Goal: Complete application form

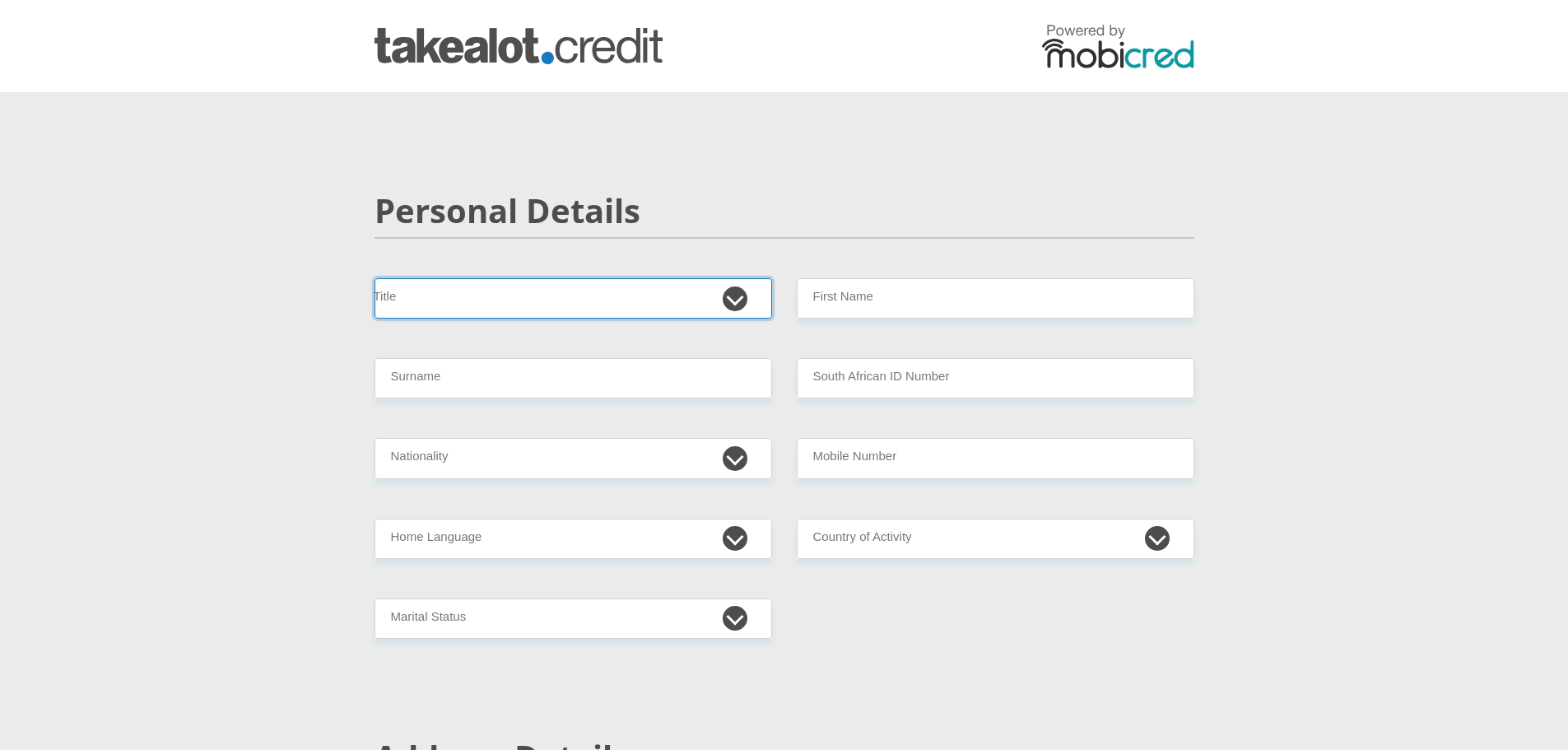
click at [745, 300] on select "Mr Ms Mrs Dr [PERSON_NAME]" at bounding box center [573, 299] width 398 height 41
select select "Mr"
click at [374, 279] on select "Mr Ms Mrs Dr [PERSON_NAME]" at bounding box center [573, 299] width 398 height 41
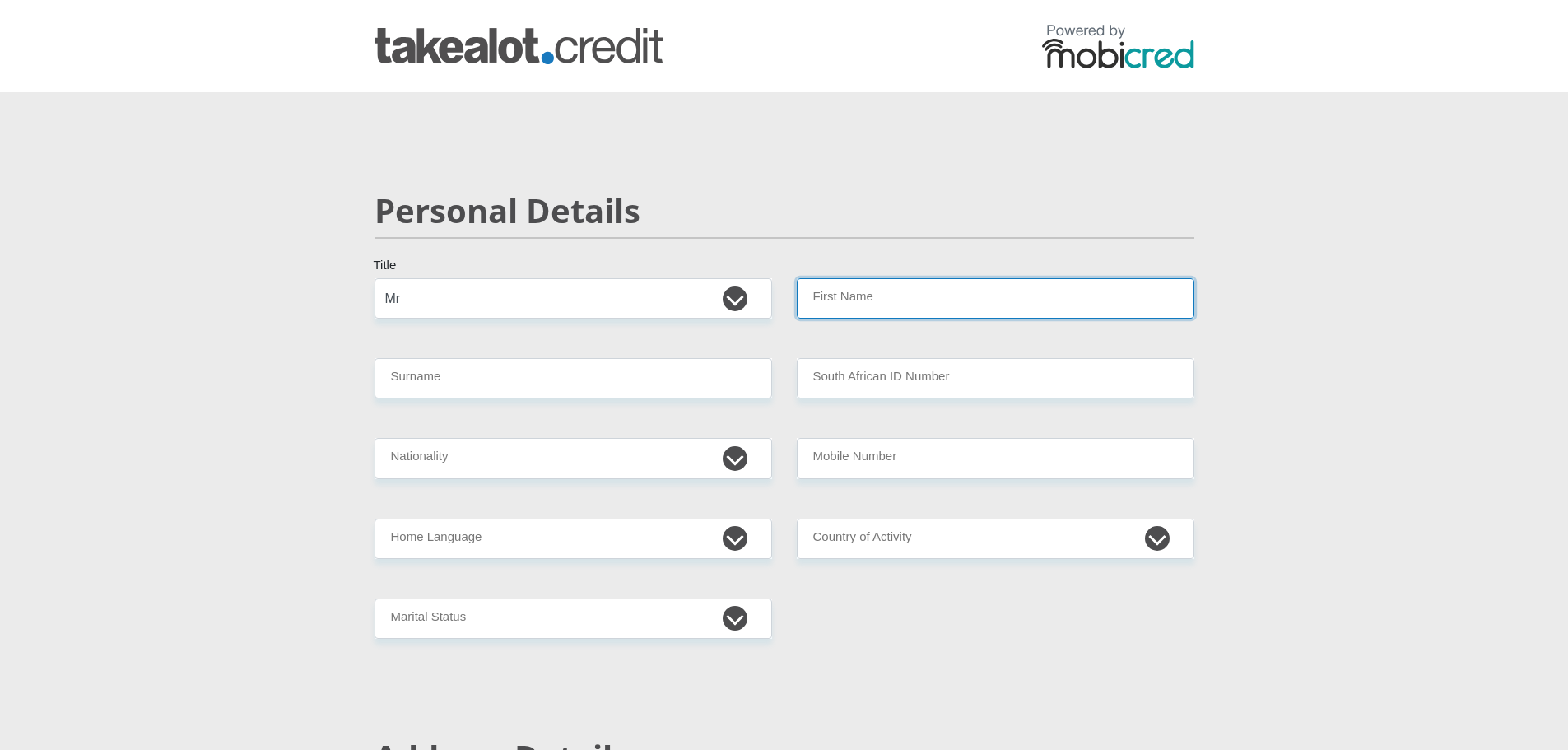
click at [849, 313] on input "First Name" at bounding box center [995, 299] width 398 height 41
type input "[PERSON_NAME]"
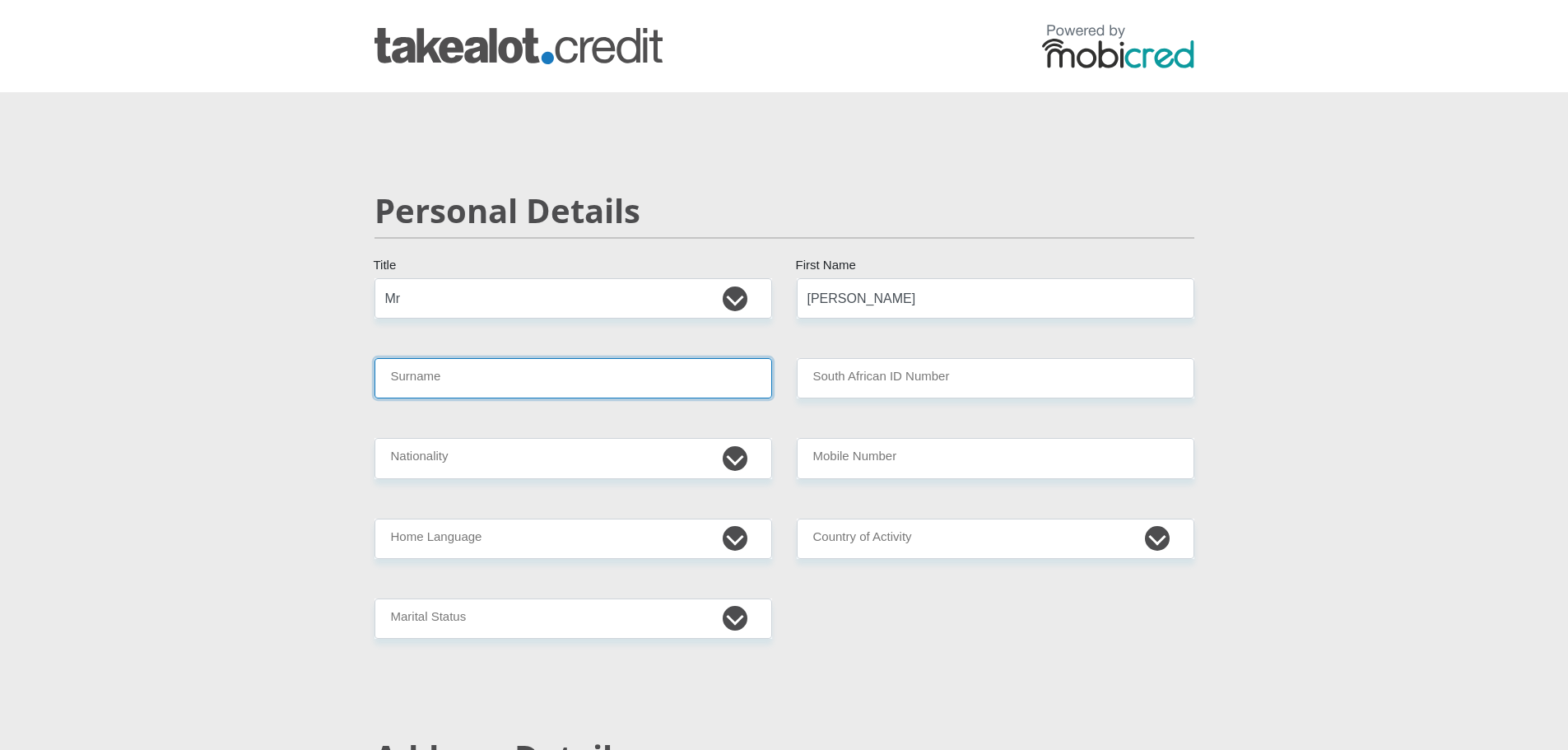
type input "Loggenberg"
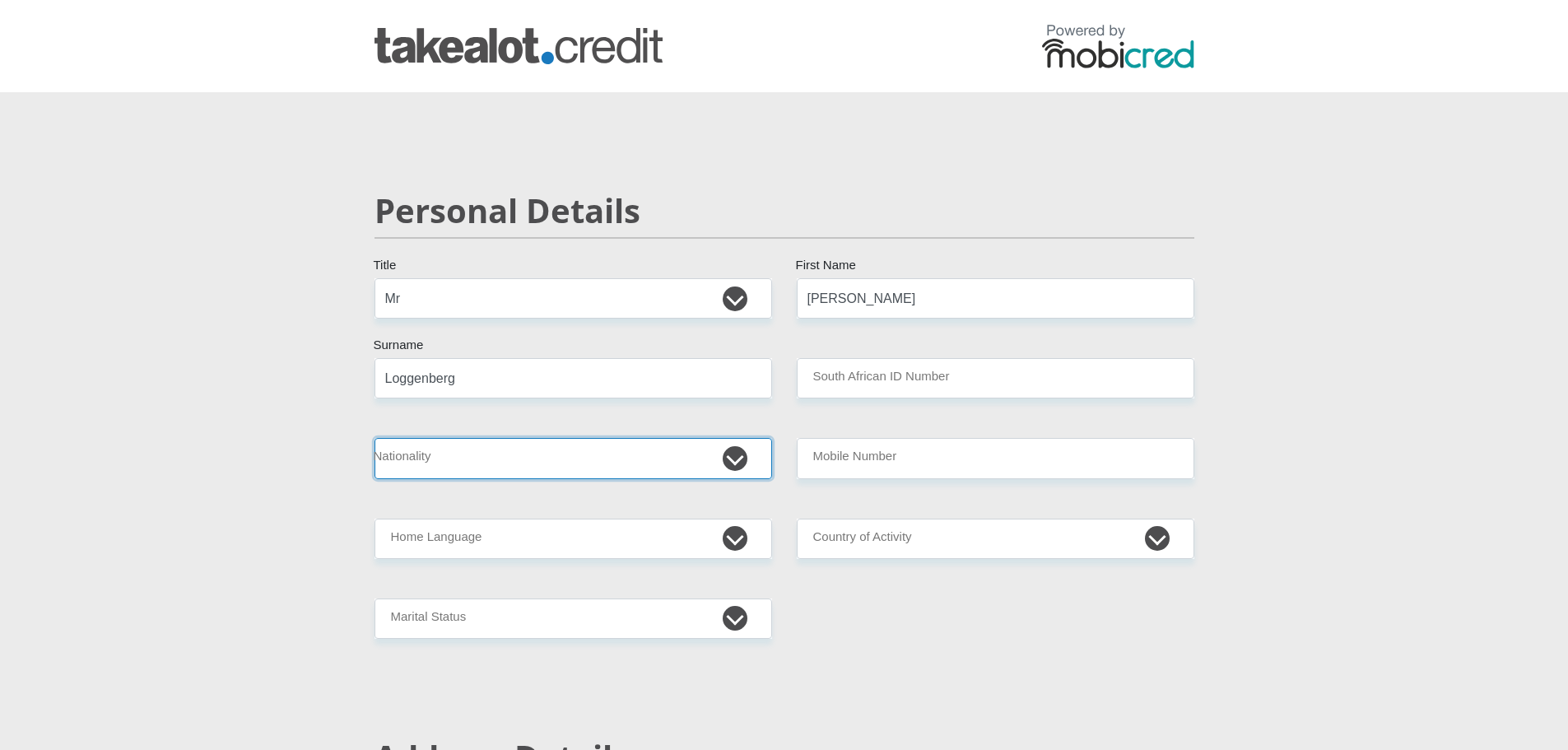
select select "ZAF"
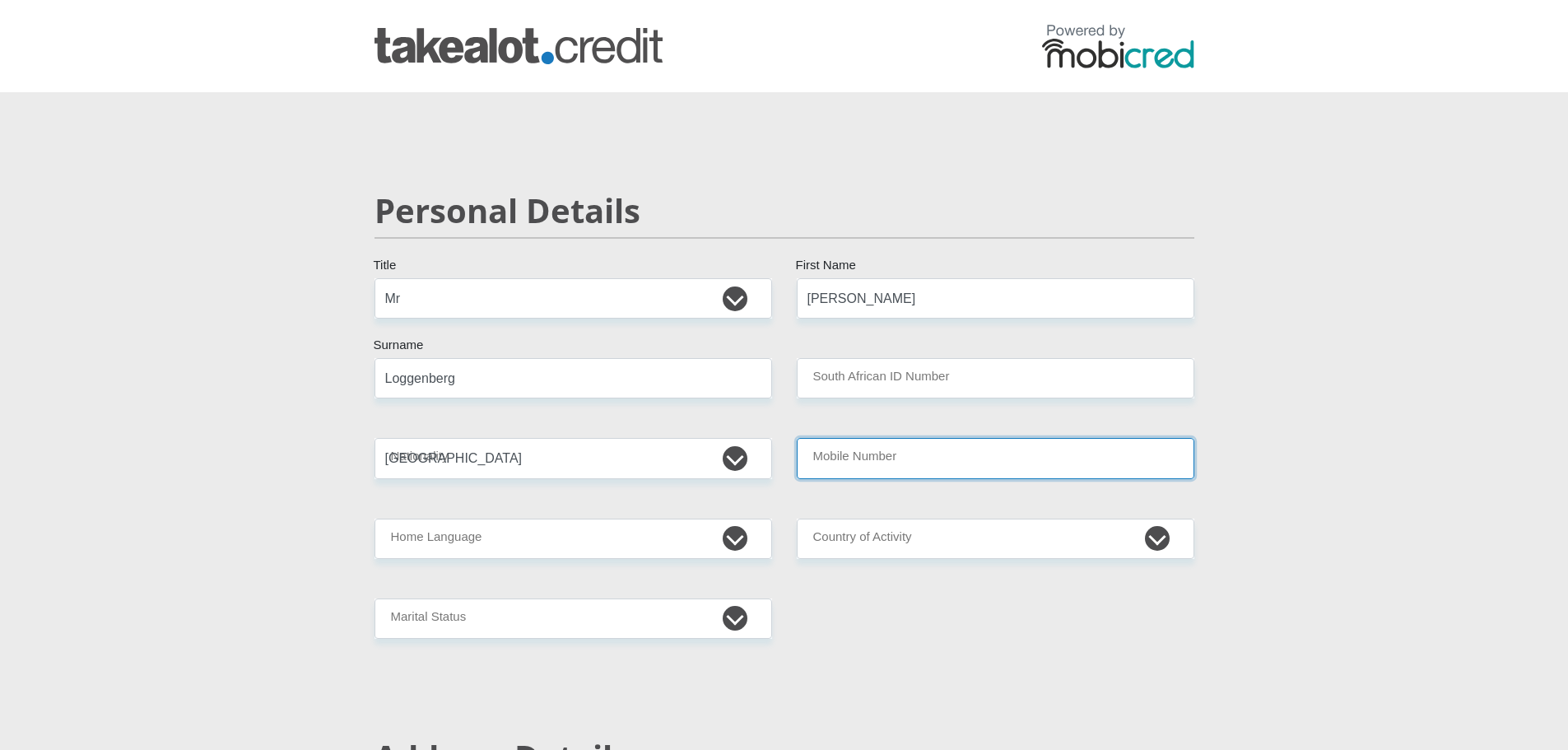
type input "0671397316"
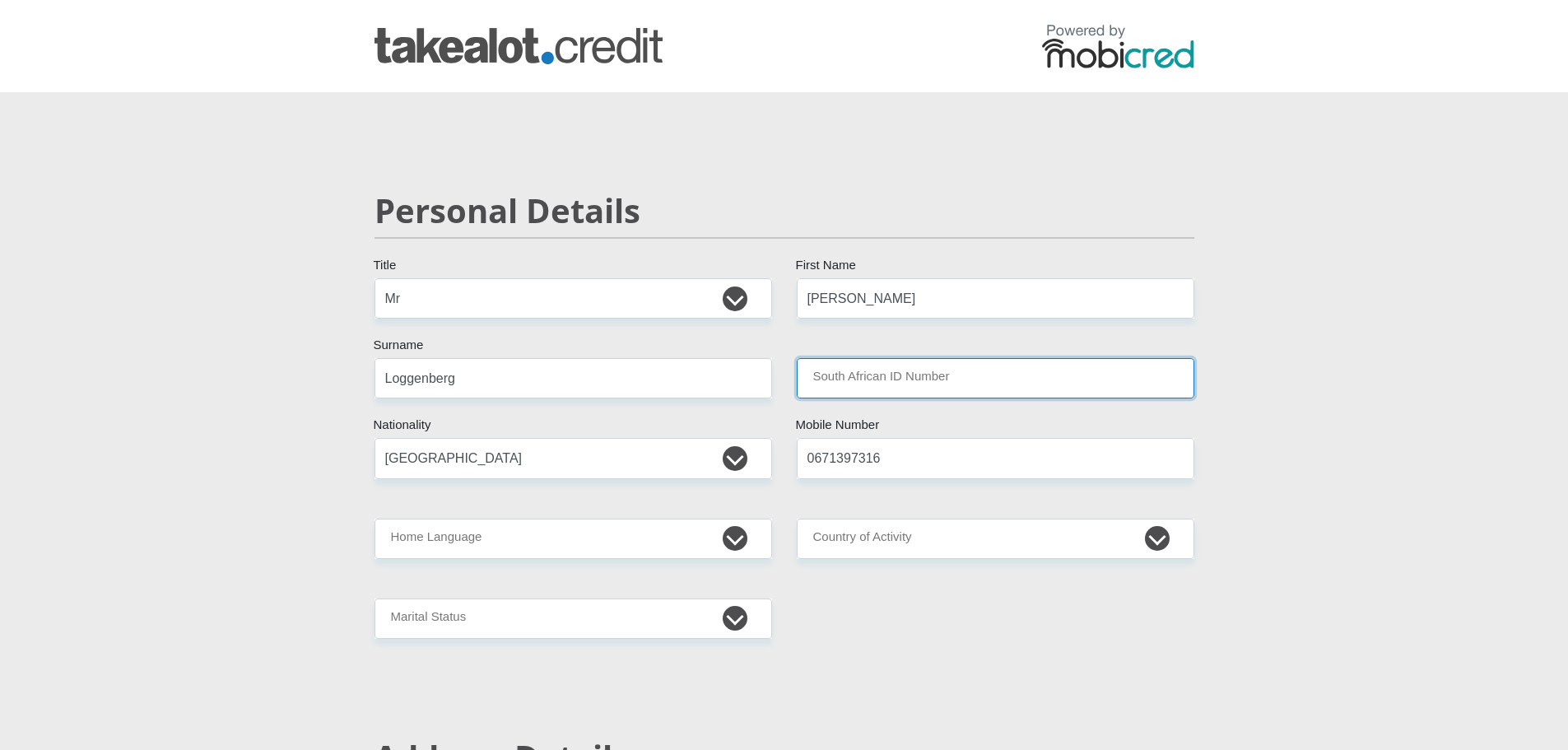
click at [911, 381] on input "South African ID Number" at bounding box center [995, 378] width 398 height 41
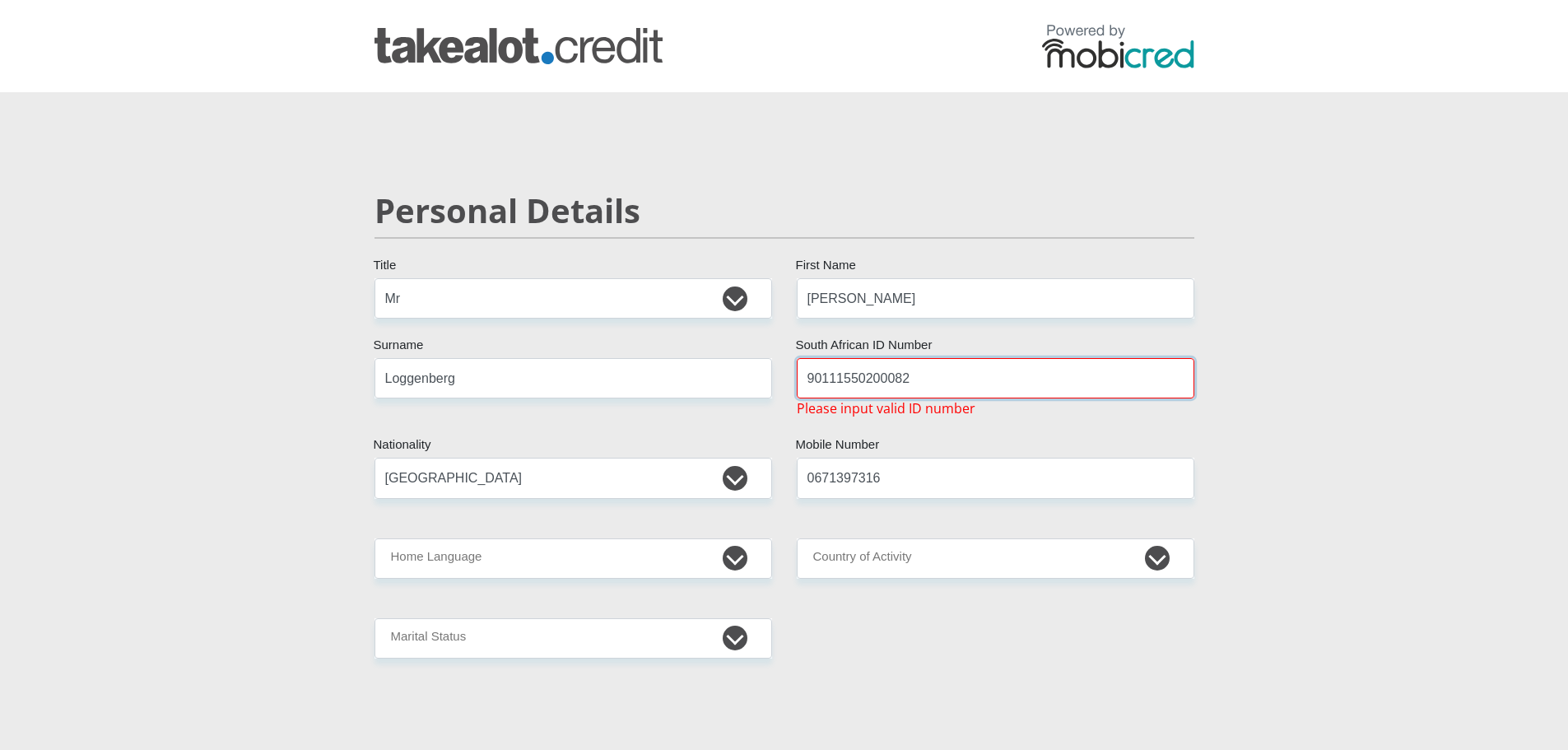
click at [891, 375] on input "90111550200082" at bounding box center [995, 378] width 398 height 41
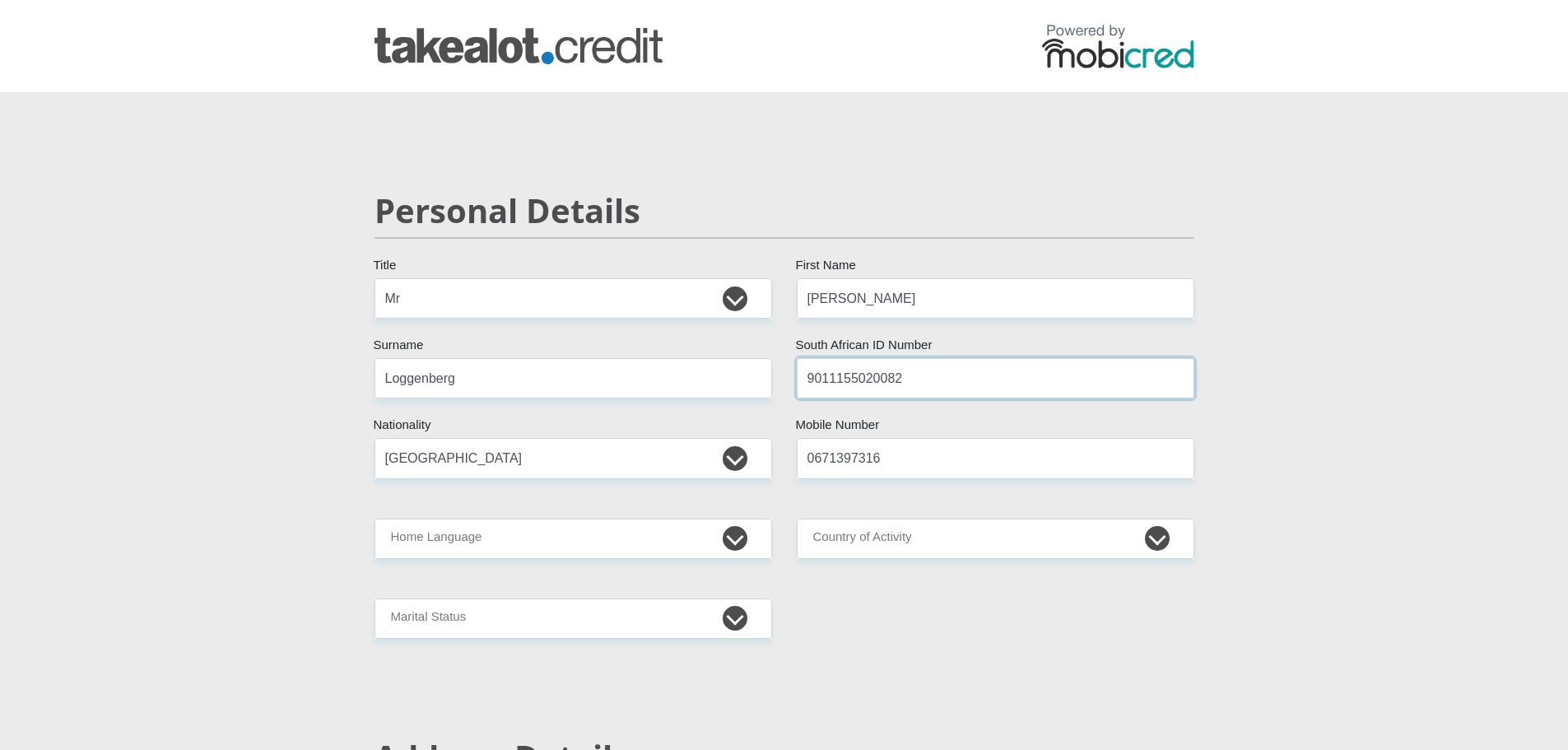
type input "9011155020082"
click at [616, 530] on select "Afrikaans English Sepedi South Ndebele Southern Sotho Swati Tsonga Tswana Venda…" at bounding box center [573, 539] width 398 height 41
select select "eng"
click at [374, 519] on select "Afrikaans English Sepedi South Ndebele Southern Sotho Swati Tsonga Tswana Venda…" at bounding box center [573, 539] width 398 height 41
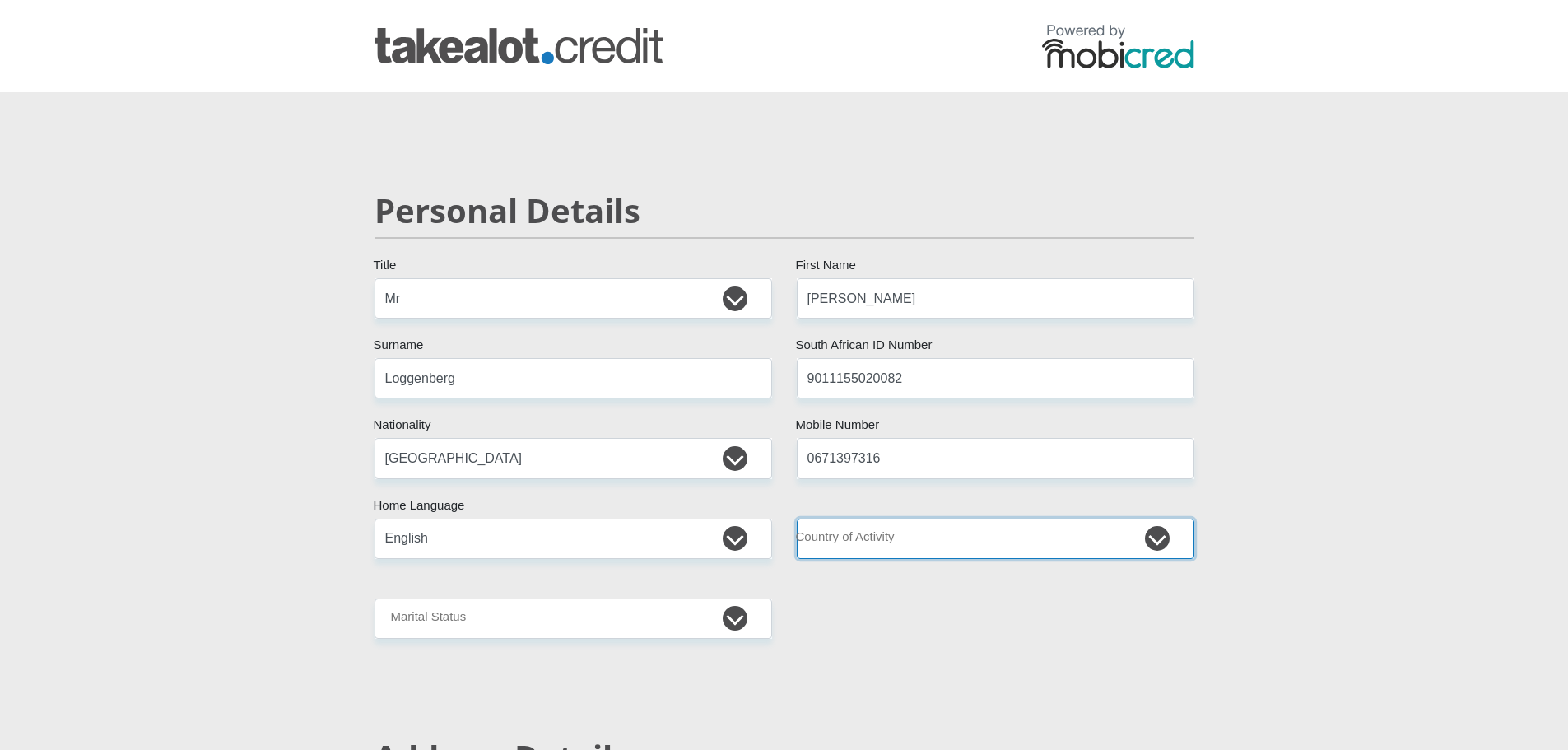
click at [940, 543] on select "[GEOGRAPHIC_DATA] [GEOGRAPHIC_DATA] [GEOGRAPHIC_DATA] [GEOGRAPHIC_DATA] [GEOGRA…" at bounding box center [995, 539] width 398 height 41
select select "ZAF"
click at [797, 519] on select "[GEOGRAPHIC_DATA] [GEOGRAPHIC_DATA] [GEOGRAPHIC_DATA] [GEOGRAPHIC_DATA] [GEOGRA…" at bounding box center [995, 539] width 398 height 41
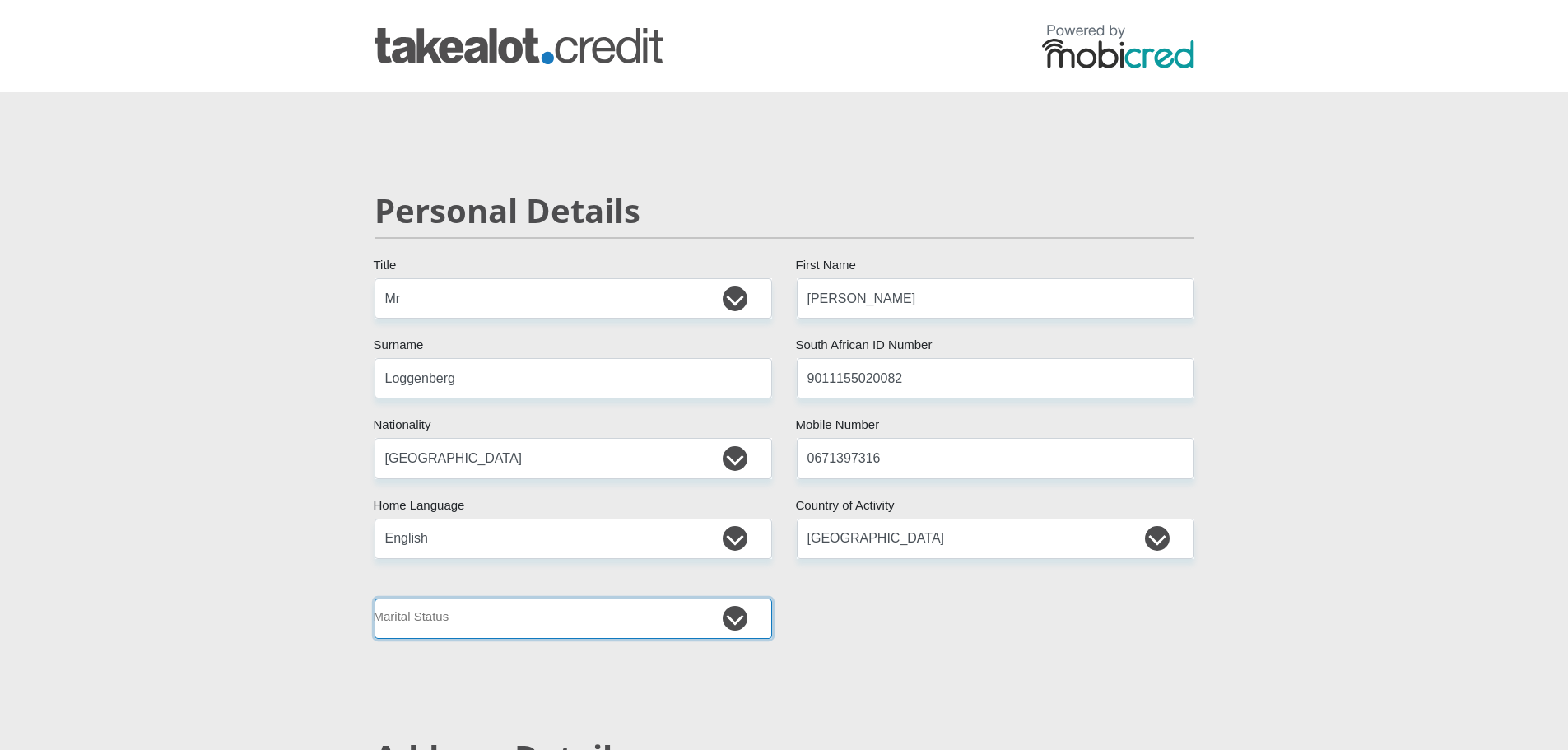
click at [647, 623] on select "Married ANC Single Divorced Widowed Married COP or Customary Law" at bounding box center [573, 619] width 398 height 41
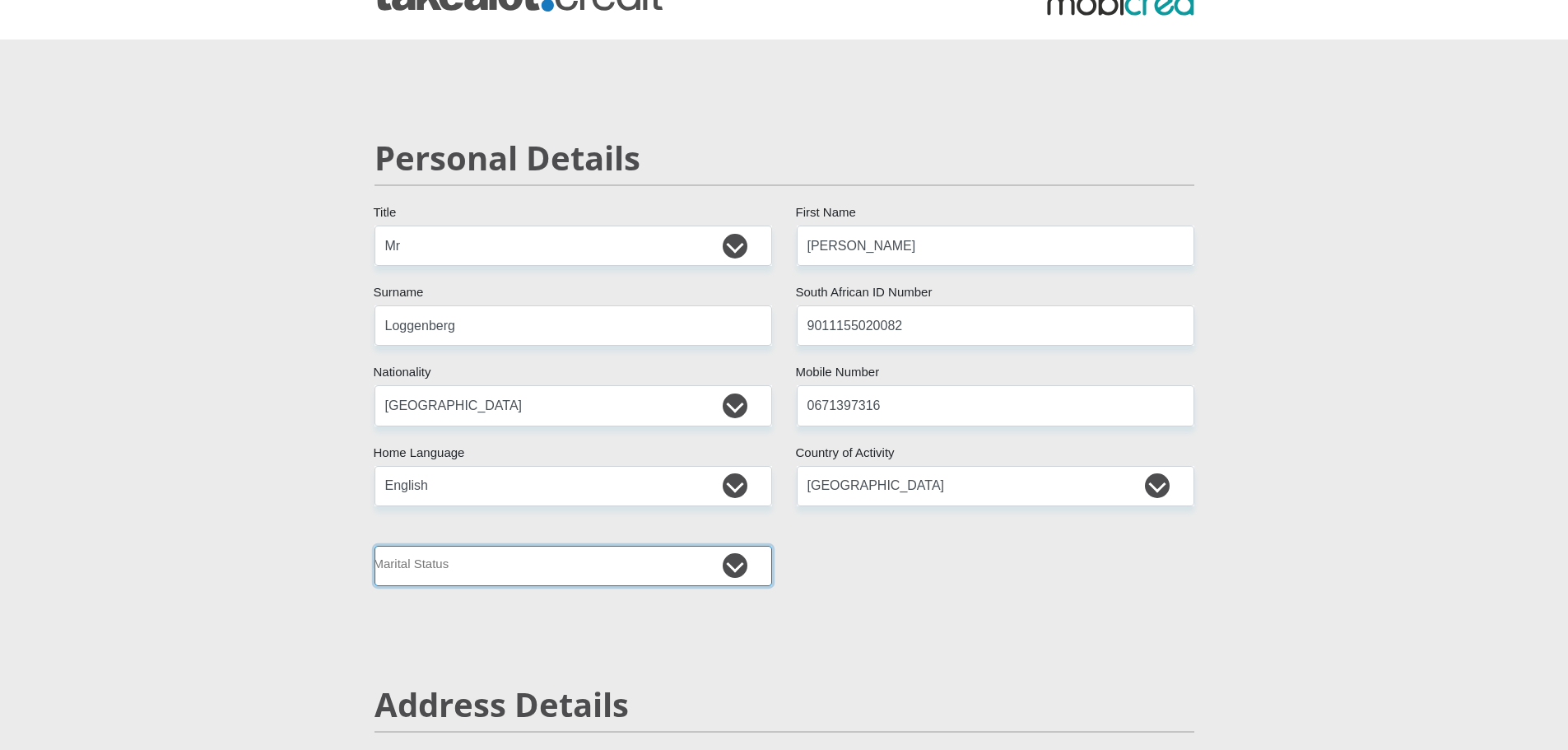
scroll to position [82, 0]
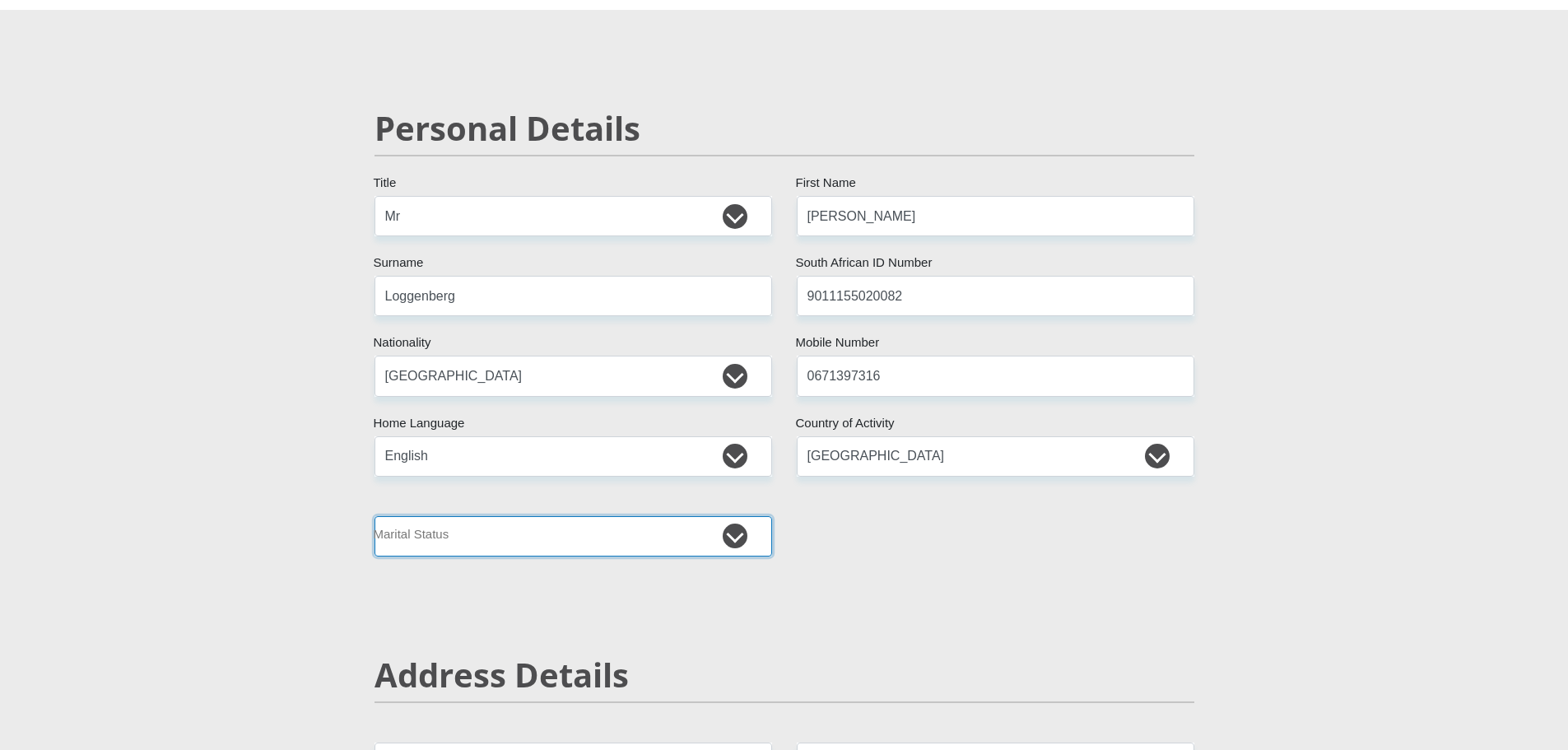
click at [612, 548] on select "Married ANC Single Divorced Widowed Married COP or Customary Law" at bounding box center [573, 536] width 398 height 41
select select "2"
click at [374, 516] on select "Married ANC Single Divorced Widowed Married COP or Customary Law" at bounding box center [573, 536] width 398 height 41
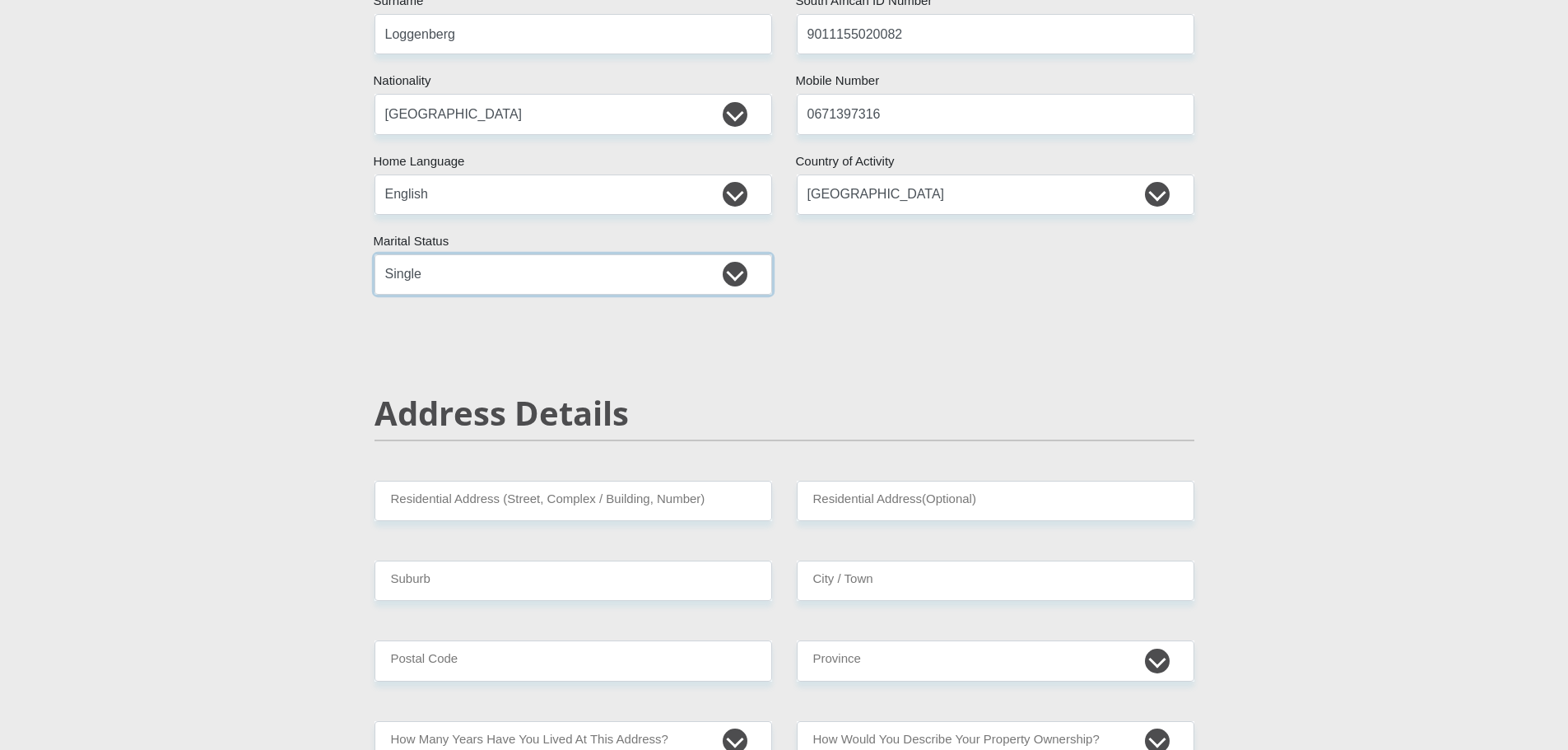
scroll to position [412, 0]
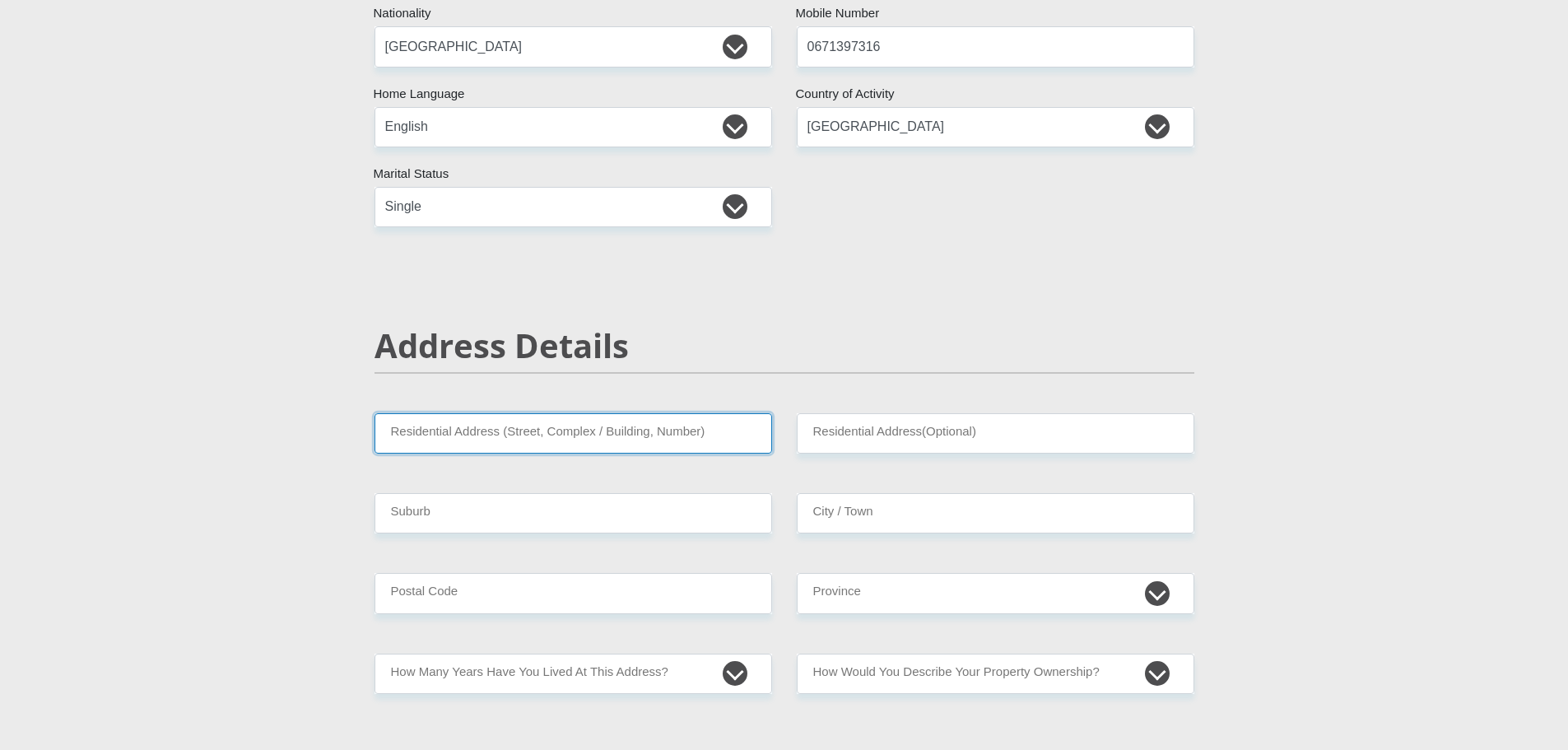
click at [707, 434] on input "Residential Address (Street, Complex / Building, Number)" at bounding box center [573, 433] width 398 height 41
type input "[STREET_ADDRESS]"
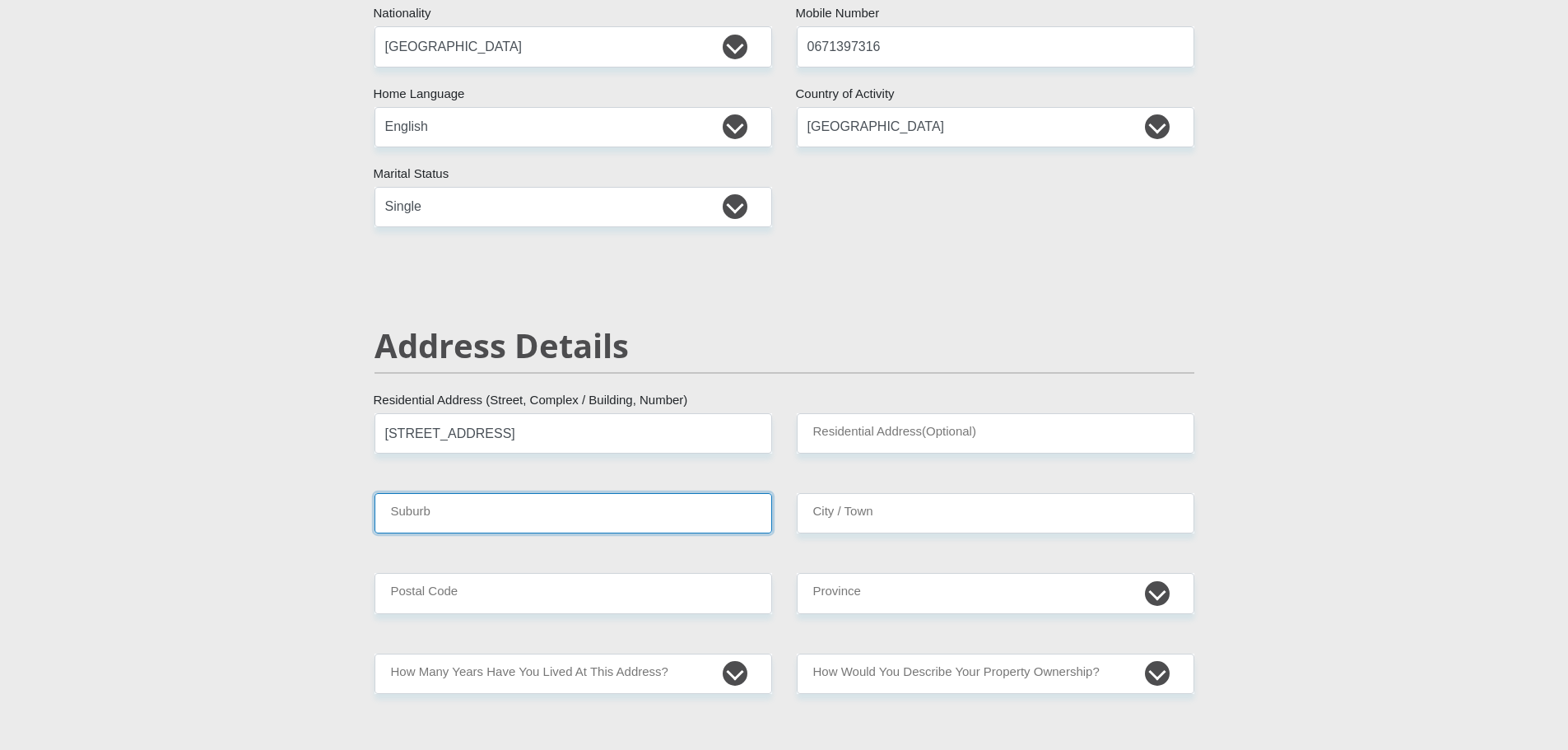
type input "[GEOGRAPHIC_DATA]"
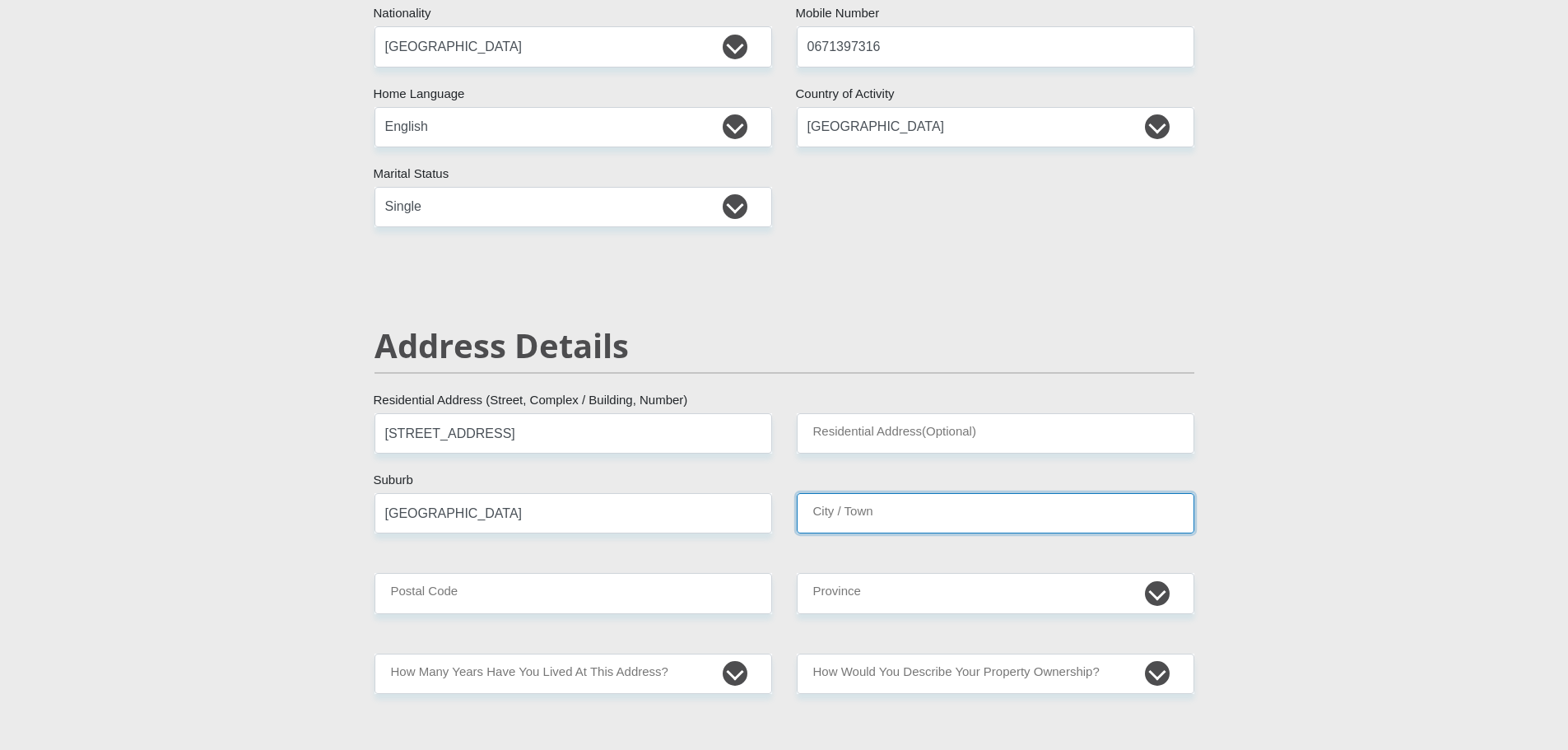
type input "[GEOGRAPHIC_DATA]"
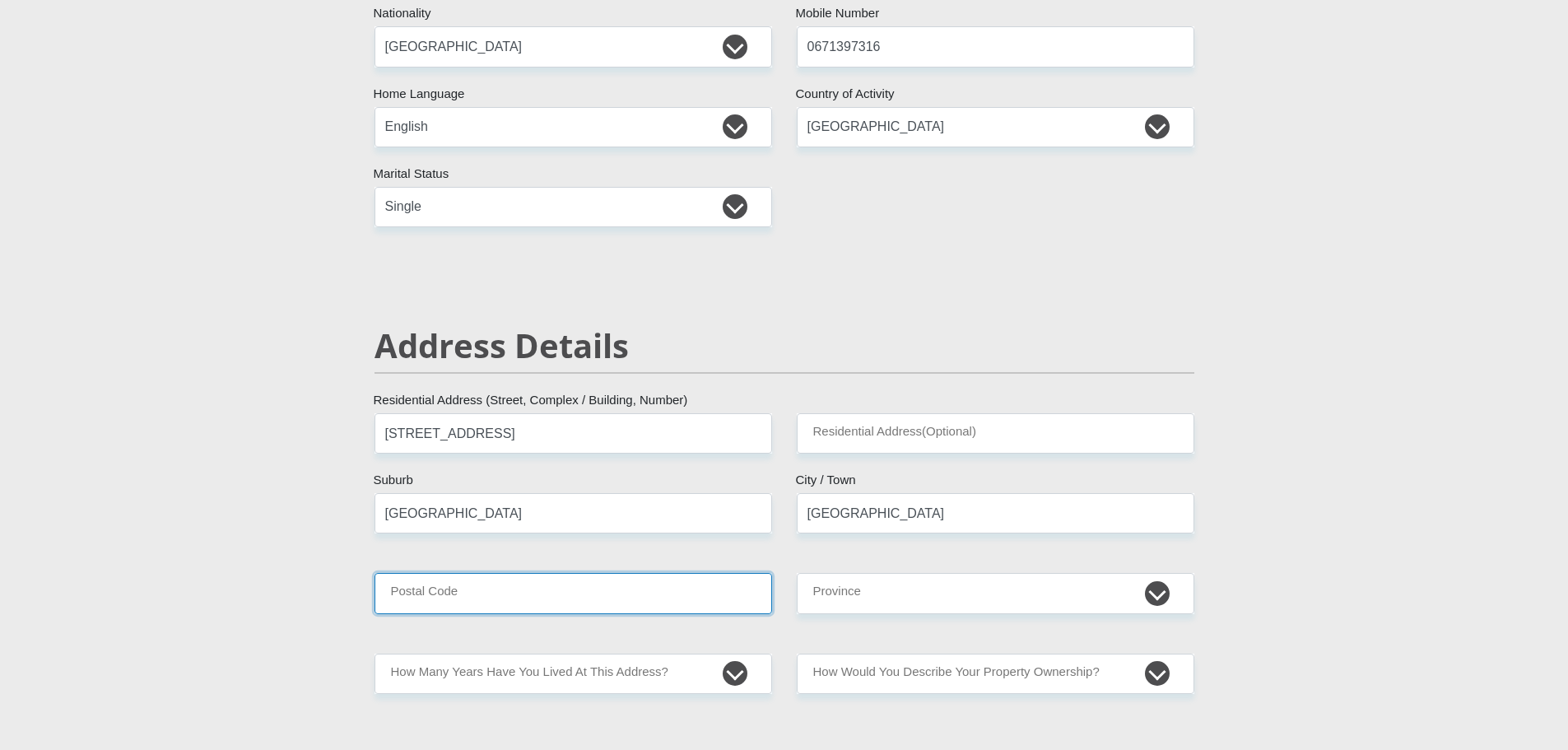
type input "7490"
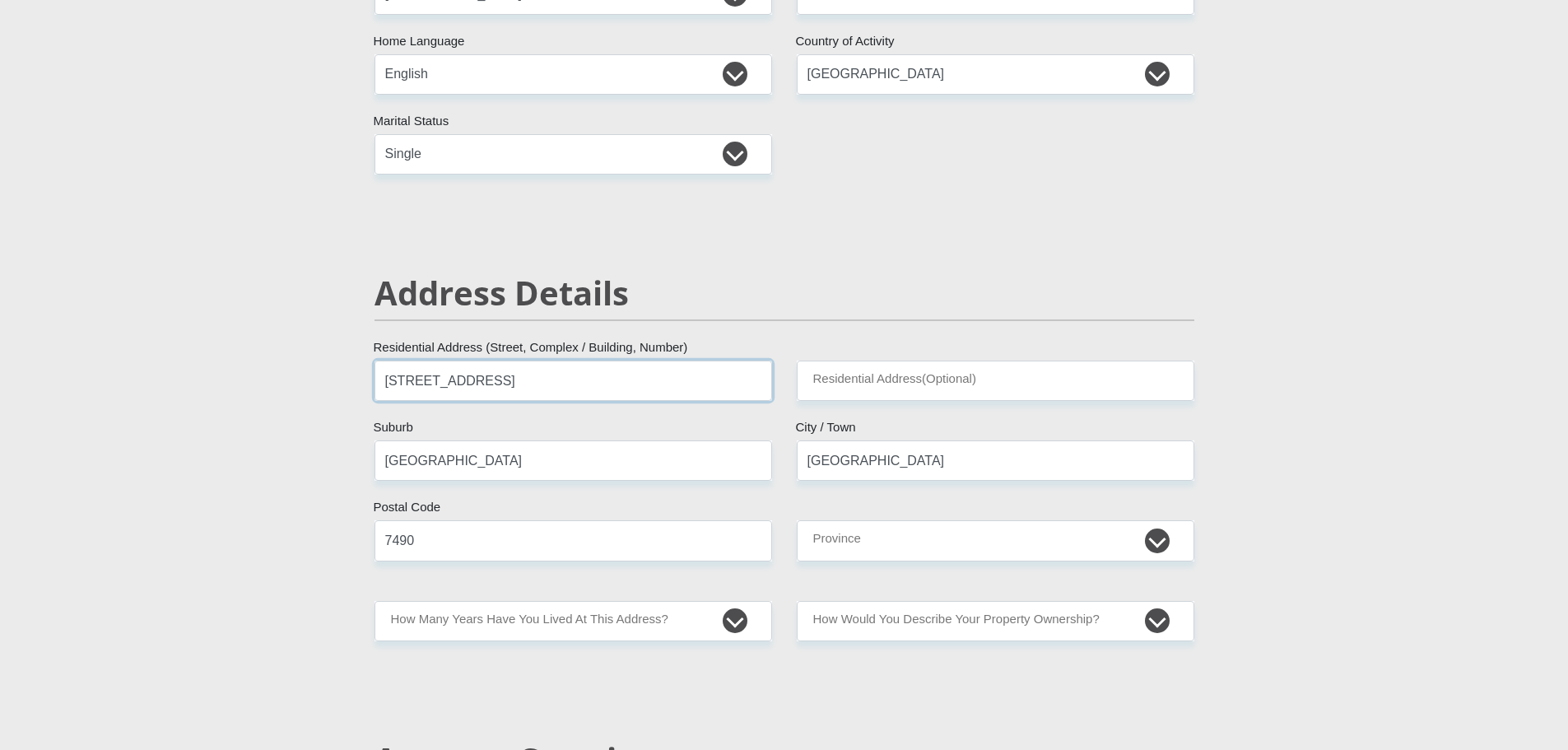
scroll to position [495, 0]
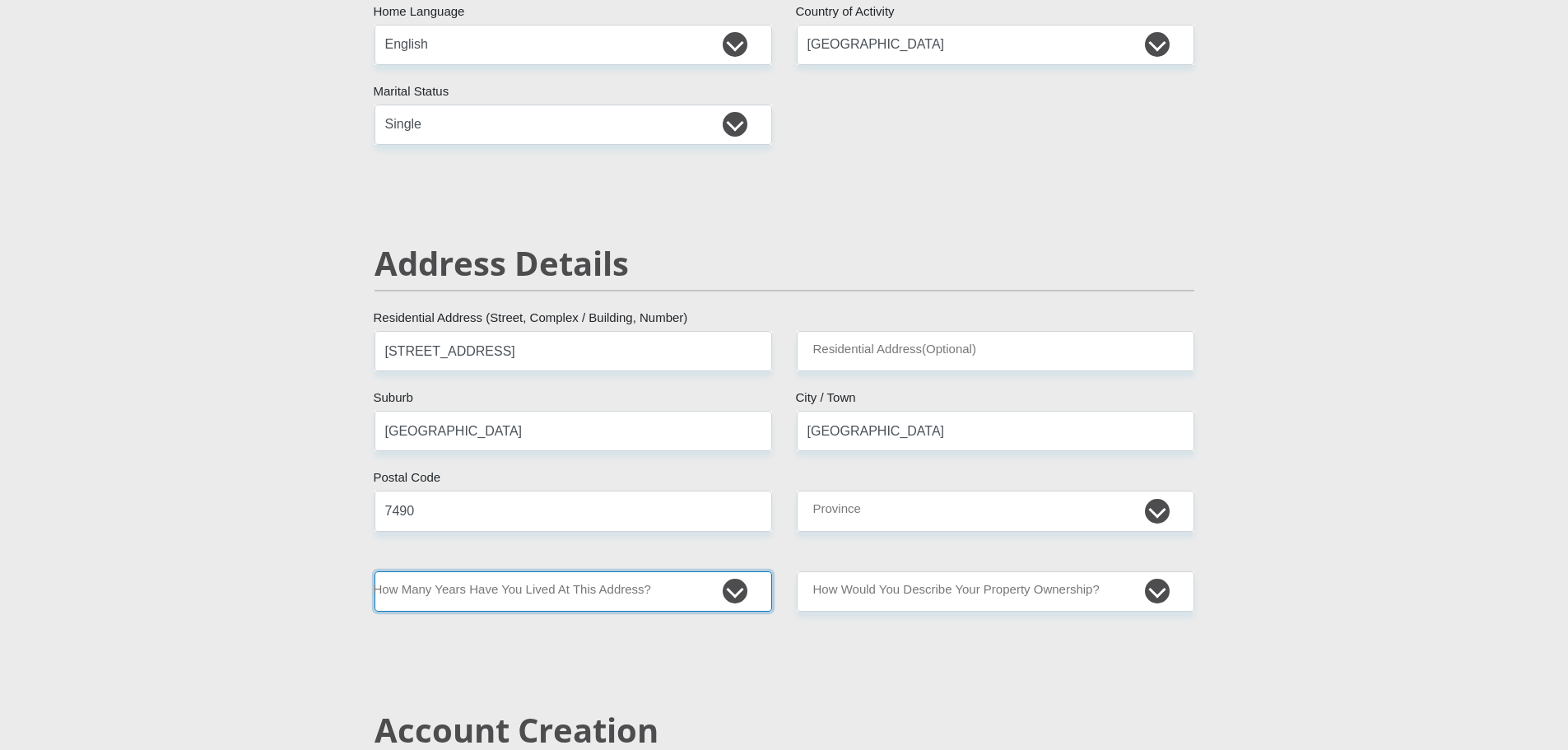
click at [636, 595] on select "less than 1 year 1-3 years 3-5 years 5+ years" at bounding box center [573, 591] width 398 height 41
select select "5"
click at [374, 571] on select "less than 1 year 1-3 years 3-5 years 5+ years" at bounding box center [573, 591] width 398 height 41
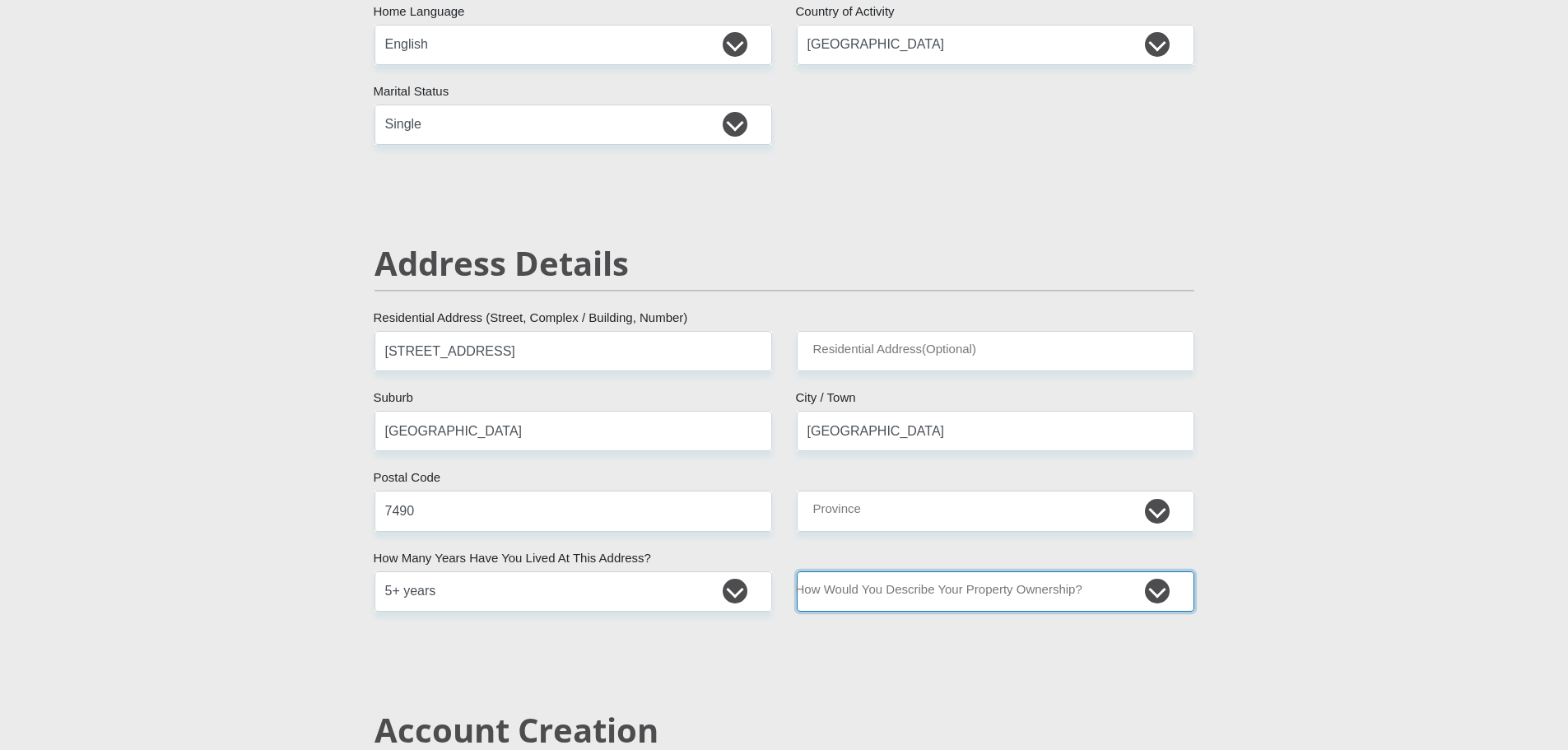
click at [836, 589] on select "Owned Rented Family Owned Company Dwelling" at bounding box center [995, 591] width 398 height 41
select select "parents"
click at [797, 571] on select "Owned Rented Family Owned Company Dwelling" at bounding box center [995, 591] width 398 height 41
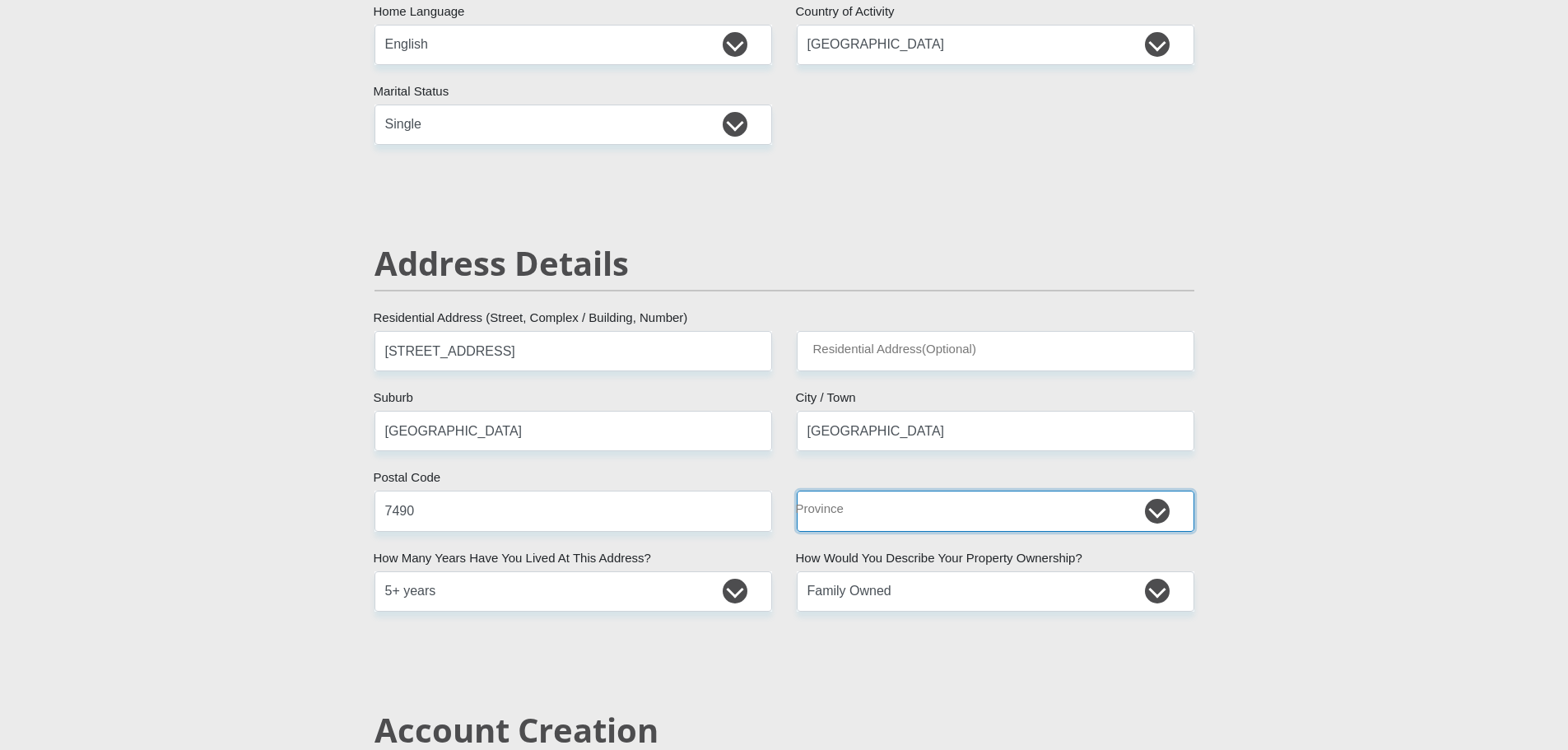
drag, startPoint x: 881, startPoint y: 514, endPoint x: 892, endPoint y: 513, distance: 11.0
click at [881, 514] on select "Eastern Cape Free State [GEOGRAPHIC_DATA] [GEOGRAPHIC_DATA][DATE] [GEOGRAPHIC_D…" at bounding box center [995, 511] width 398 height 41
select select "Western Cape"
click at [797, 491] on select "Eastern Cape Free State [GEOGRAPHIC_DATA] [GEOGRAPHIC_DATA][DATE] [GEOGRAPHIC_D…" at bounding box center [995, 511] width 398 height 41
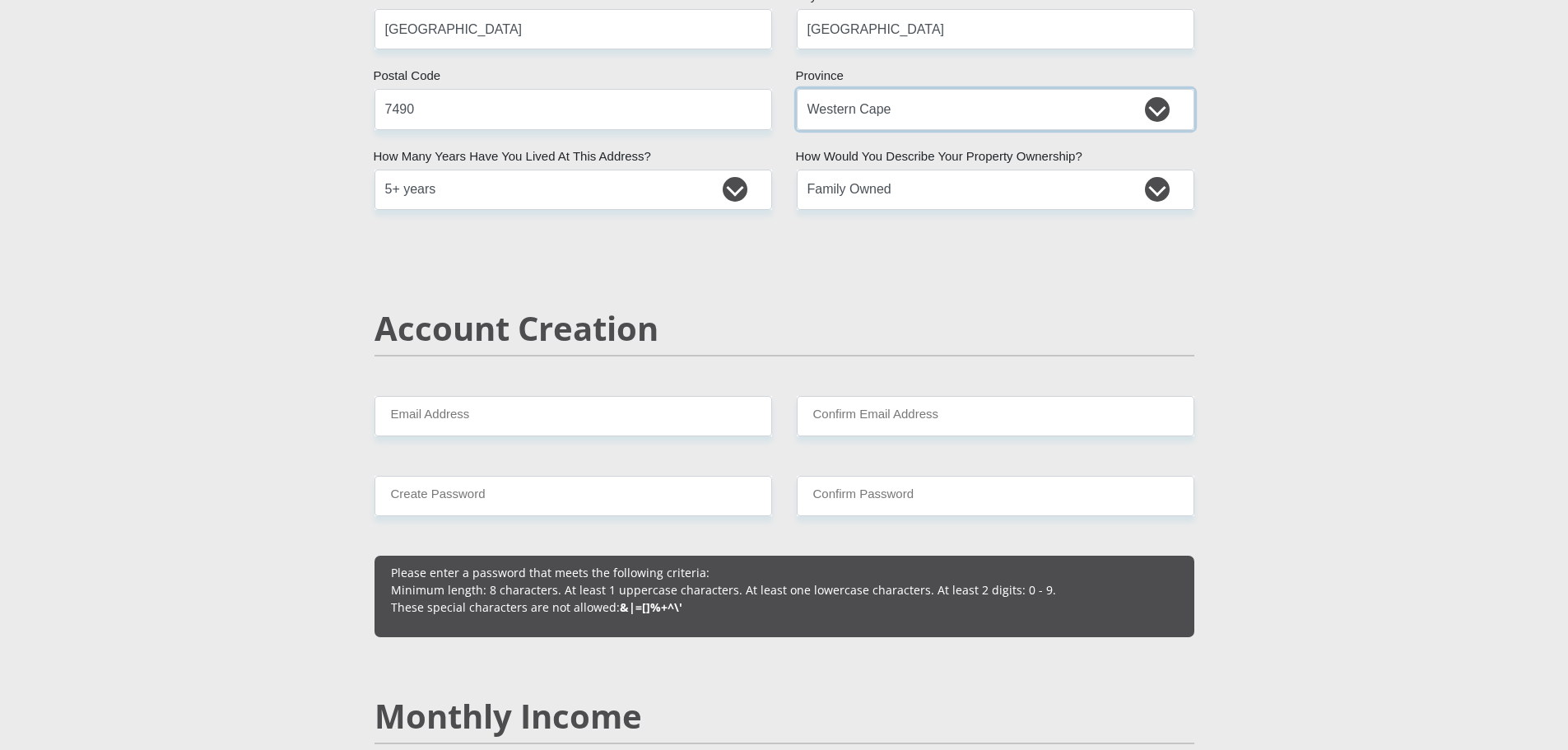
scroll to position [906, 0]
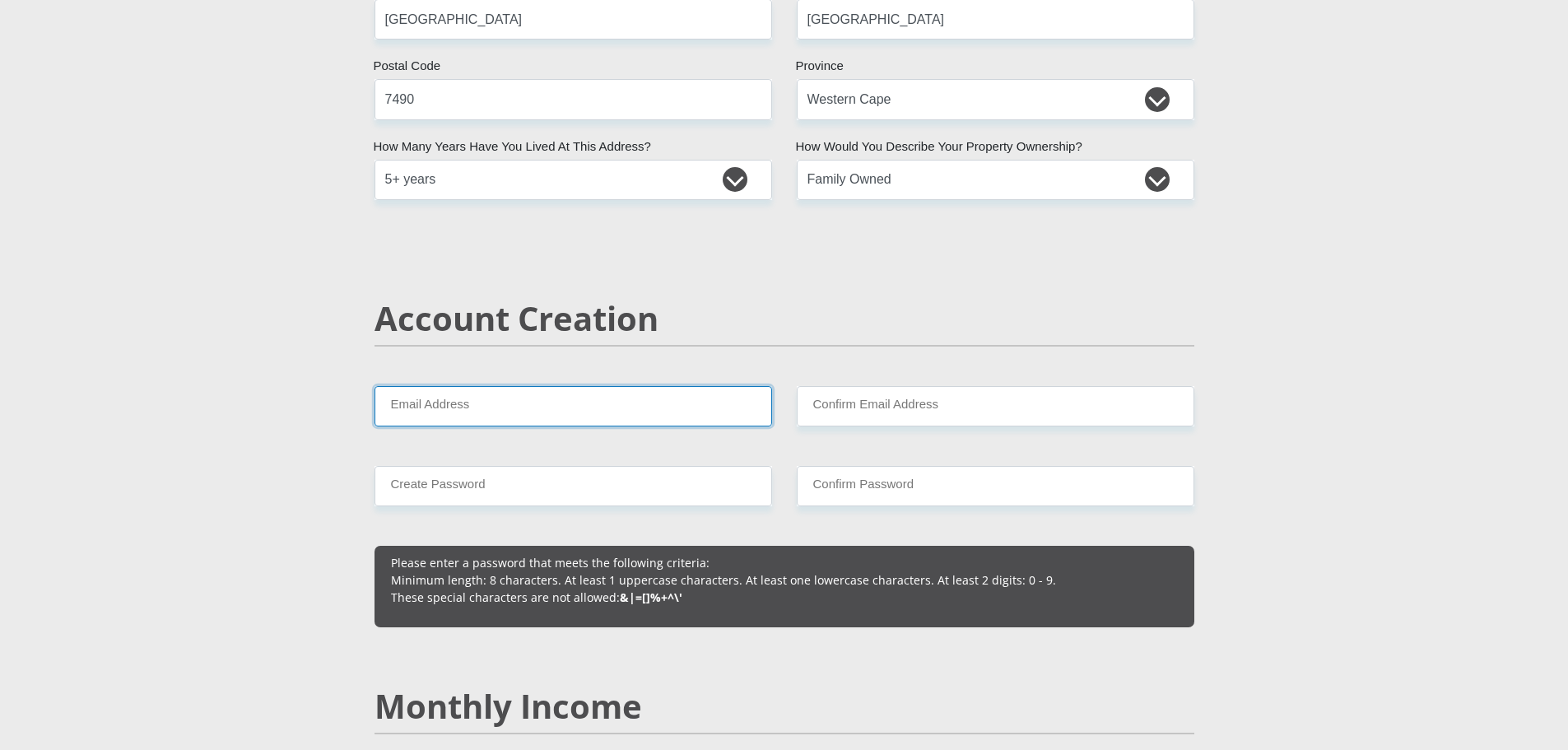
click at [602, 398] on input "Email Address" at bounding box center [573, 407] width 398 height 41
type input "[EMAIL_ADDRESS][DOMAIN_NAME]"
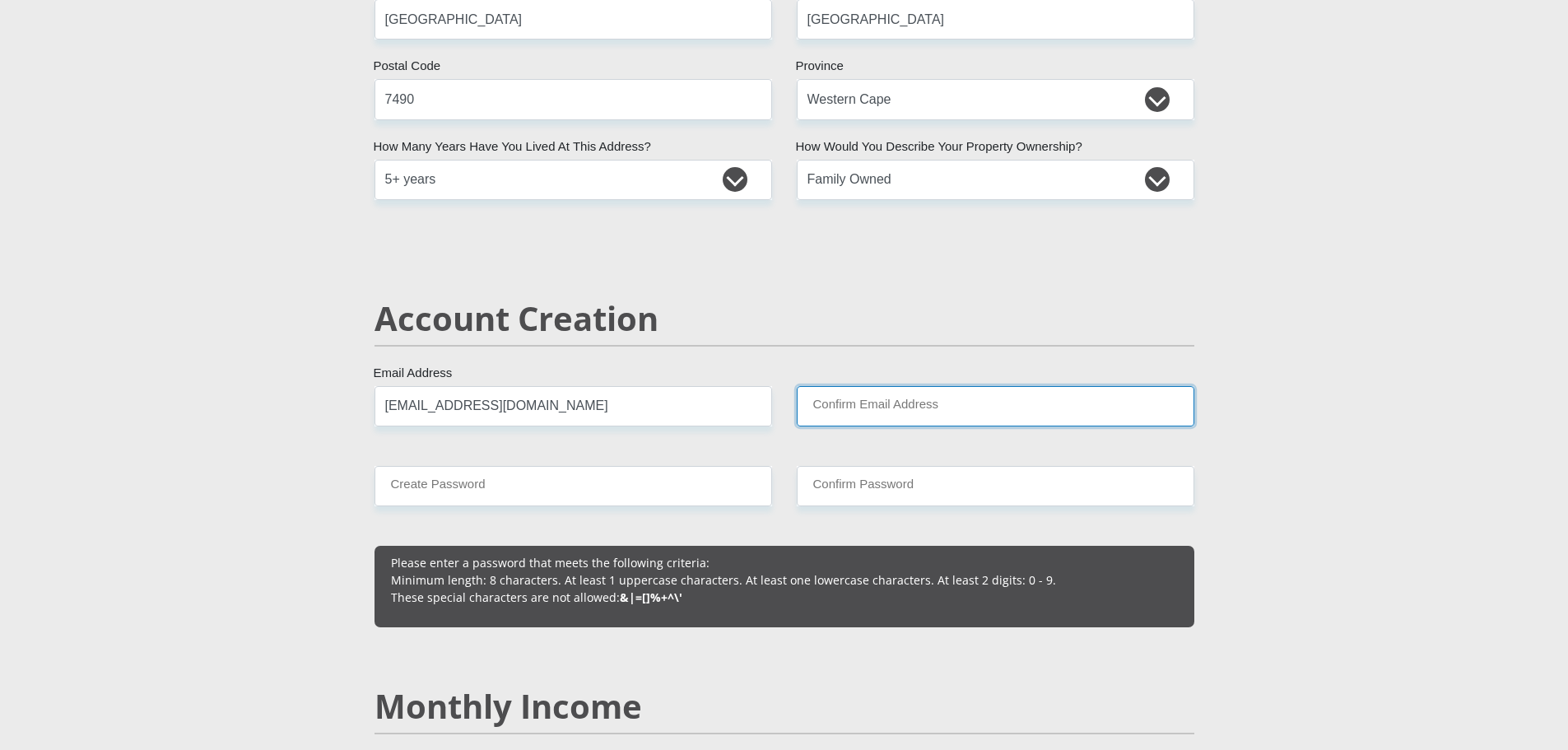
type input "[EMAIL_ADDRESS][DOMAIN_NAME]"
type input "0671397316"
type input "[PERSON_NAME]"
type input "Loggenberg"
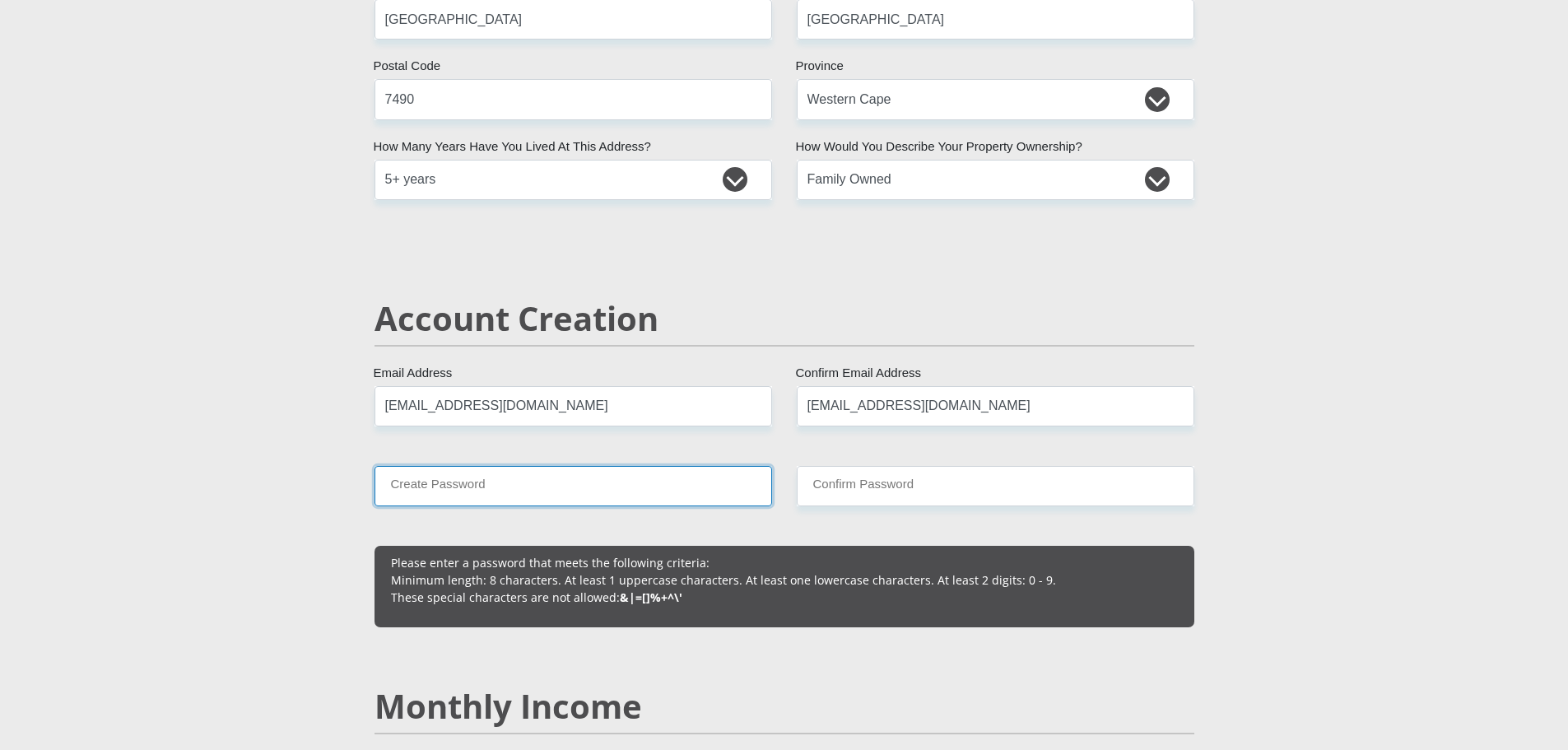
click at [527, 491] on input "Create Password" at bounding box center [573, 486] width 398 height 41
drag, startPoint x: 552, startPoint y: 477, endPoint x: 274, endPoint y: 538, distance: 284.6
type input "K@05gene159"
click at [880, 483] on input "Confirm Password" at bounding box center [995, 486] width 398 height 41
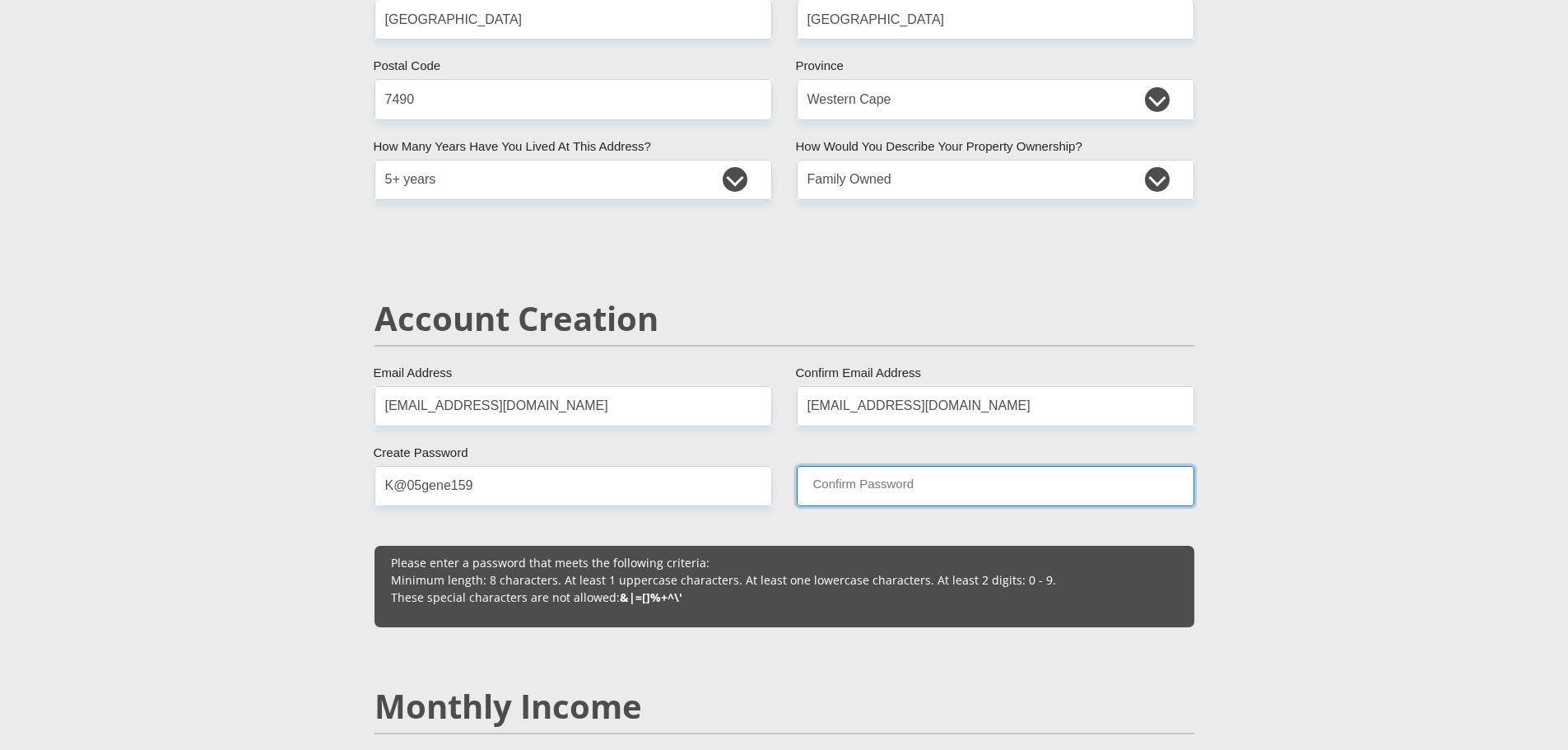
paste input "K@05gene159"
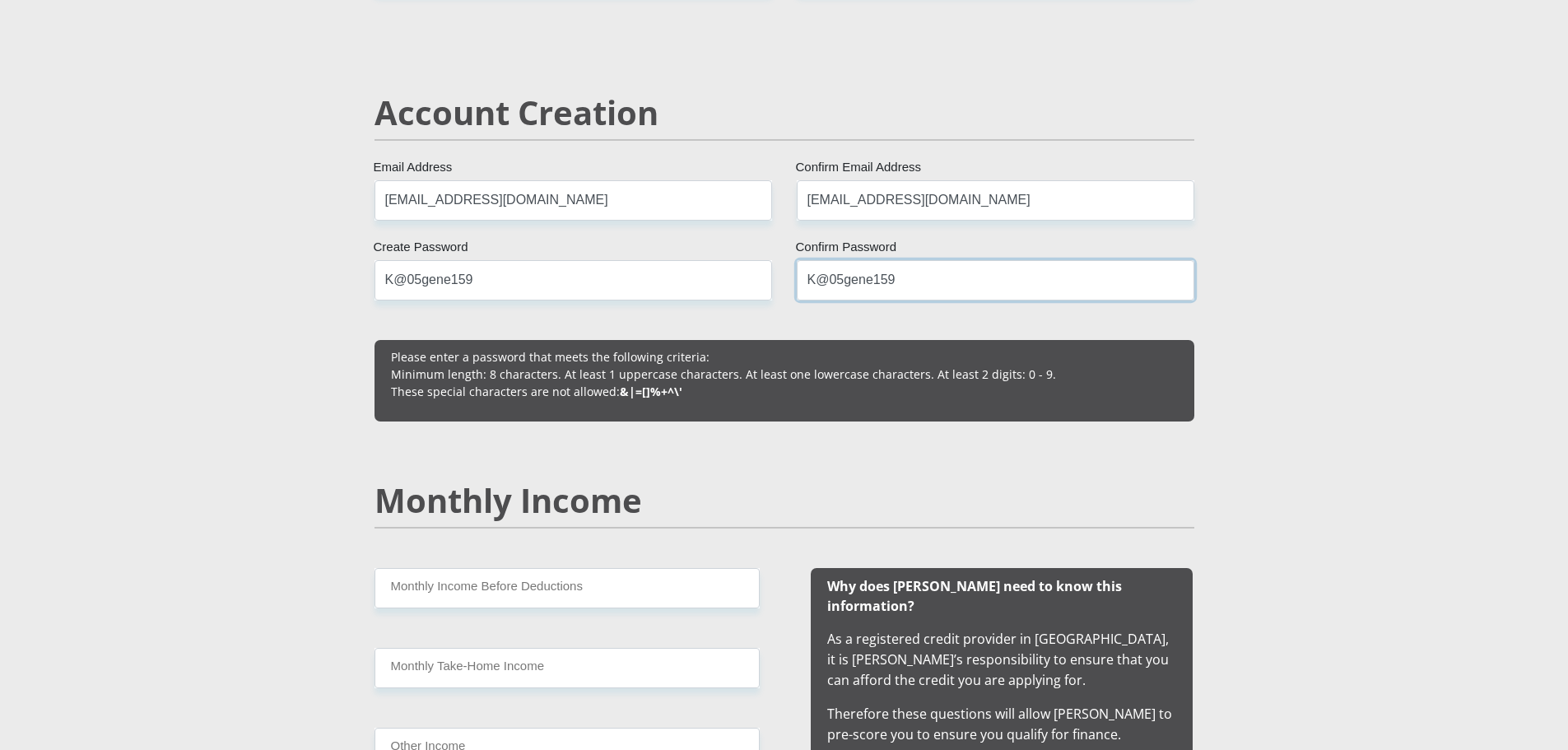
scroll to position [1153, 0]
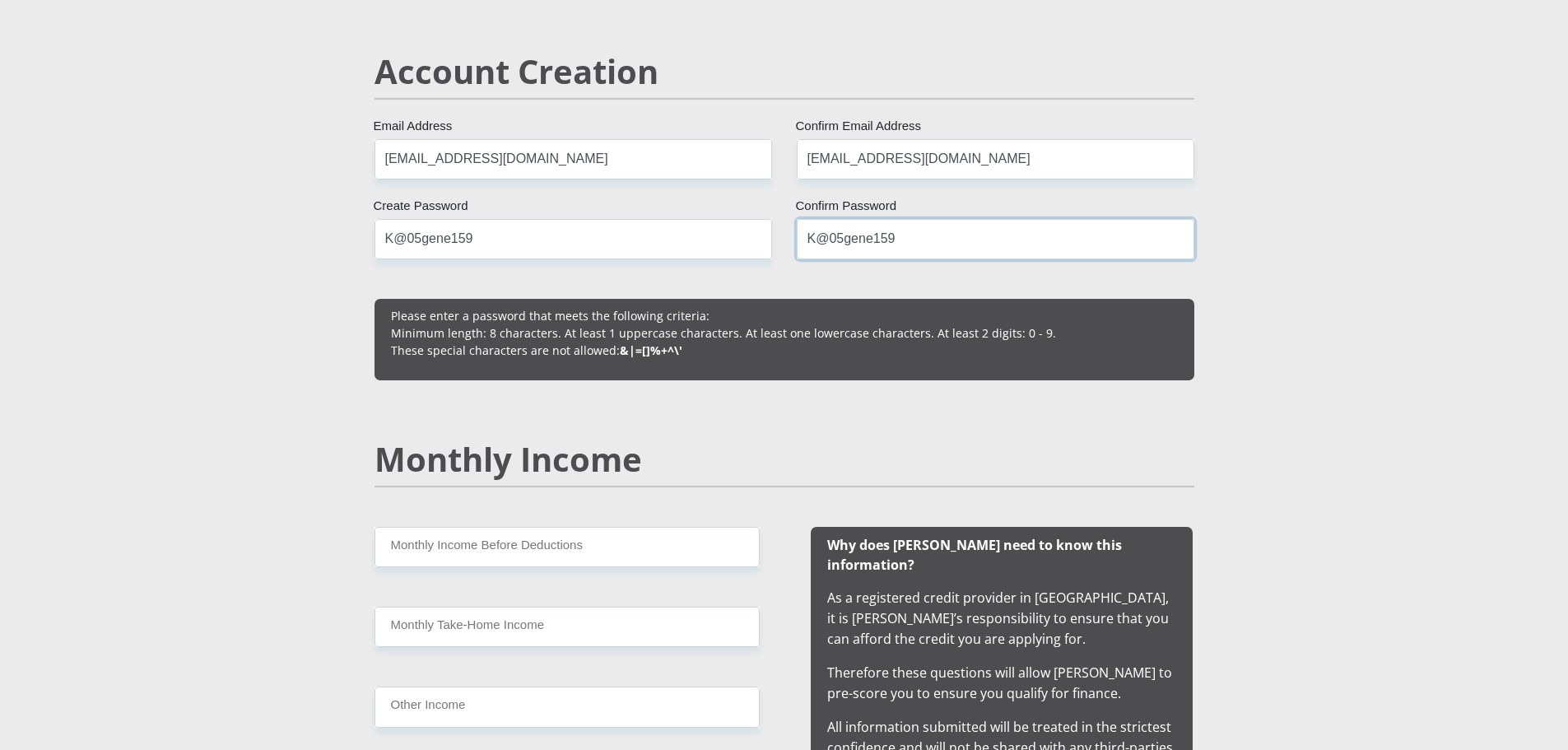
type input "K@05gene159"
click at [661, 558] on input "Monthly Income Before Deductions" at bounding box center [567, 547] width 386 height 41
type input "10700"
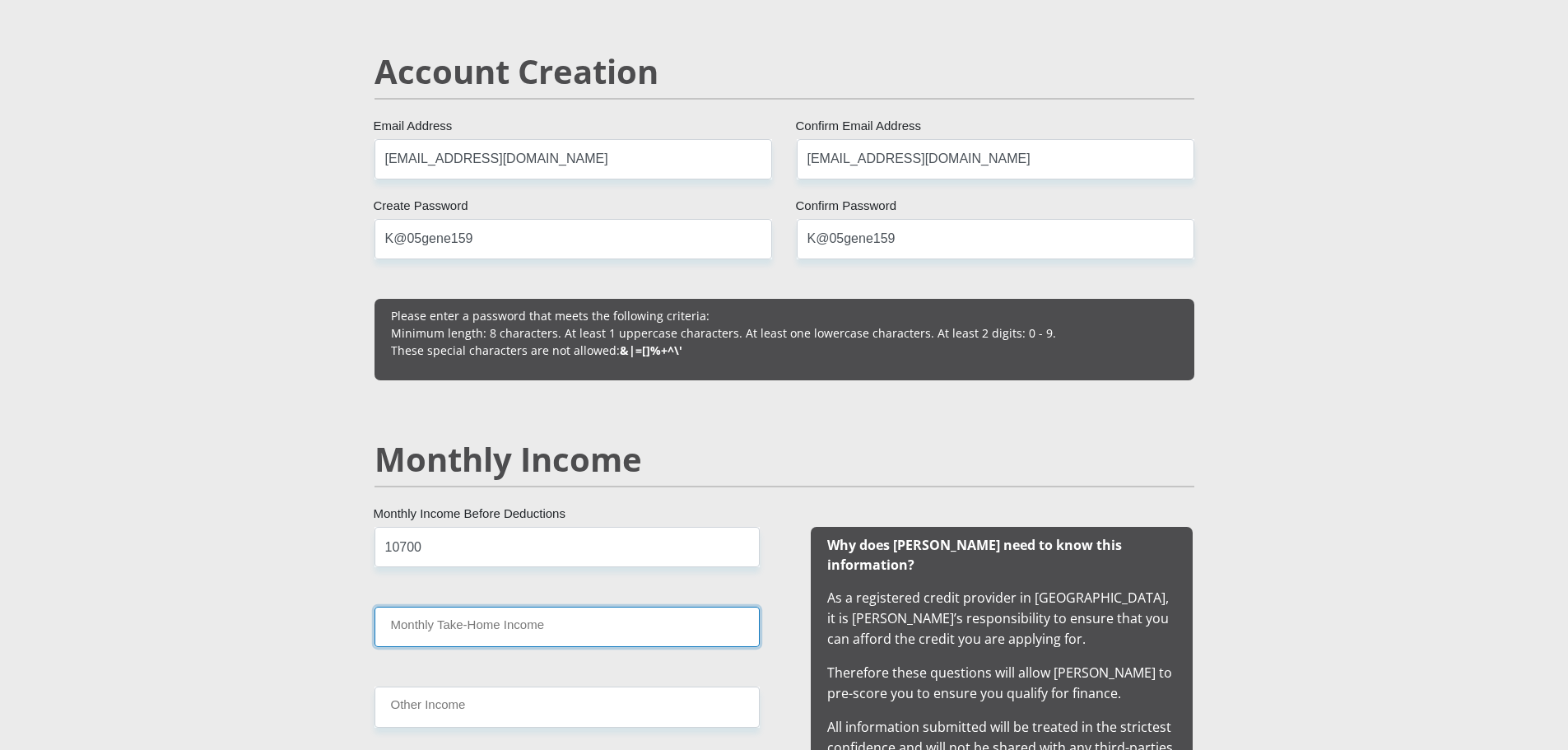
click at [522, 633] on input "Monthly Take-Home Income" at bounding box center [567, 627] width 386 height 41
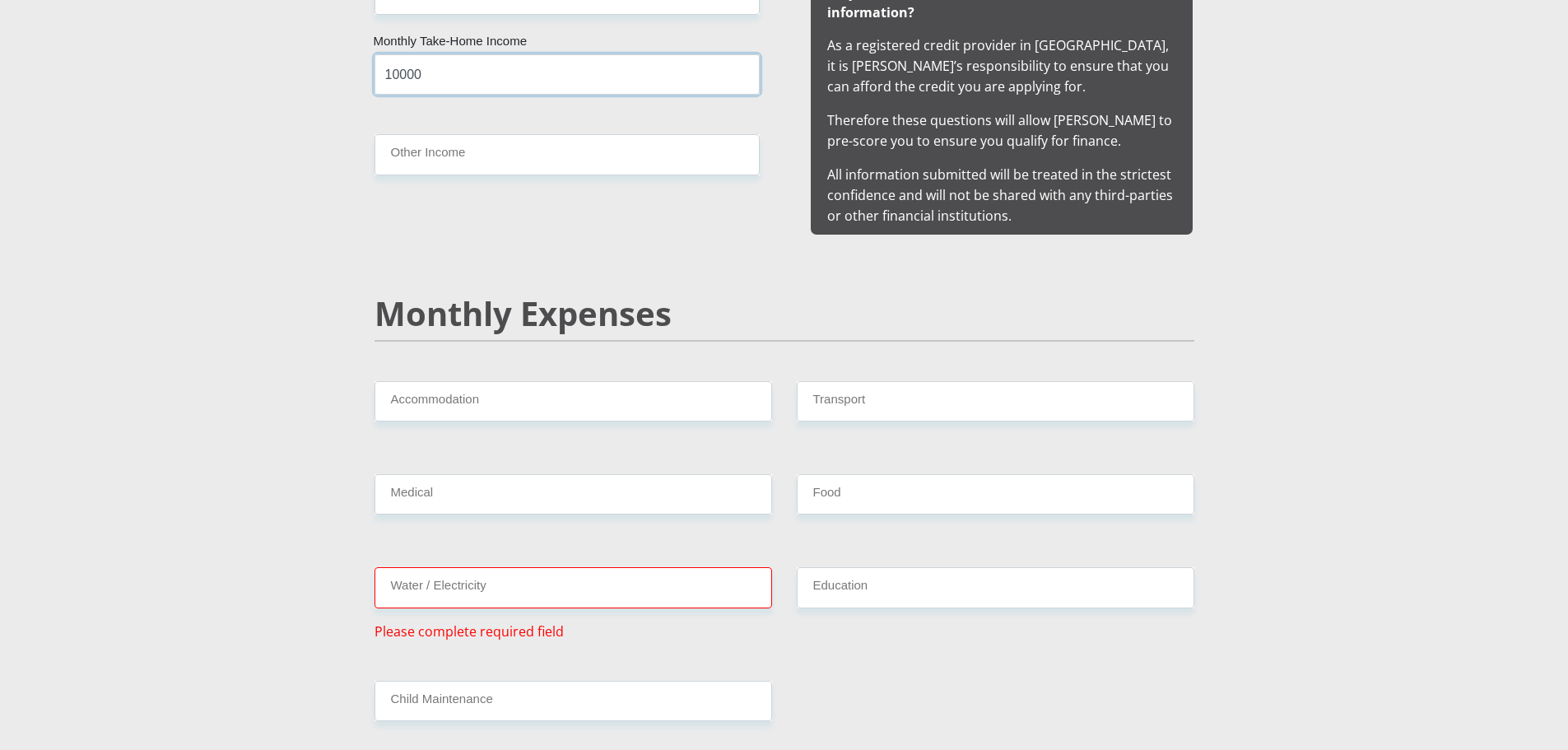
scroll to position [1730, 0]
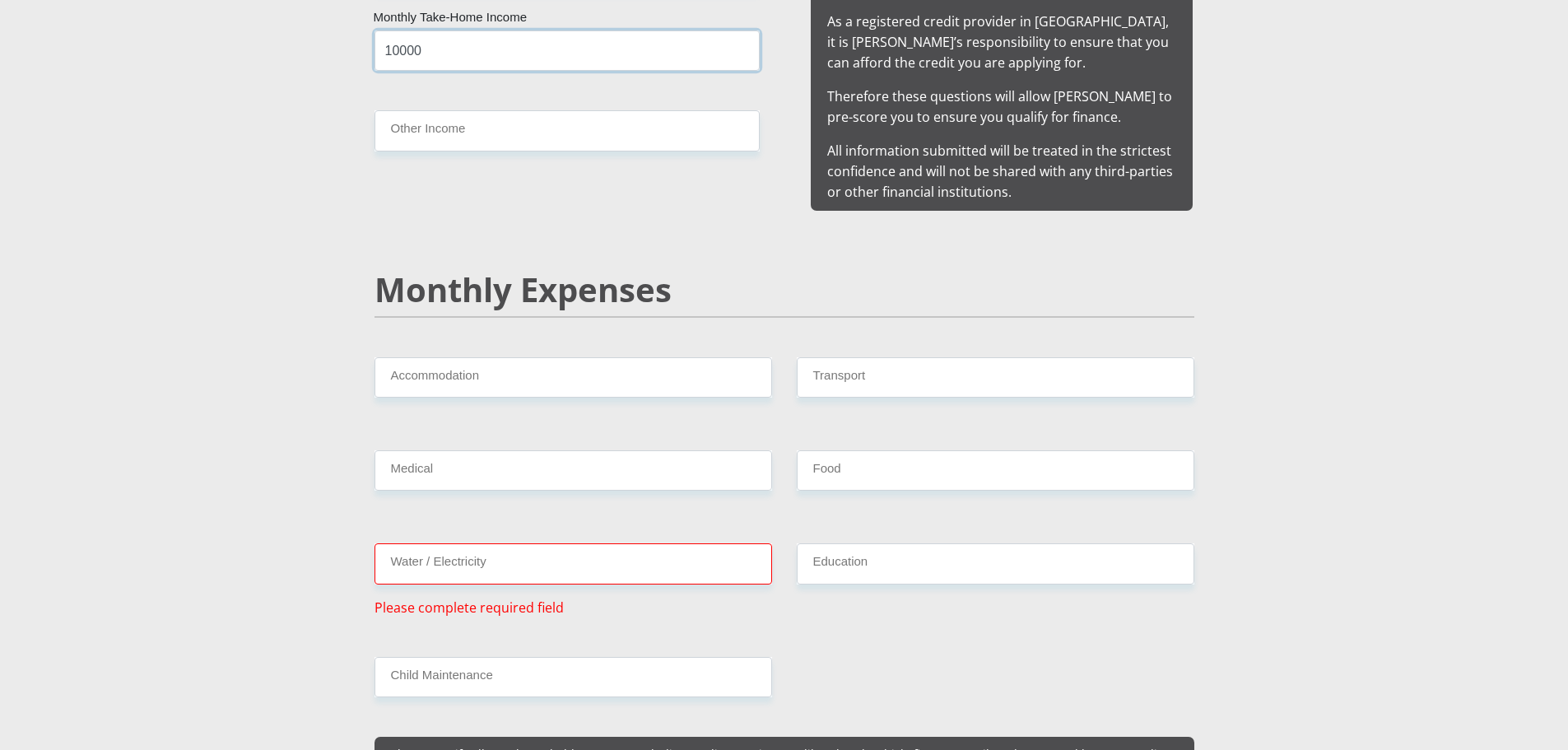
type input "10000"
click at [505, 357] on input "Accommodation" at bounding box center [573, 377] width 398 height 41
click at [911, 362] on input "Transport" at bounding box center [995, 377] width 398 height 41
type input "1000"
click at [660, 458] on input "Medical" at bounding box center [573, 470] width 398 height 41
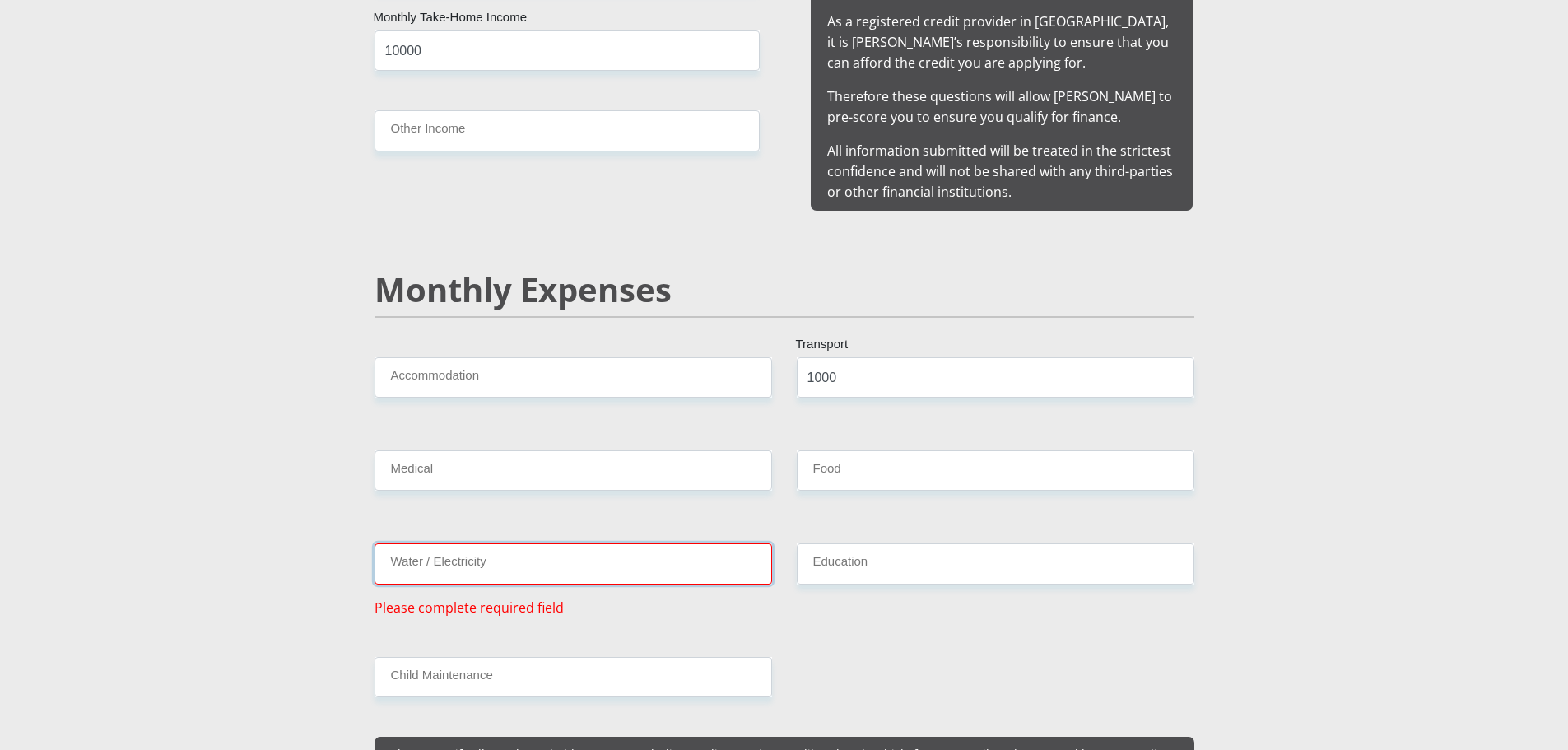
click at [585, 549] on input "Water / Electricity" at bounding box center [573, 564] width 398 height 41
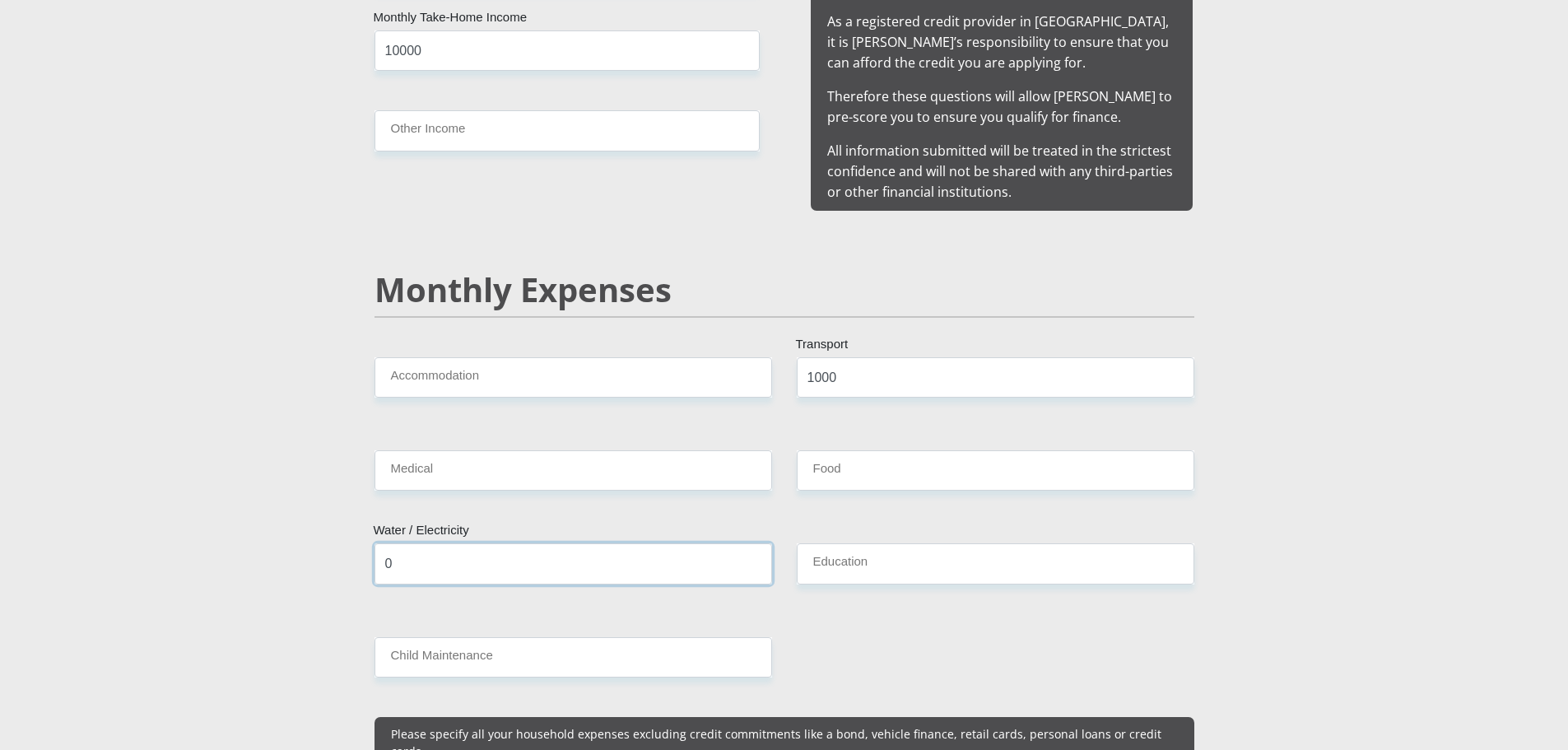
type input "0"
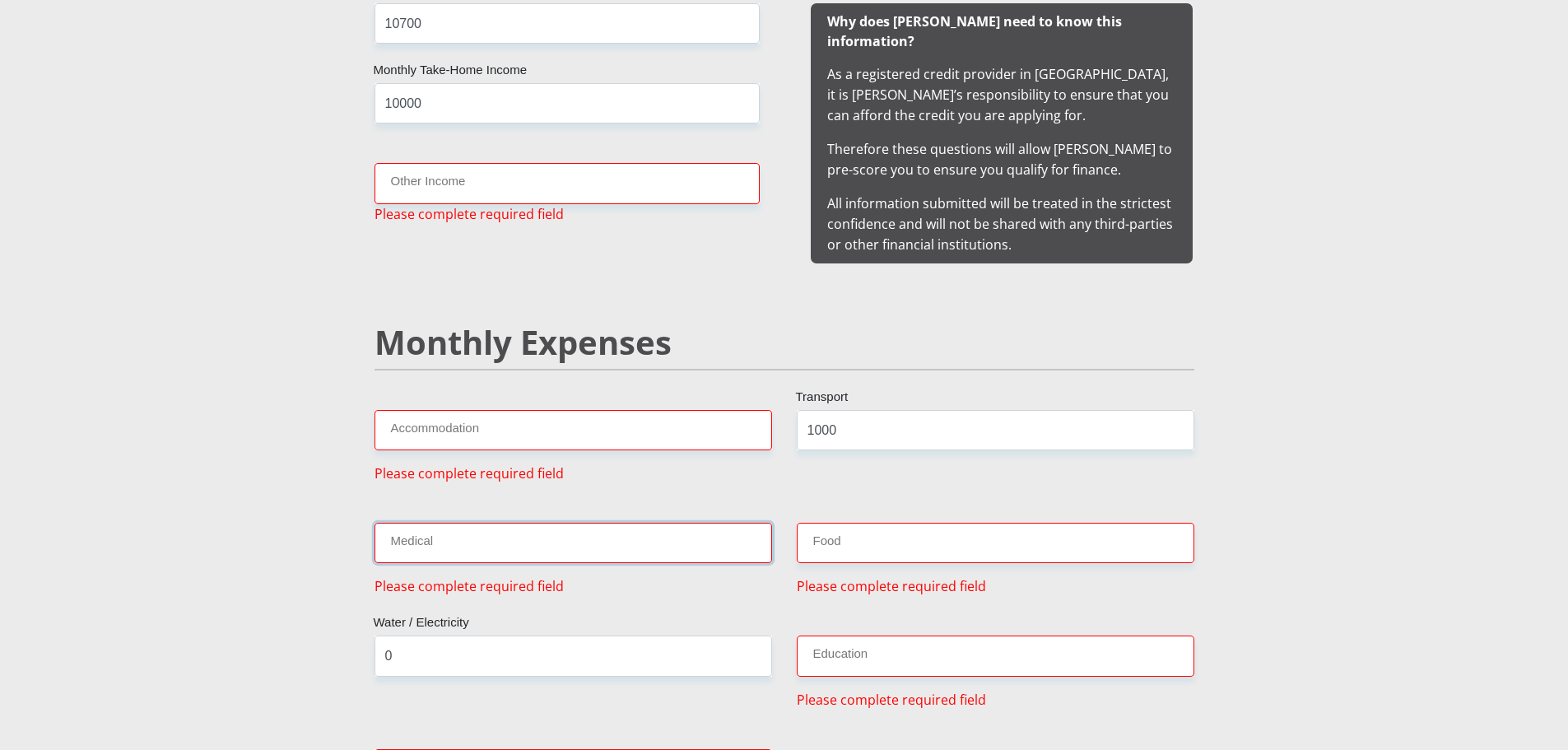
click at [441, 523] on input "Medical" at bounding box center [573, 543] width 398 height 41
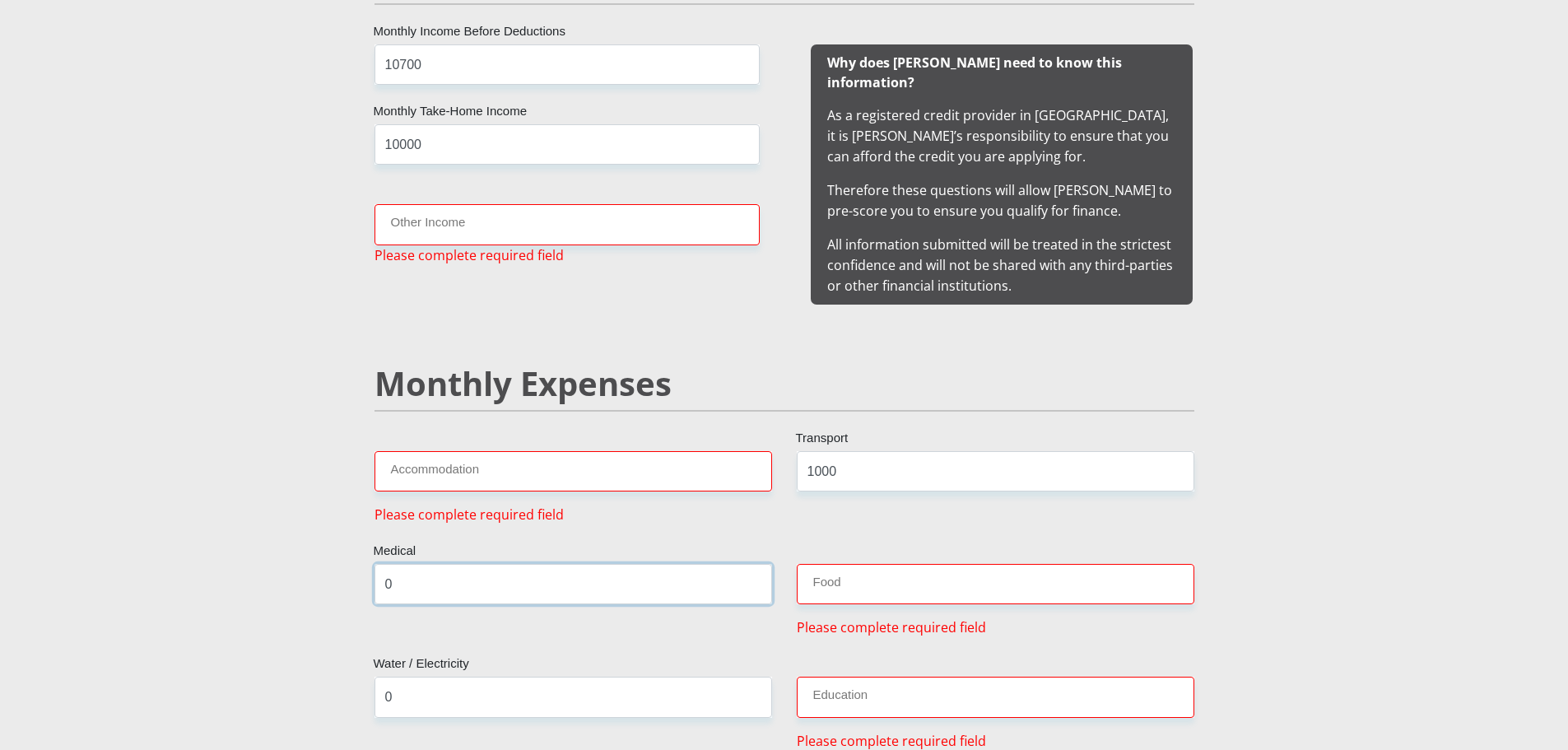
scroll to position [1634, 0]
type input "0"
click at [870, 567] on input "Food" at bounding box center [995, 586] width 398 height 41
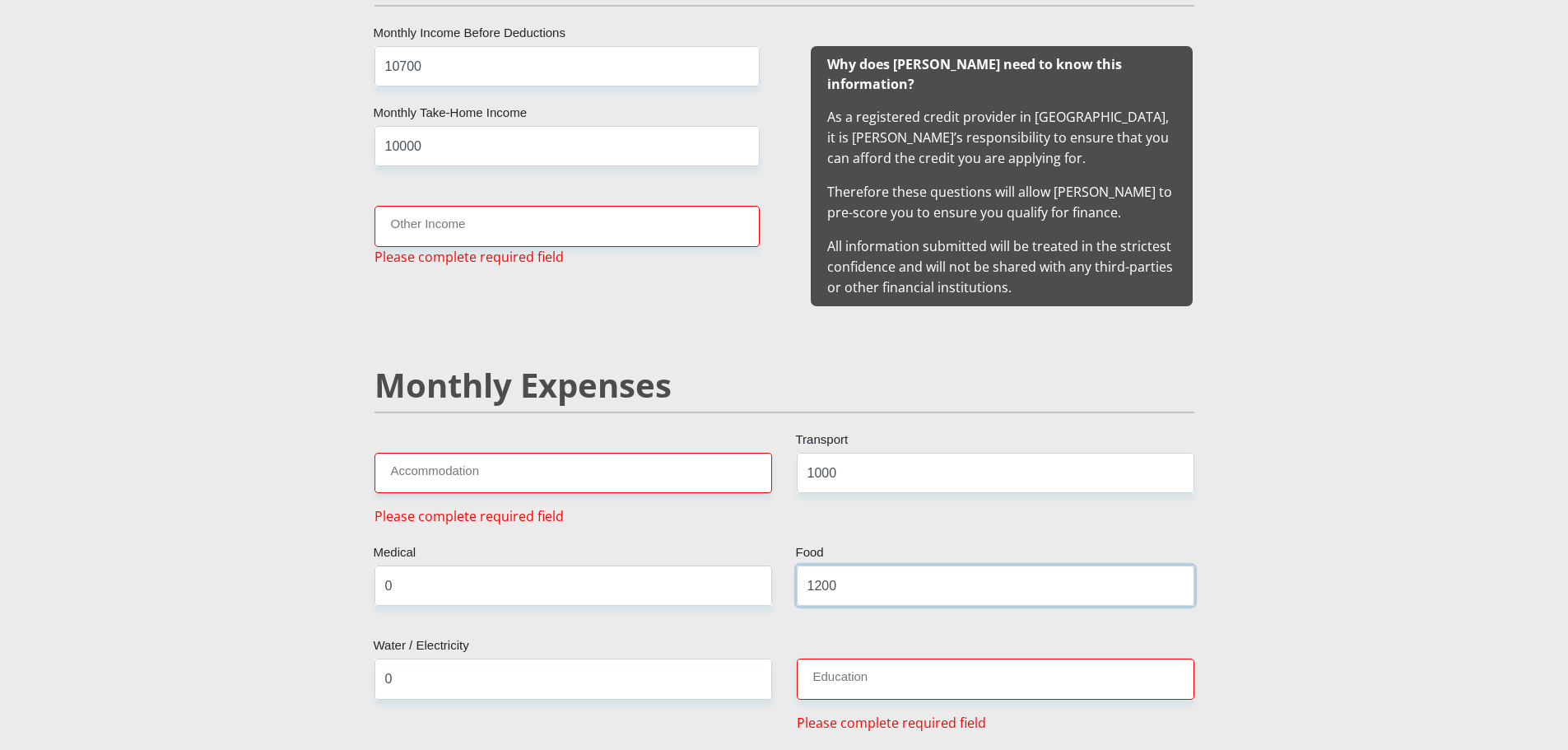
type input "1200"
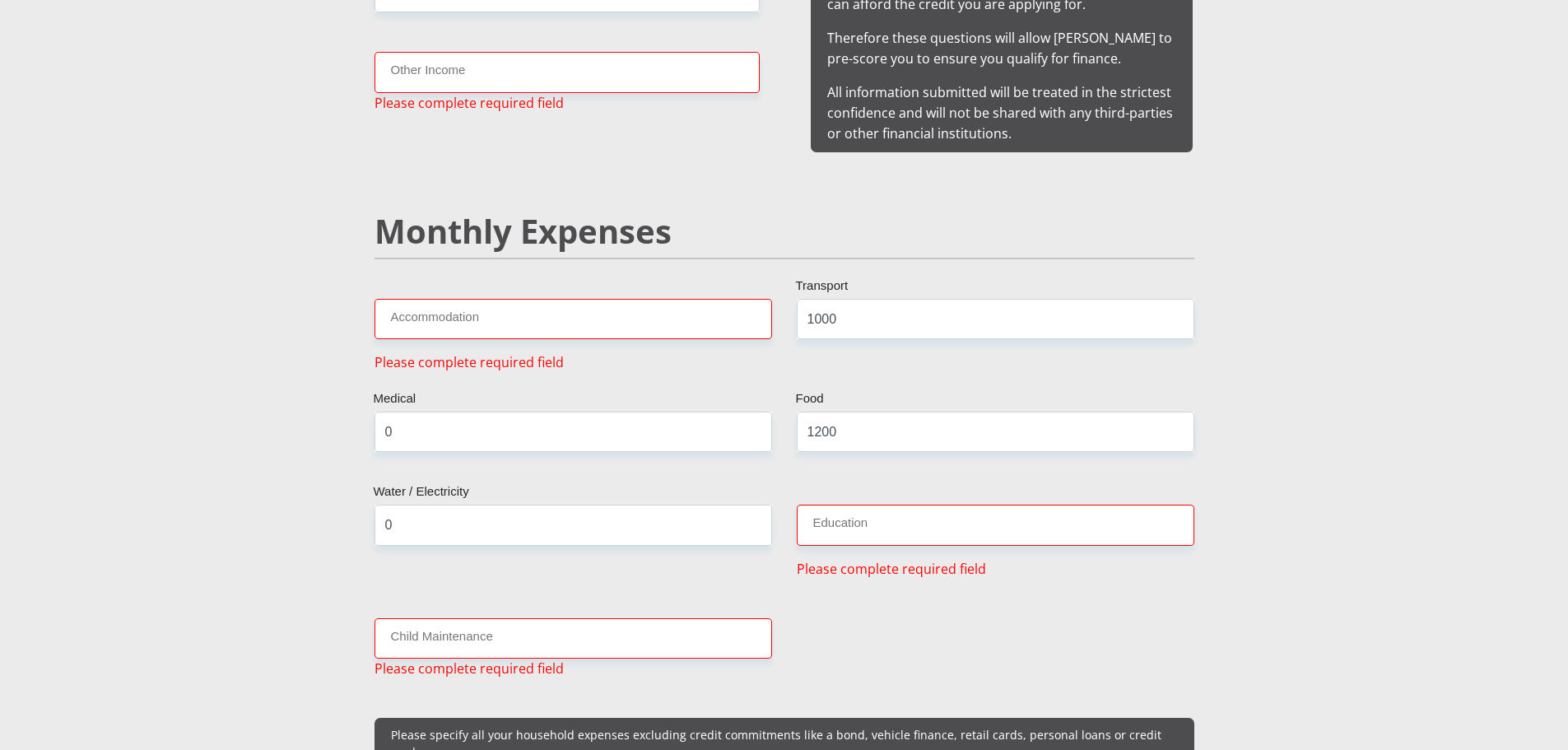
scroll to position [1963, 0]
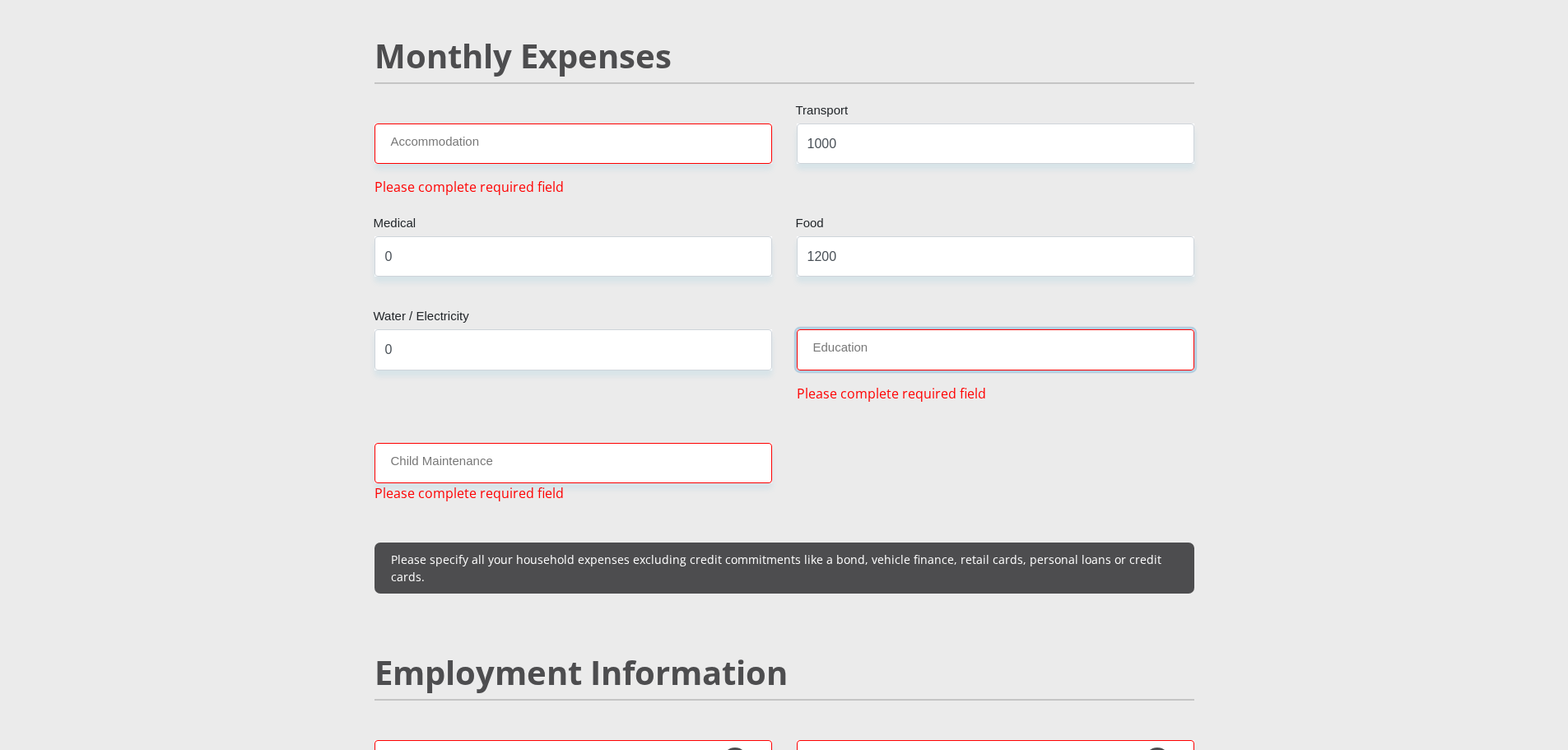
click at [931, 348] on input "Education" at bounding box center [995, 350] width 398 height 41
click at [930, 341] on input "Education" at bounding box center [995, 350] width 398 height 41
drag, startPoint x: 692, startPoint y: 480, endPoint x: 697, endPoint y: 471, distance: 10.3
click at [692, 481] on div "Child Maintenance Please complete required field" at bounding box center [574, 473] width 423 height 60
click at [694, 443] on input "Child Maintenance" at bounding box center [573, 463] width 398 height 41
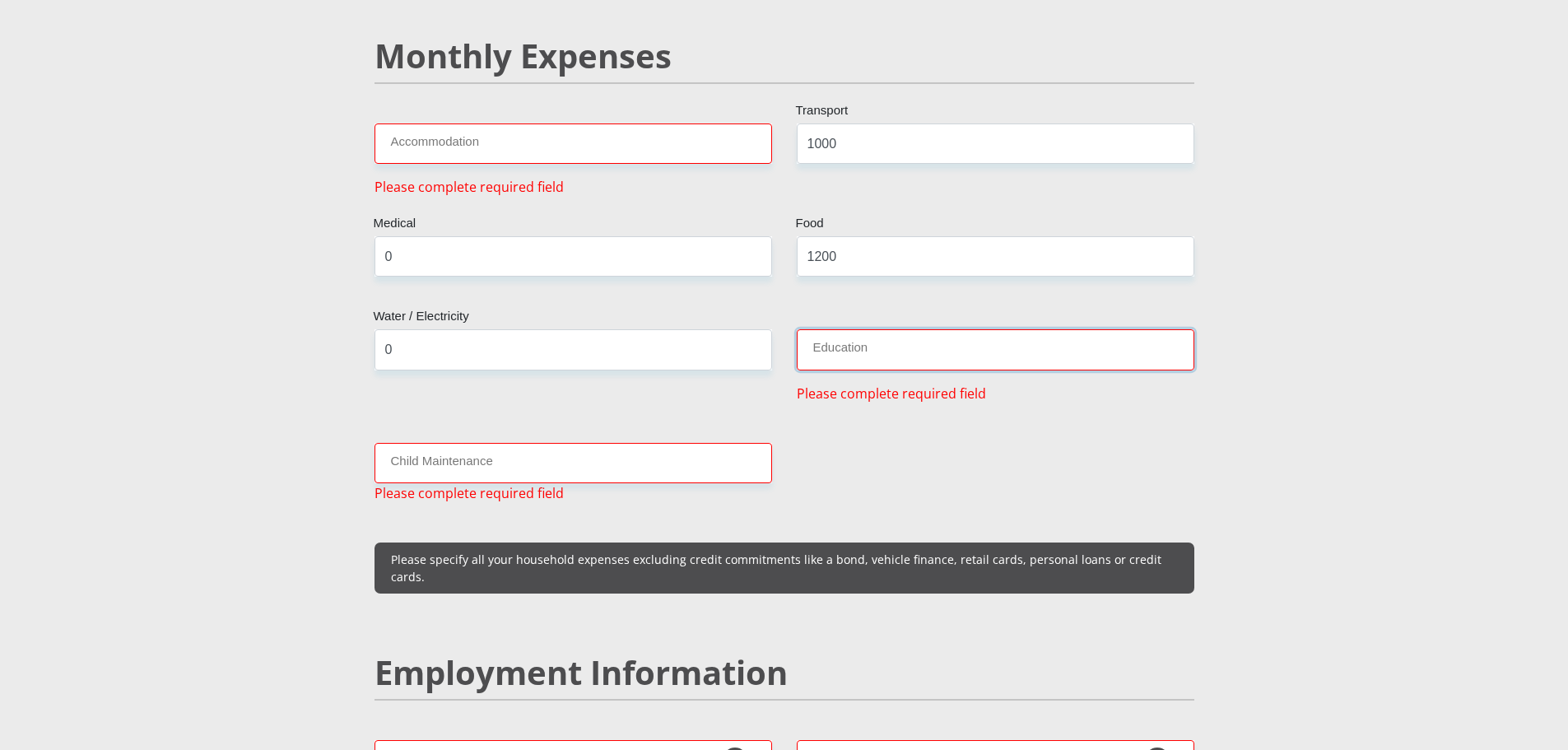
click at [834, 330] on input "Education" at bounding box center [995, 350] width 398 height 41
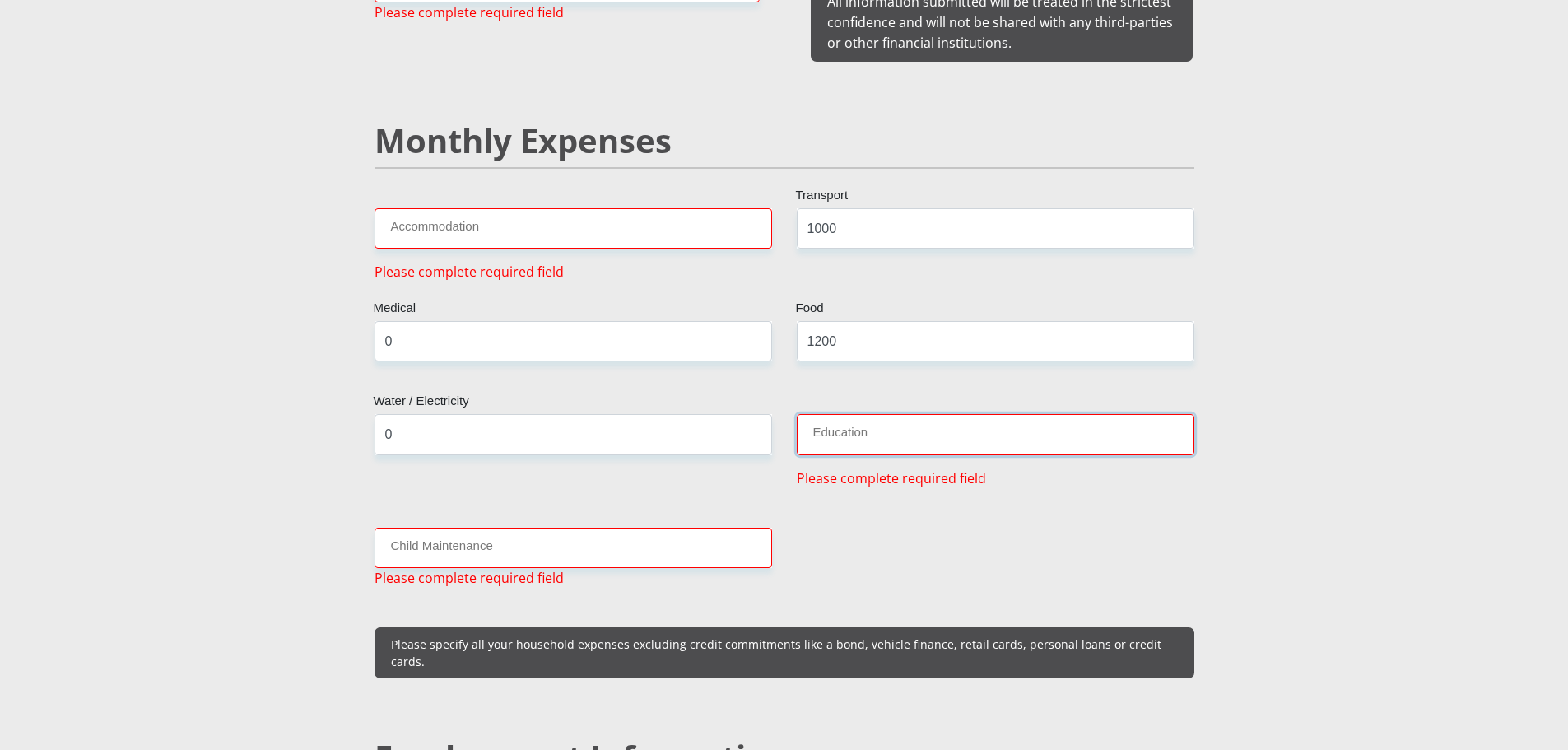
scroll to position [1799, 0]
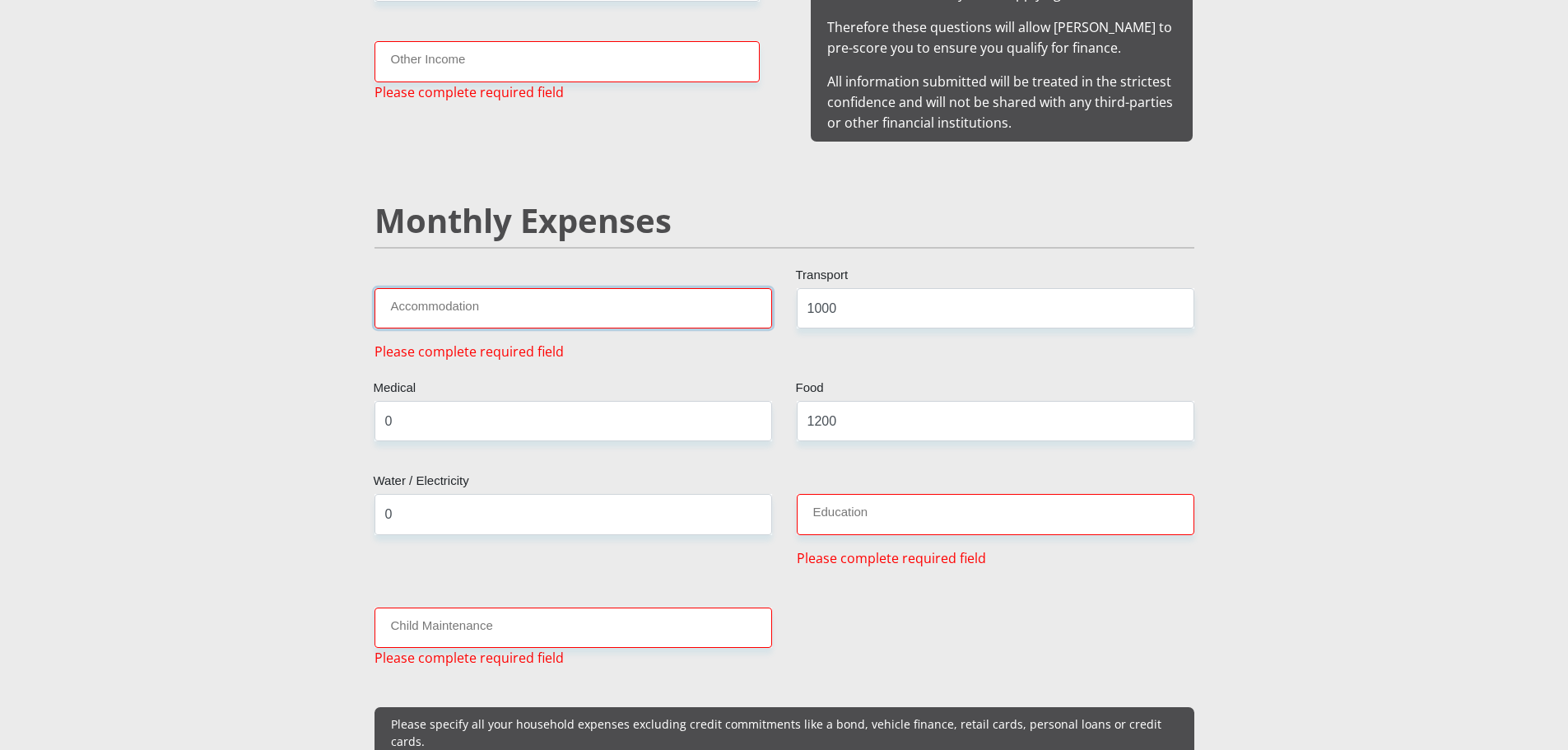
click at [621, 305] on input "Accommodation" at bounding box center [573, 308] width 398 height 41
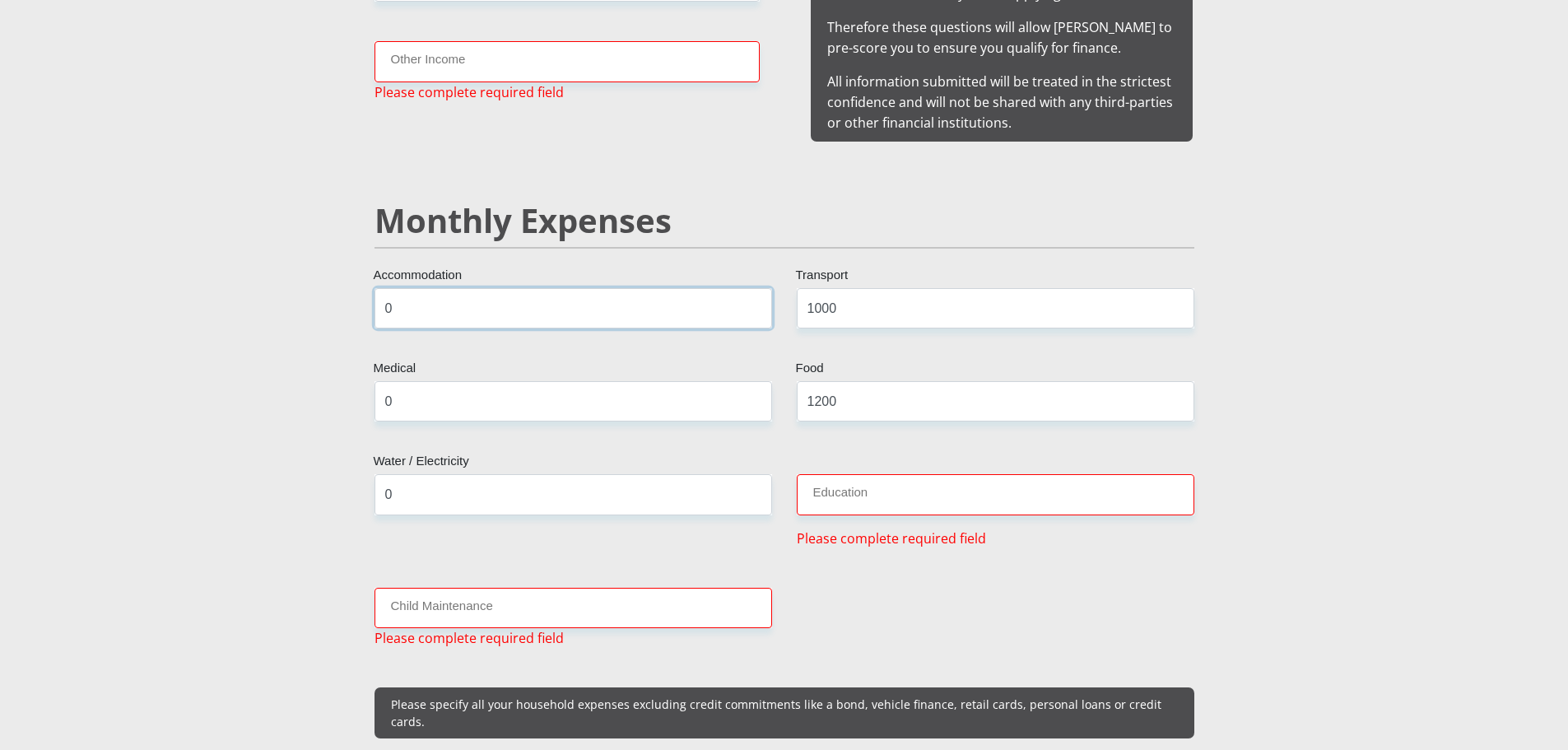
type input "0"
drag, startPoint x: 823, startPoint y: 453, endPoint x: 831, endPoint y: 471, distance: 19.7
click at [836, 478] on input "Education" at bounding box center [995, 495] width 398 height 41
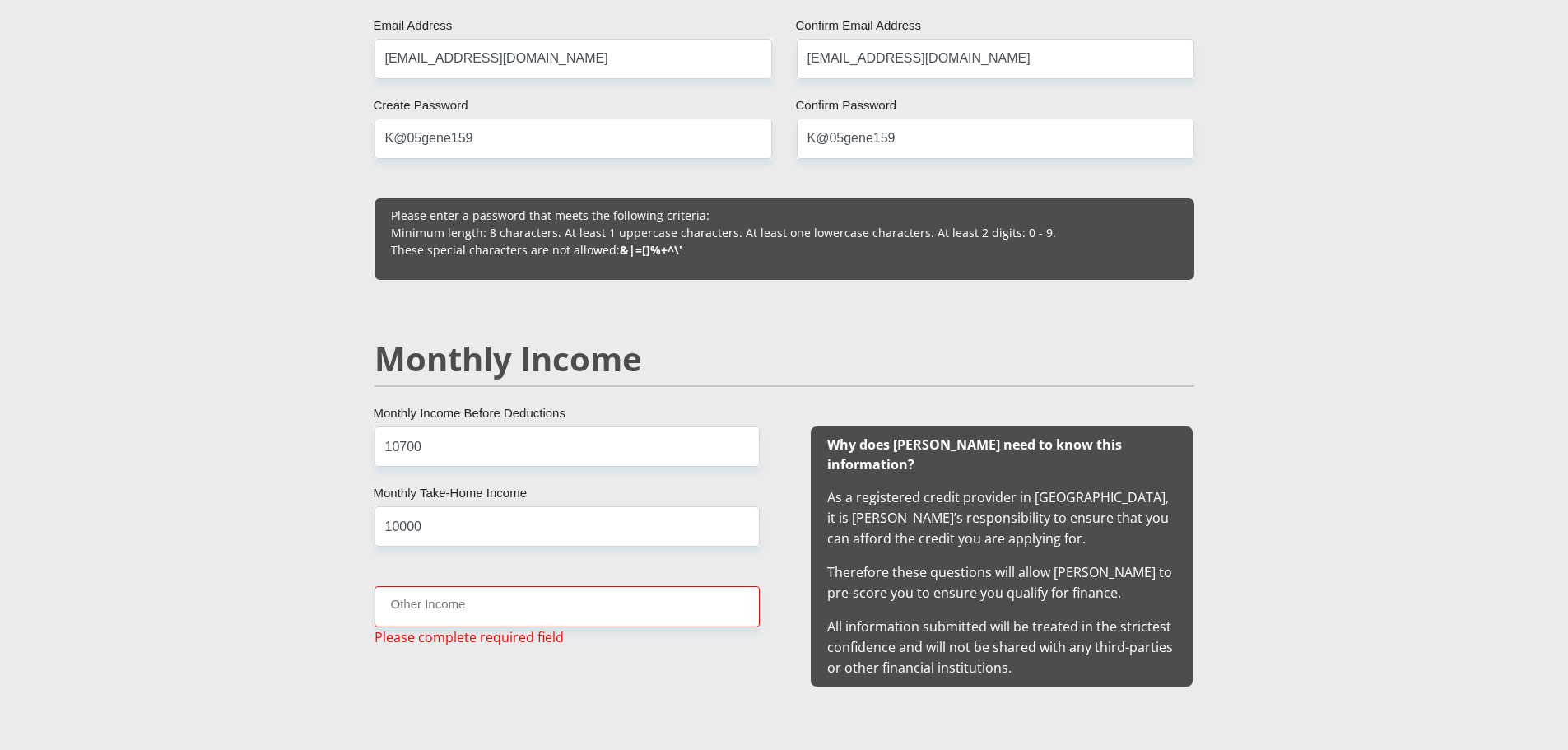
scroll to position [1222, 0]
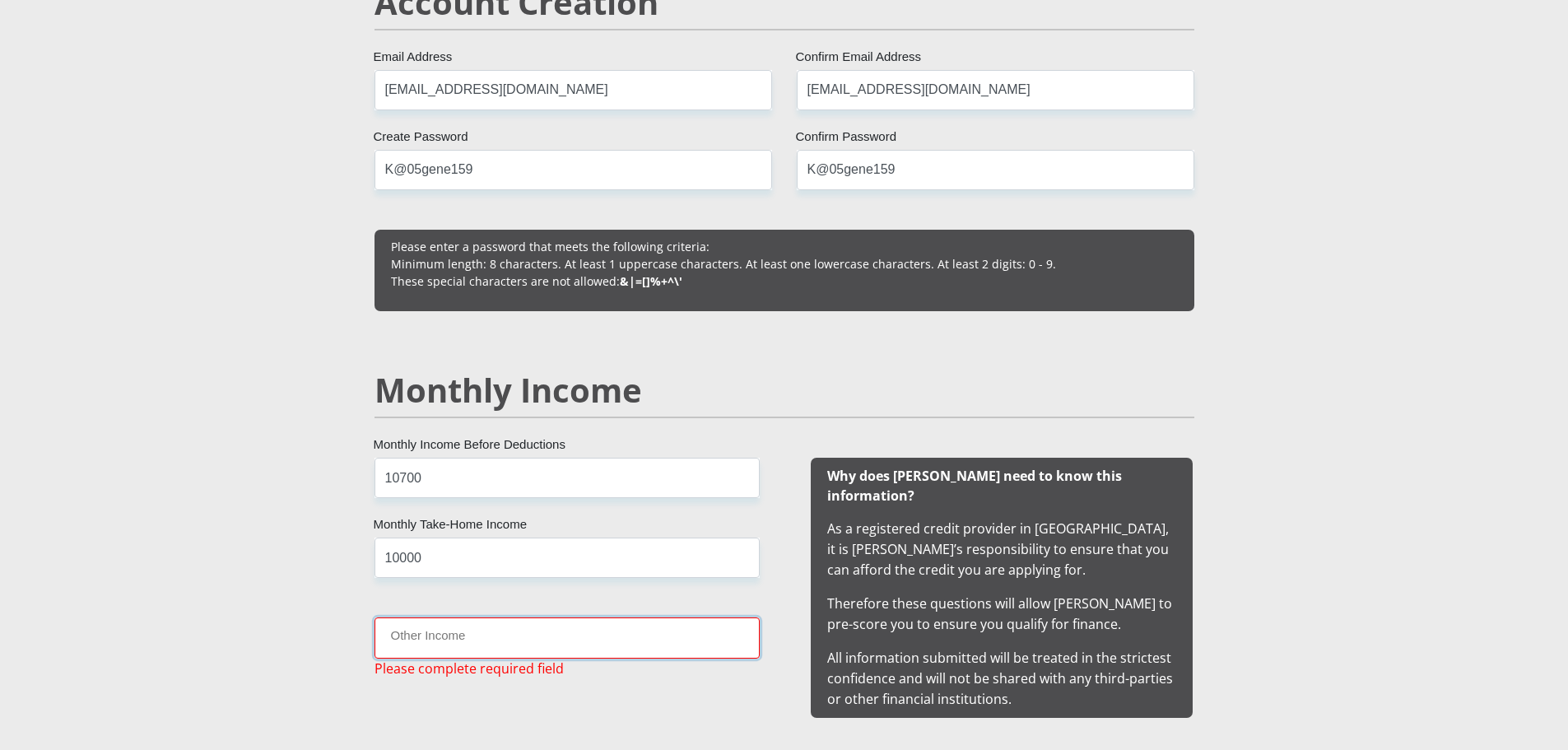
click at [530, 651] on input "Other Income" at bounding box center [567, 638] width 386 height 41
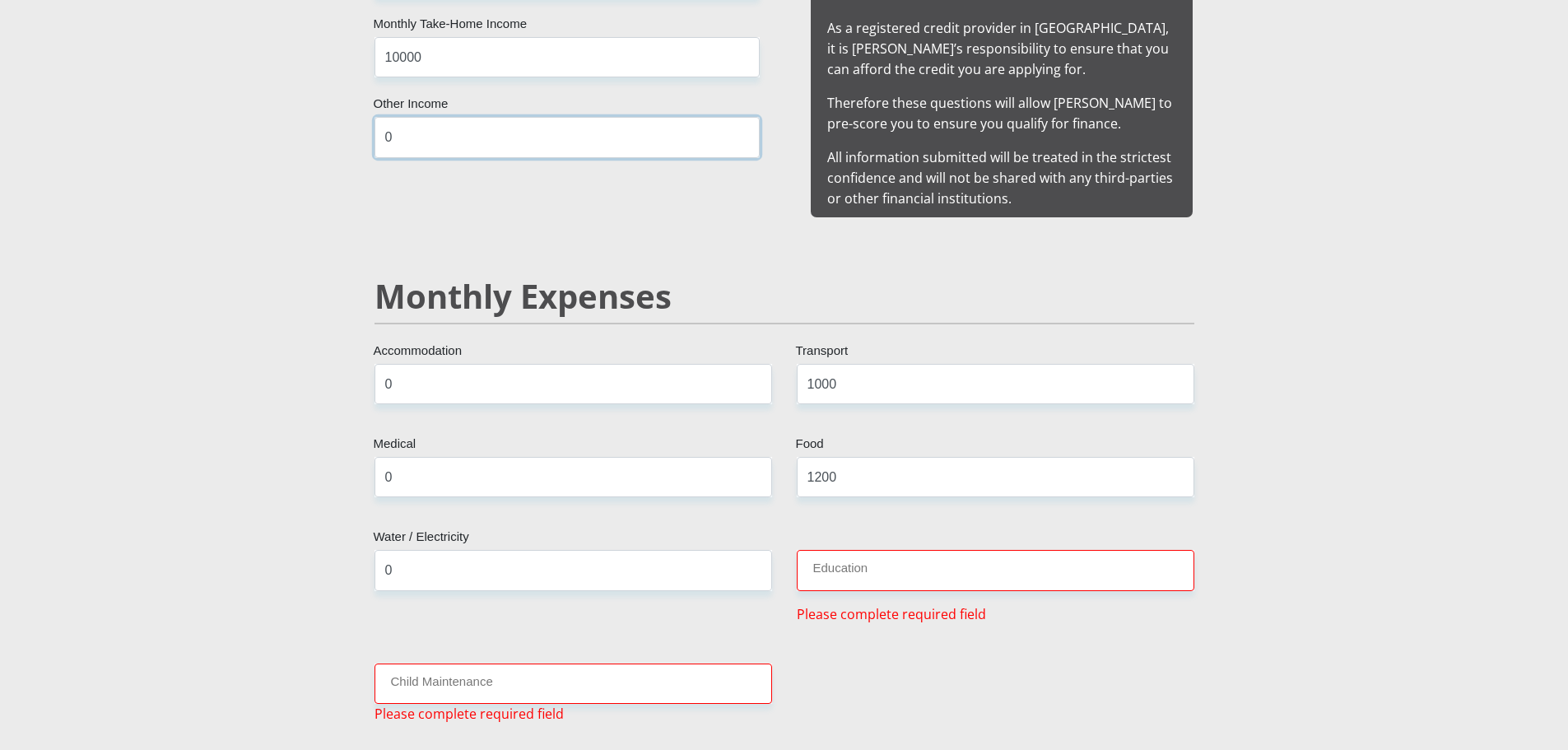
scroll to position [1963, 0]
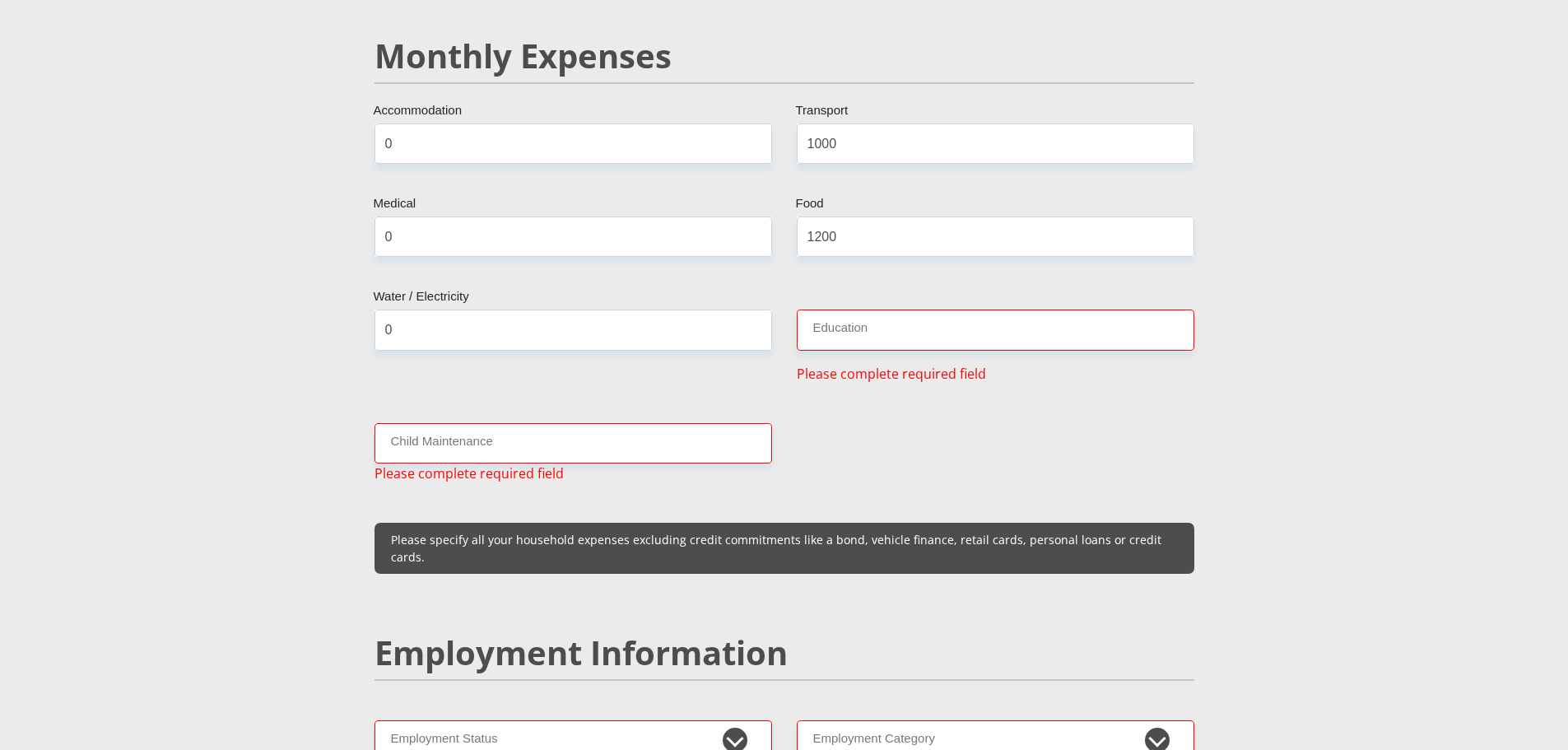
type input "0"
click at [883, 319] on input "Education" at bounding box center [995, 330] width 398 height 41
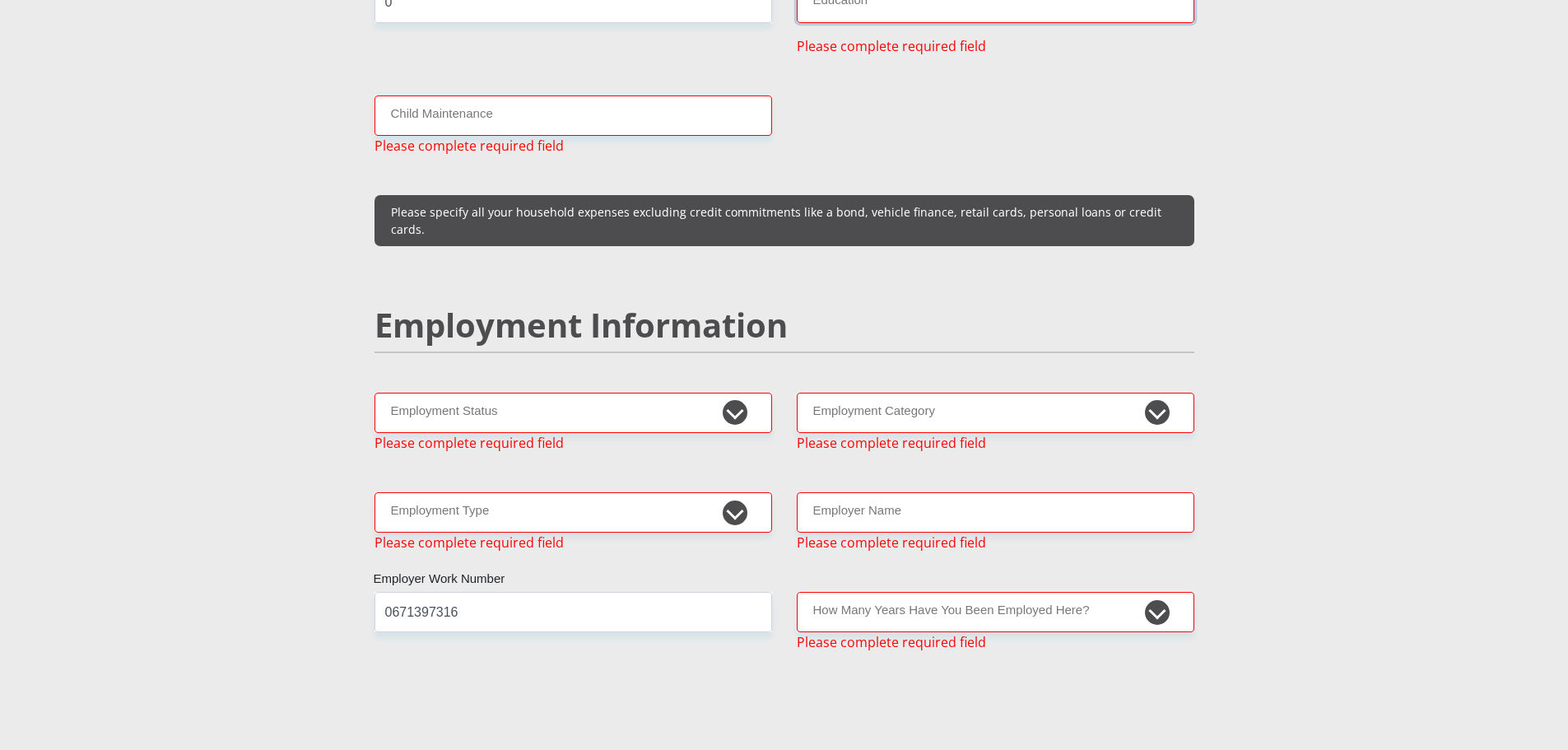
scroll to position [2293, 0]
click at [681, 391] on select "Permanent/Full-time Part-time/Casual [DEMOGRAPHIC_DATA] Worker Self-Employed Ho…" at bounding box center [573, 411] width 398 height 41
select select "1"
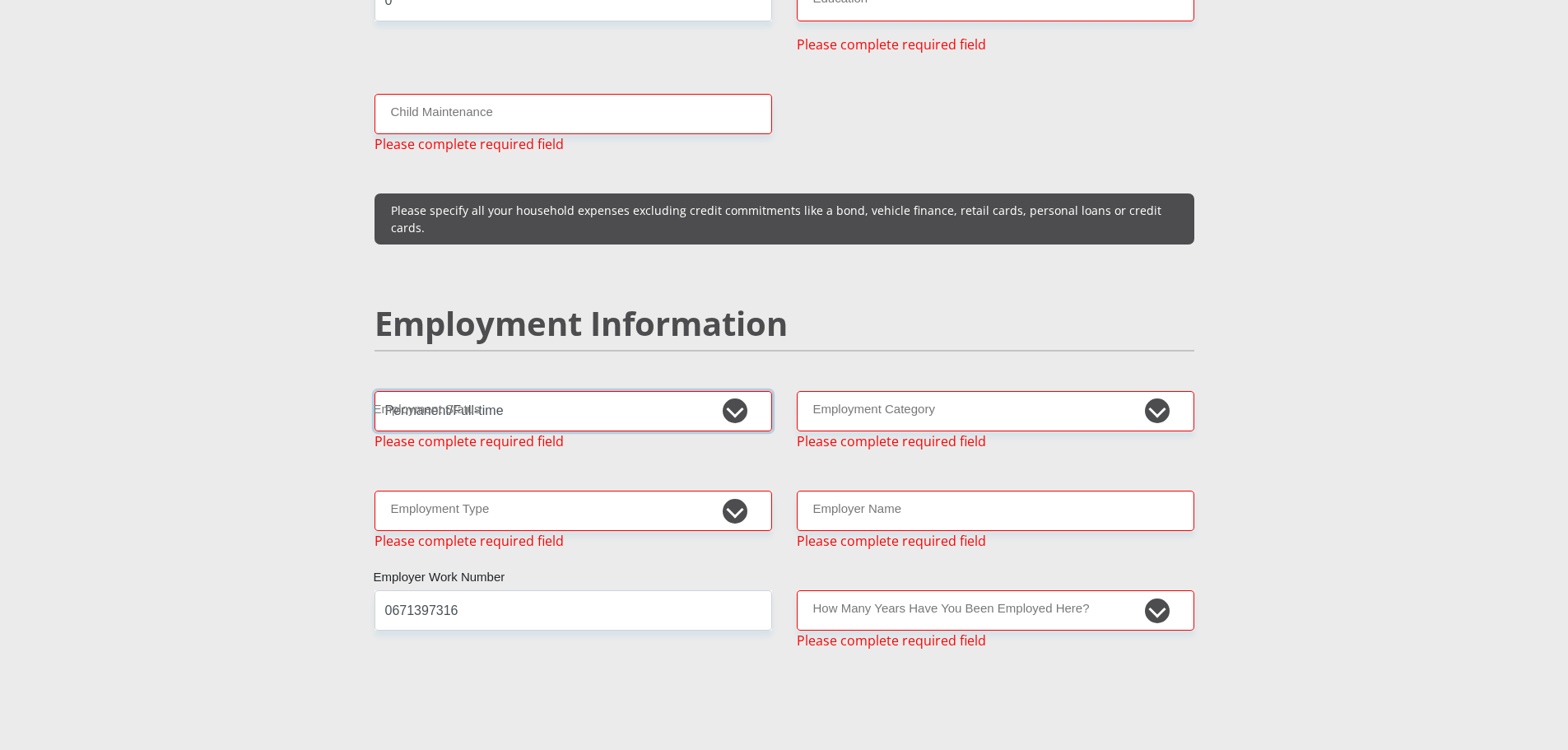
click at [374, 391] on select "Permanent/Full-time Part-time/Casual [DEMOGRAPHIC_DATA] Worker Self-Employed Ho…" at bounding box center [573, 411] width 398 height 41
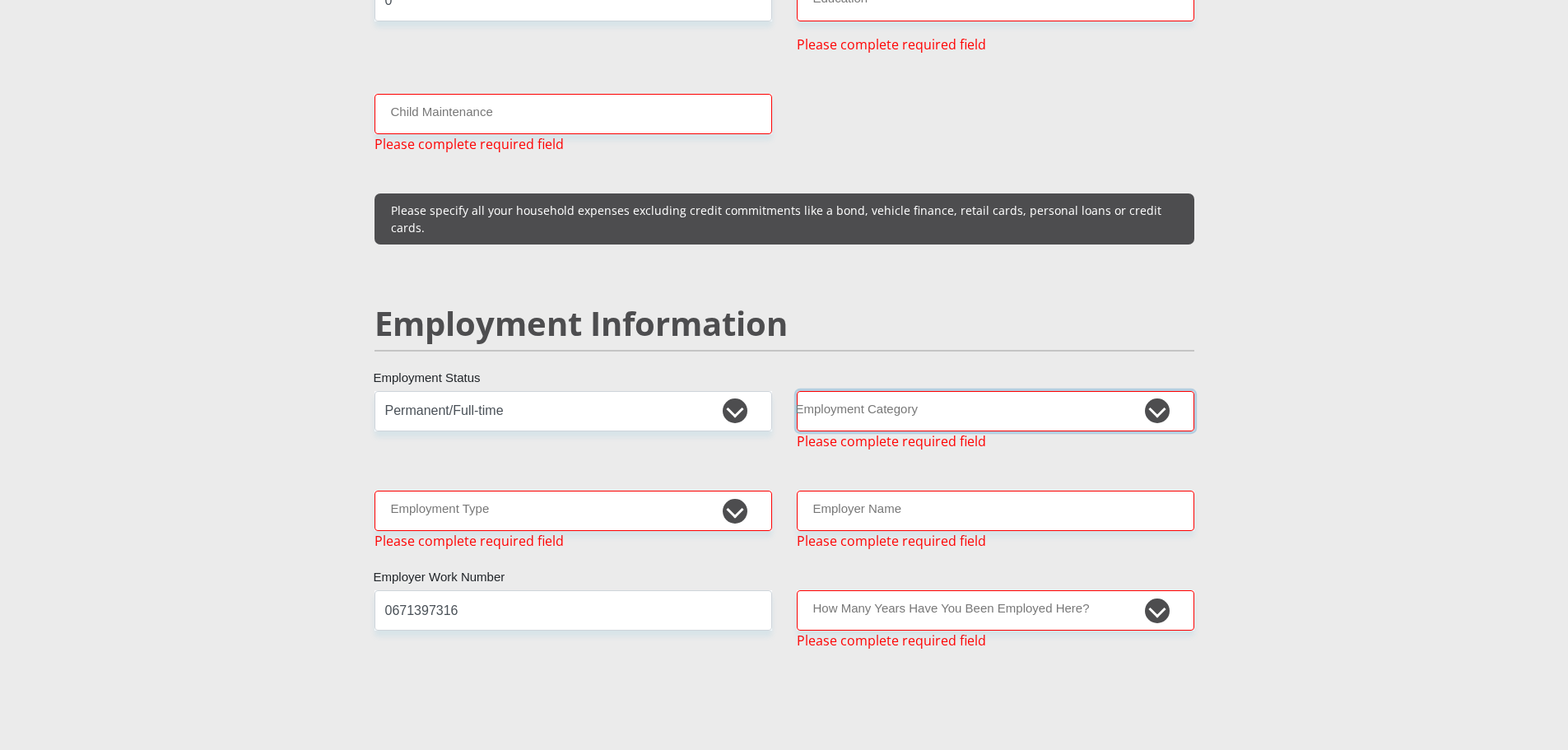
click at [887, 393] on select "AGRICULTURE ALCOHOL & TOBACCO CONSTRUCTION MATERIALS METALLURGY EQUIPMENT FOR R…" at bounding box center [995, 411] width 398 height 41
select select "70"
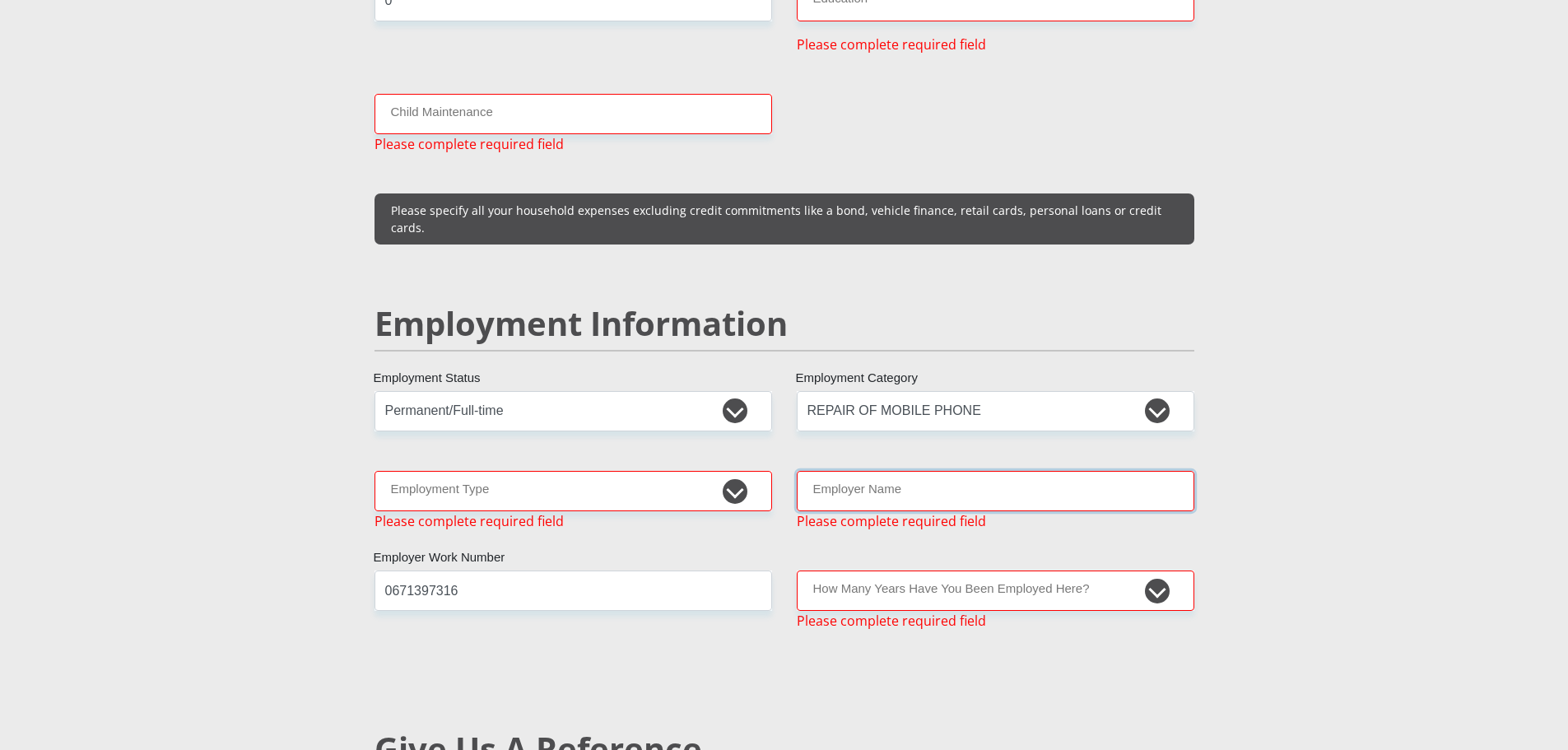
click at [956, 471] on input "Employer Name" at bounding box center [995, 491] width 398 height 41
click at [864, 471] on input "ComputerMania" at bounding box center [995, 491] width 398 height 41
type input "ComputerMania"
click at [574, 471] on select "College/Lecturer Craft Seller Creative Driver Executive Farmer Forces - Non Com…" at bounding box center [573, 491] width 398 height 41
select select "Sales"
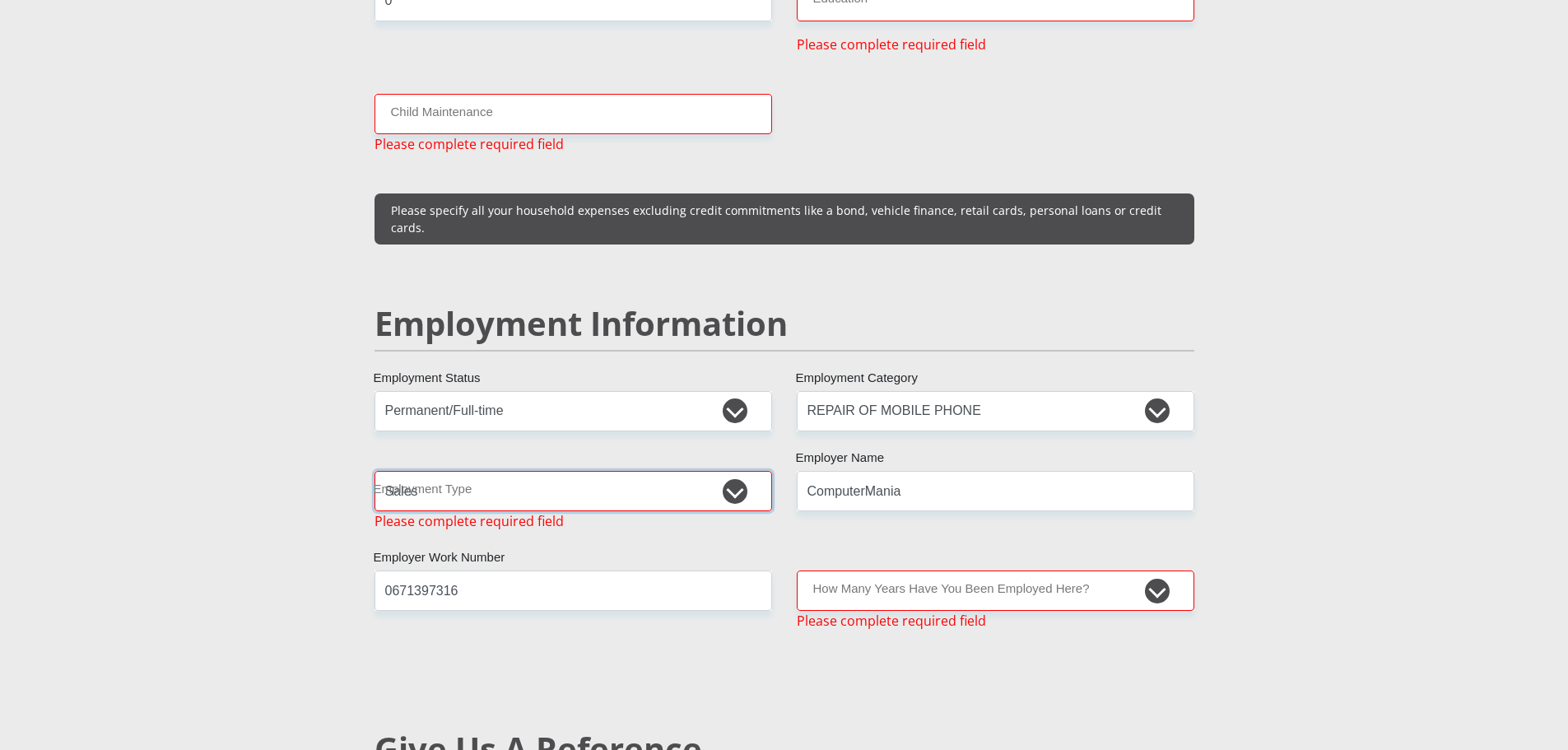
click at [374, 471] on select "College/Lecturer Craft Seller Creative Driver Executive Farmer Forces - Non Com…" at bounding box center [573, 491] width 398 height 41
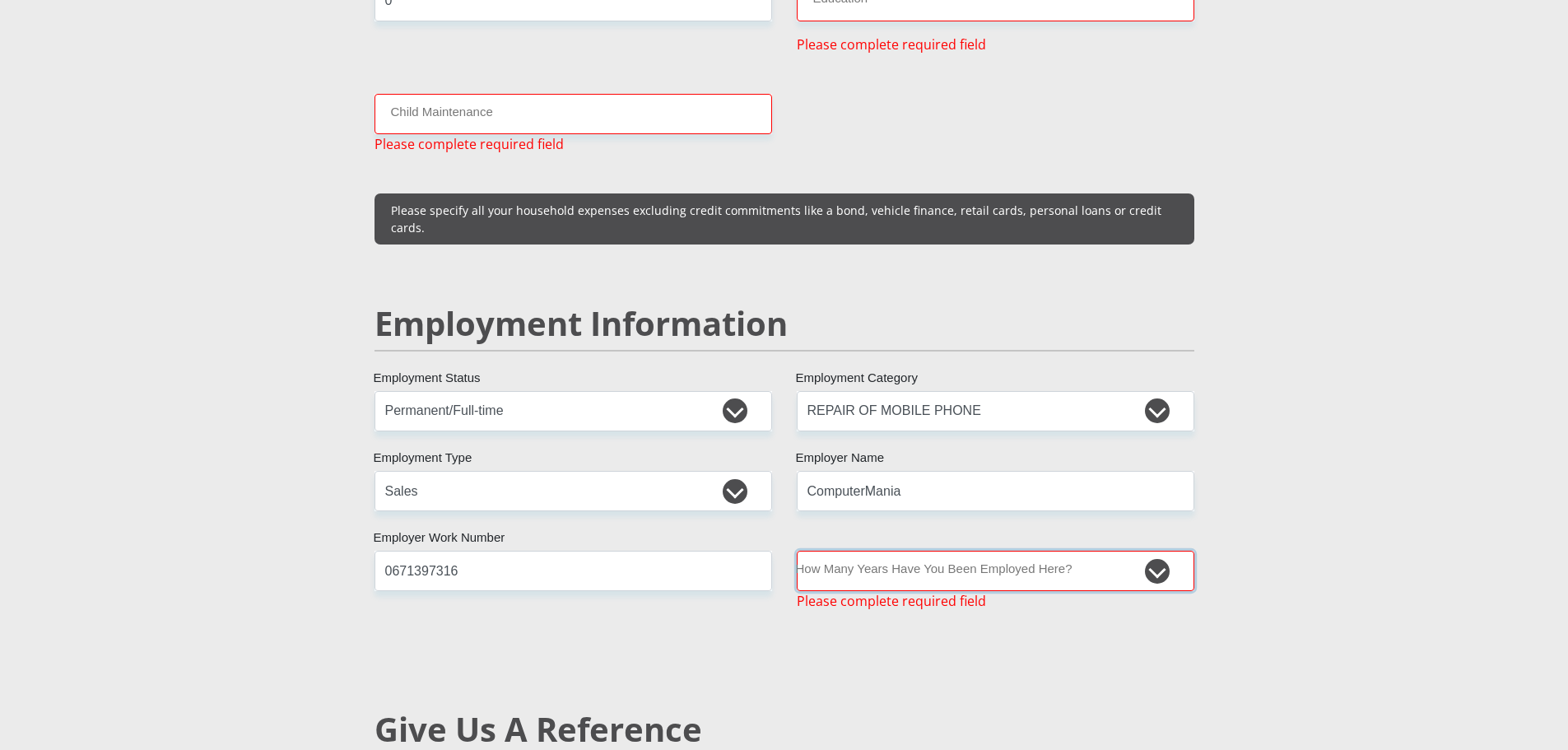
click at [931, 551] on select "less than 1 year 1-3 years 3-5 years 5+ years" at bounding box center [995, 570] width 398 height 41
select select "60"
click at [797, 551] on select "less than 1 year 1-3 years 3-5 years 5+ years" at bounding box center [995, 570] width 398 height 41
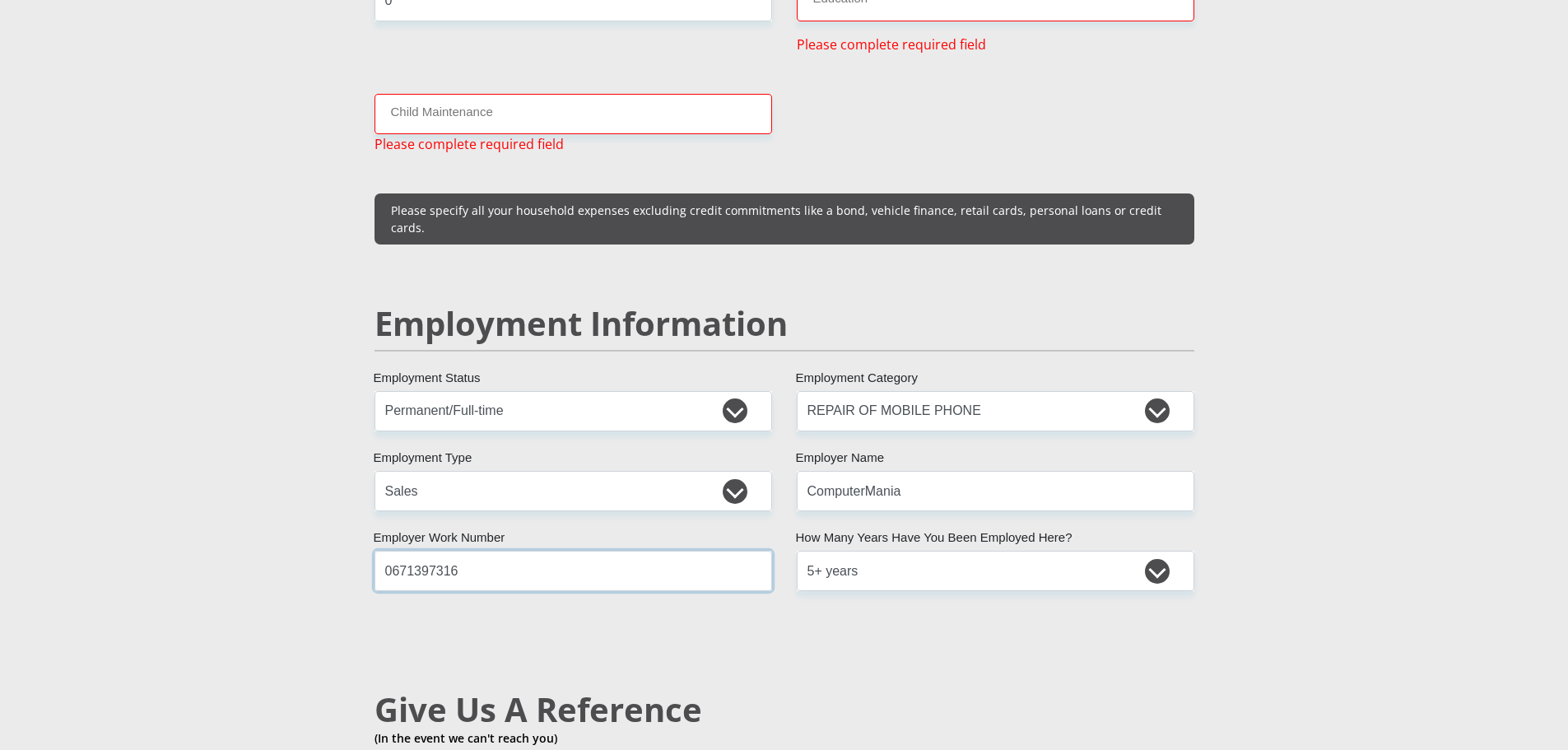
click at [592, 551] on input "0671397316" at bounding box center [573, 570] width 398 height 41
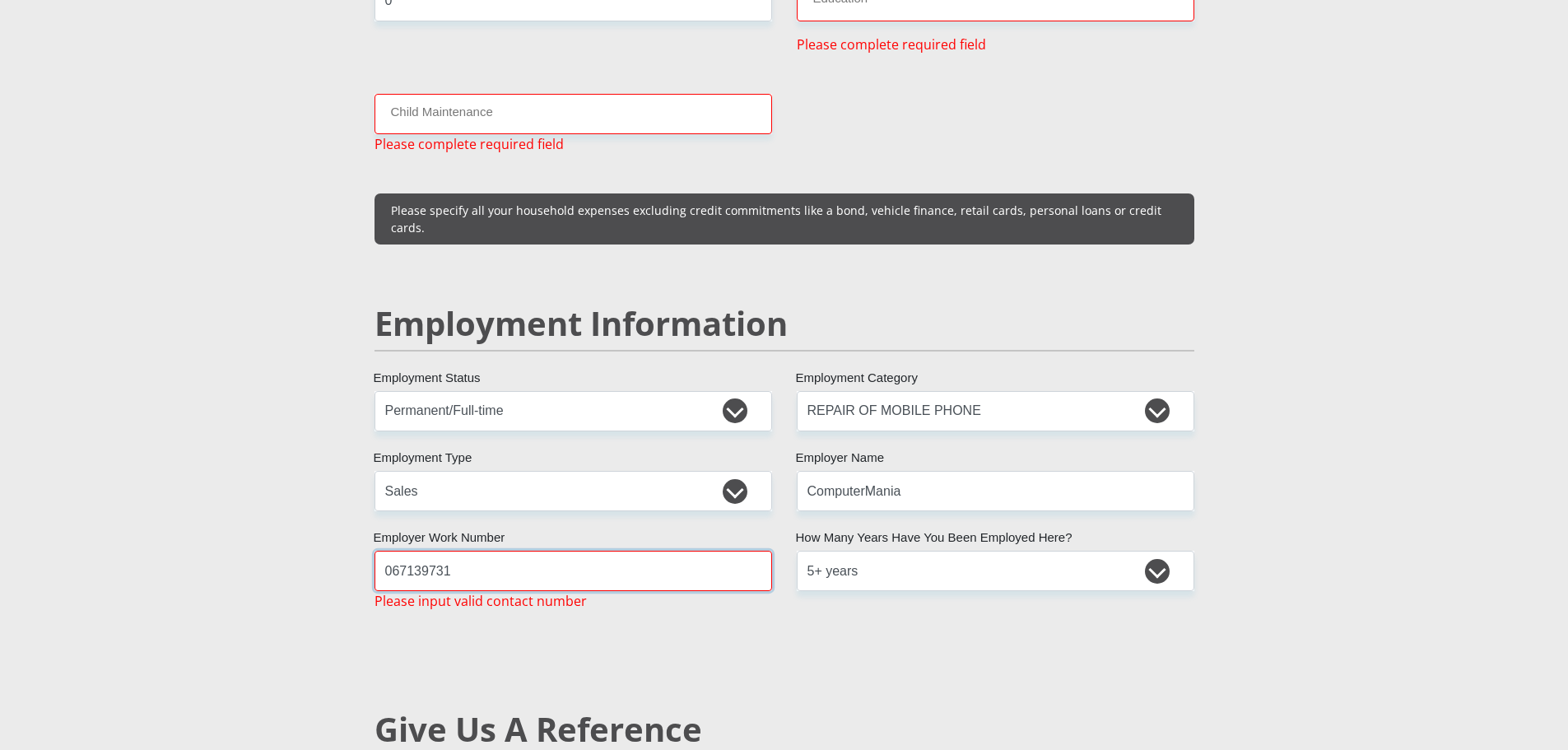
type input "0671397316"
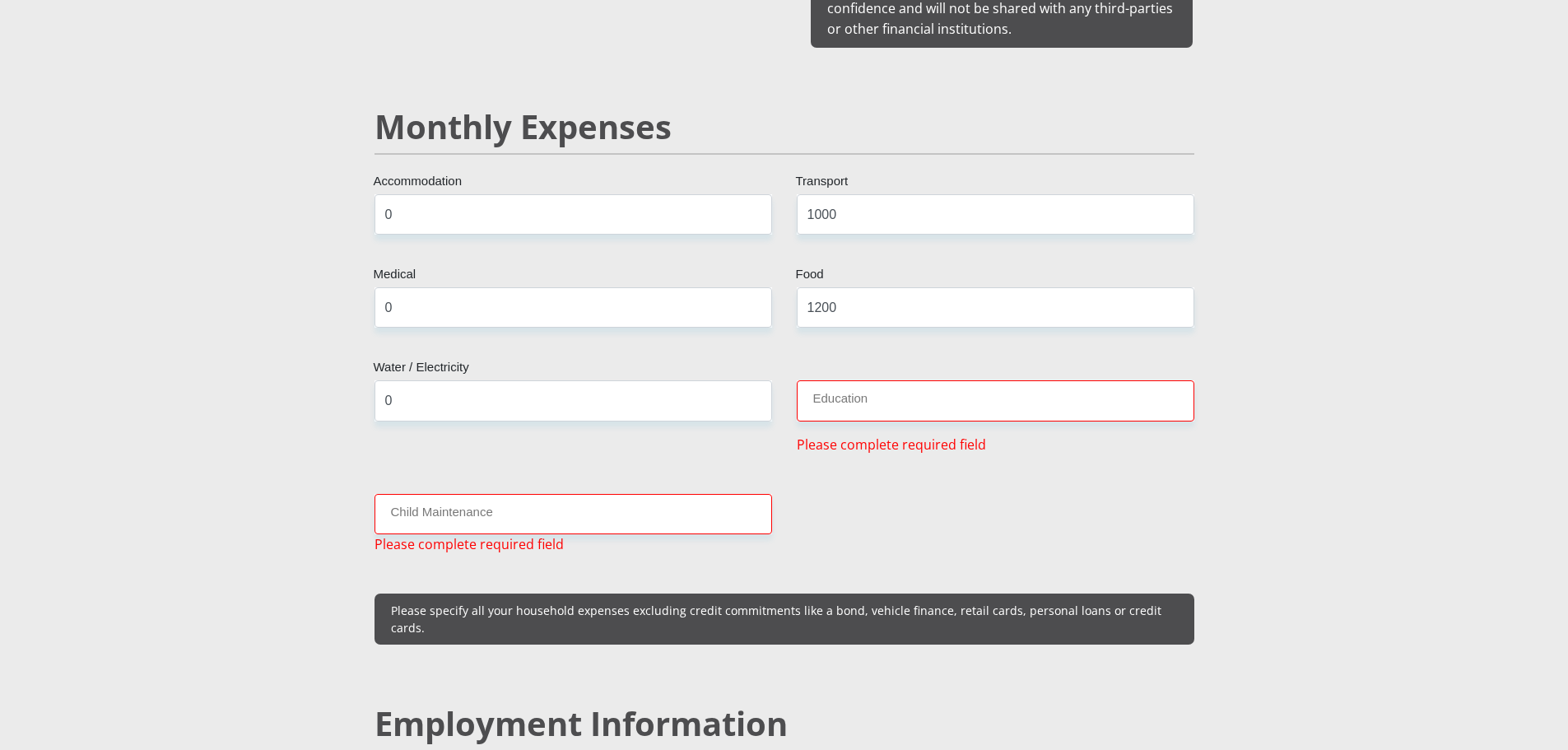
scroll to position [1881, 0]
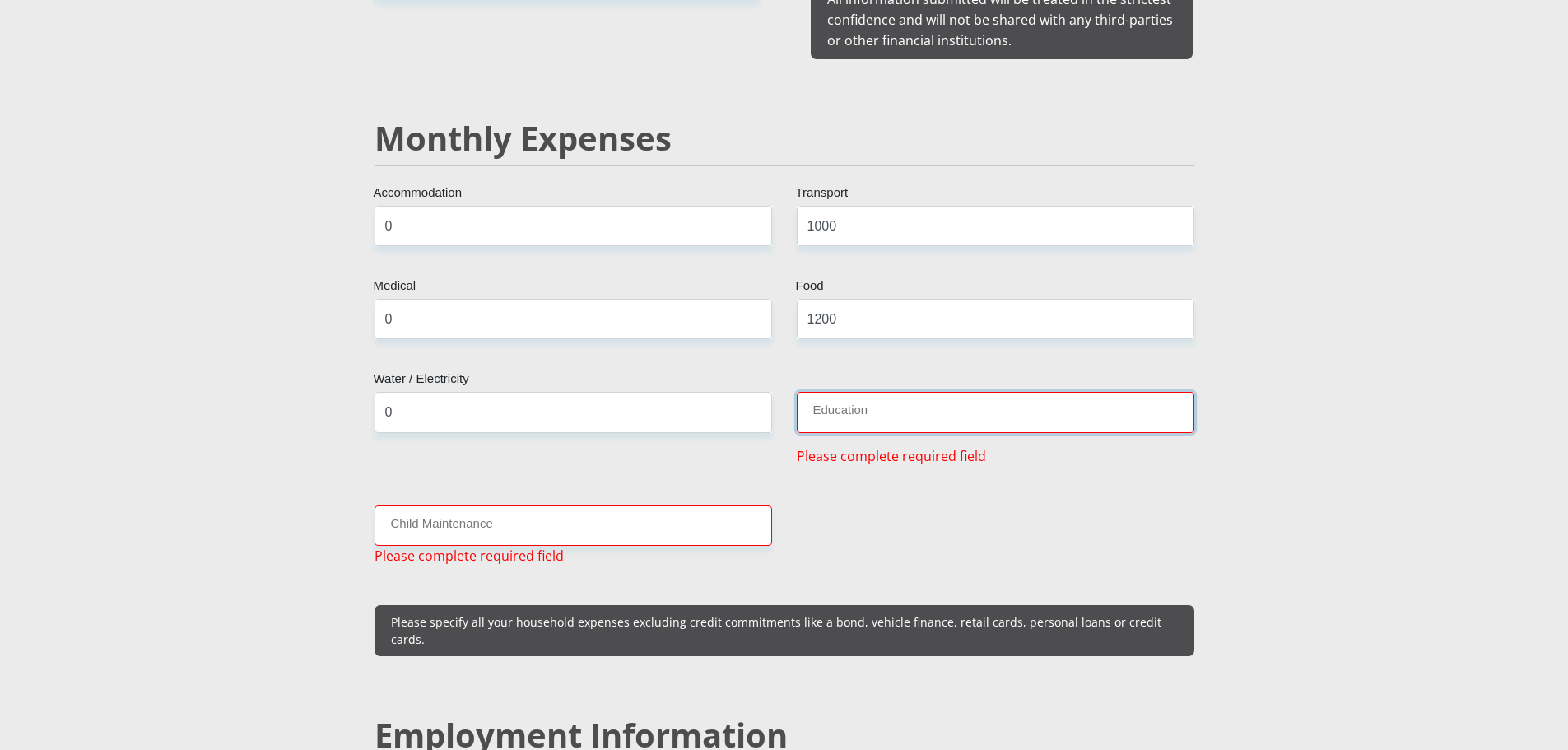
click at [910, 398] on input "Education" at bounding box center [995, 412] width 398 height 41
click at [706, 217] on input "0" at bounding box center [573, 226] width 398 height 41
click at [858, 206] on input "1000" at bounding box center [995, 226] width 398 height 41
click at [641, 299] on input "0" at bounding box center [573, 318] width 398 height 41
drag, startPoint x: 408, startPoint y: 211, endPoint x: 337, endPoint y: 207, distance: 71.1
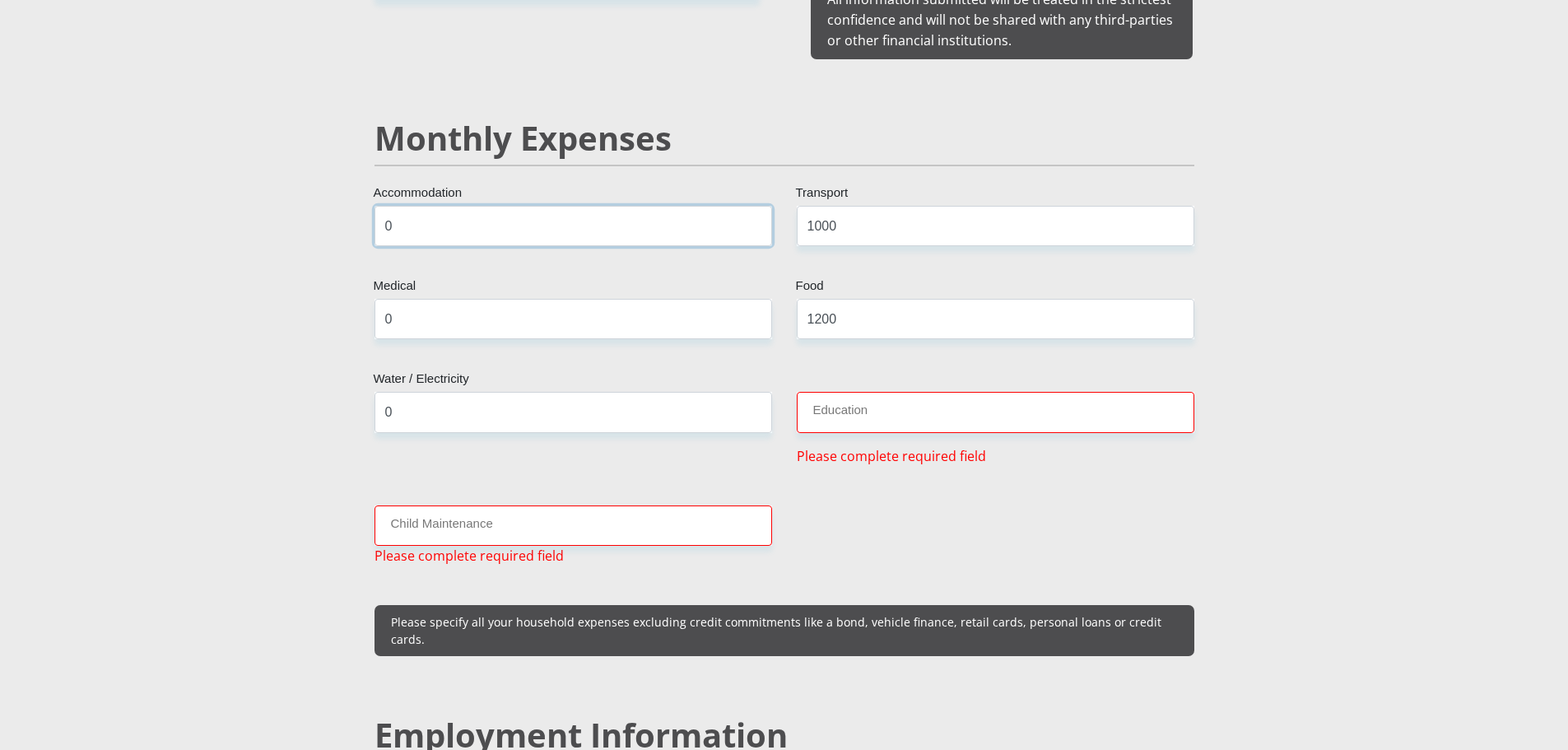
type input "1300"
click at [894, 392] on input "Education" at bounding box center [995, 412] width 398 height 41
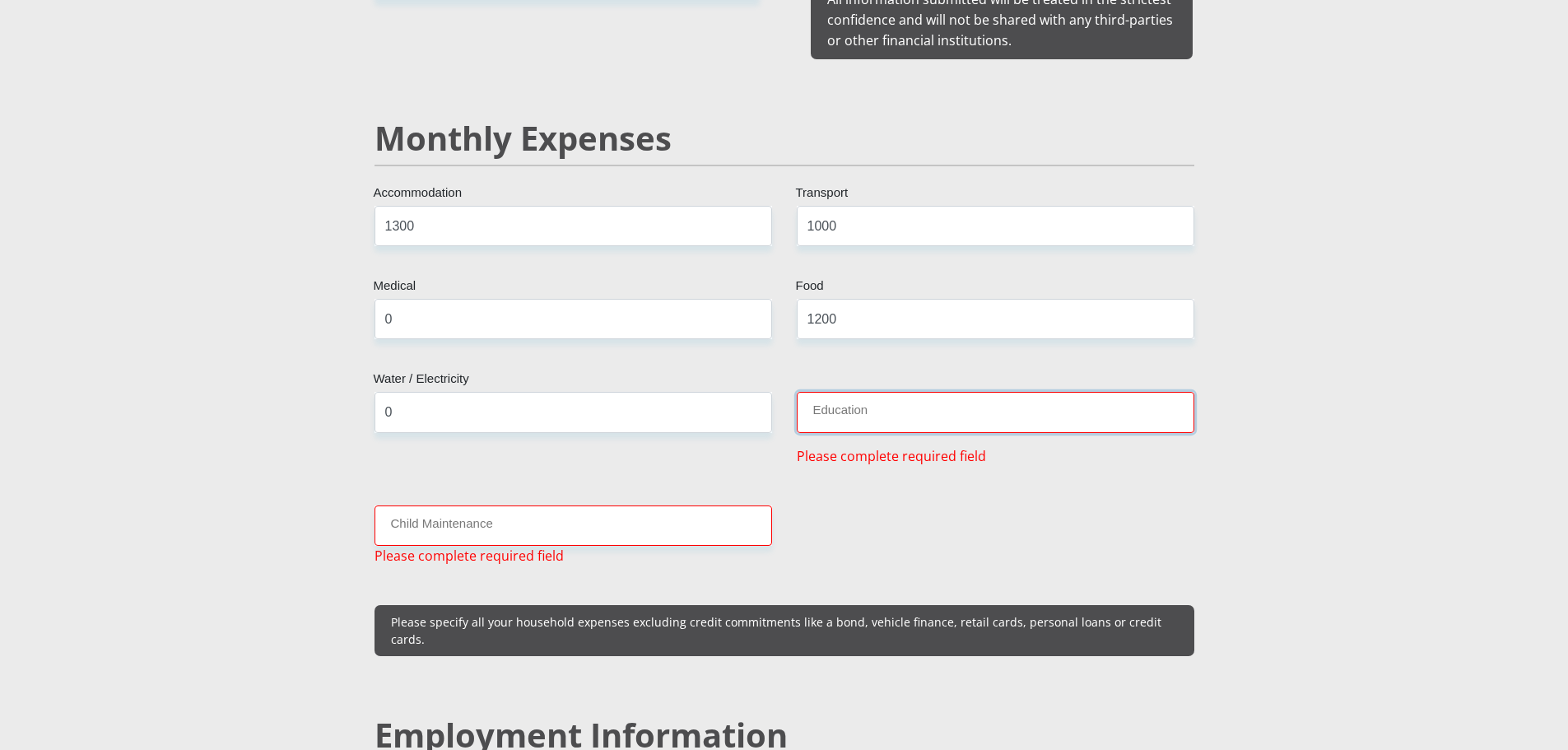
click at [894, 392] on input "Education" at bounding box center [995, 412] width 398 height 41
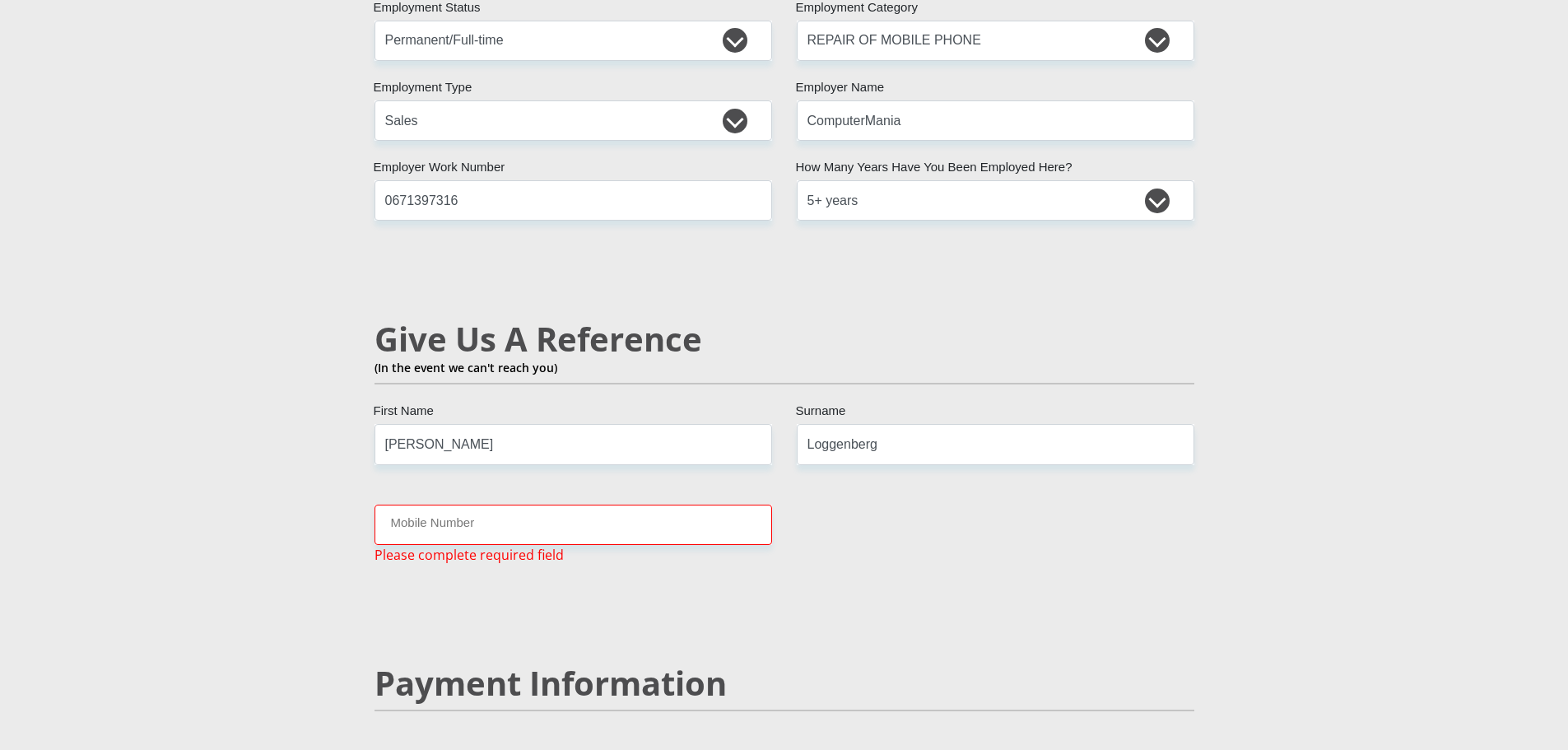
scroll to position [2705, 0]
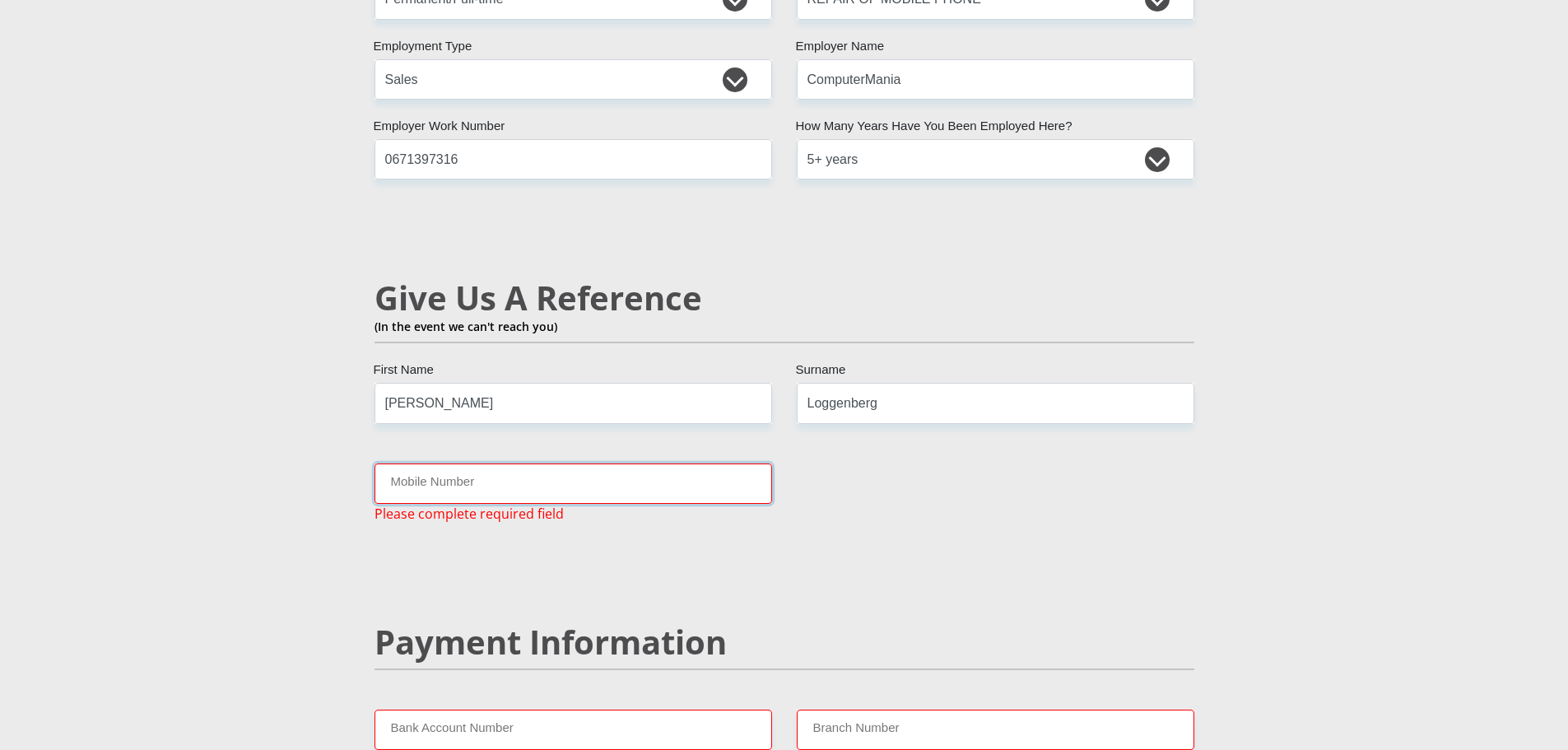
click at [688, 463] on input "Mobile Number" at bounding box center [573, 483] width 398 height 41
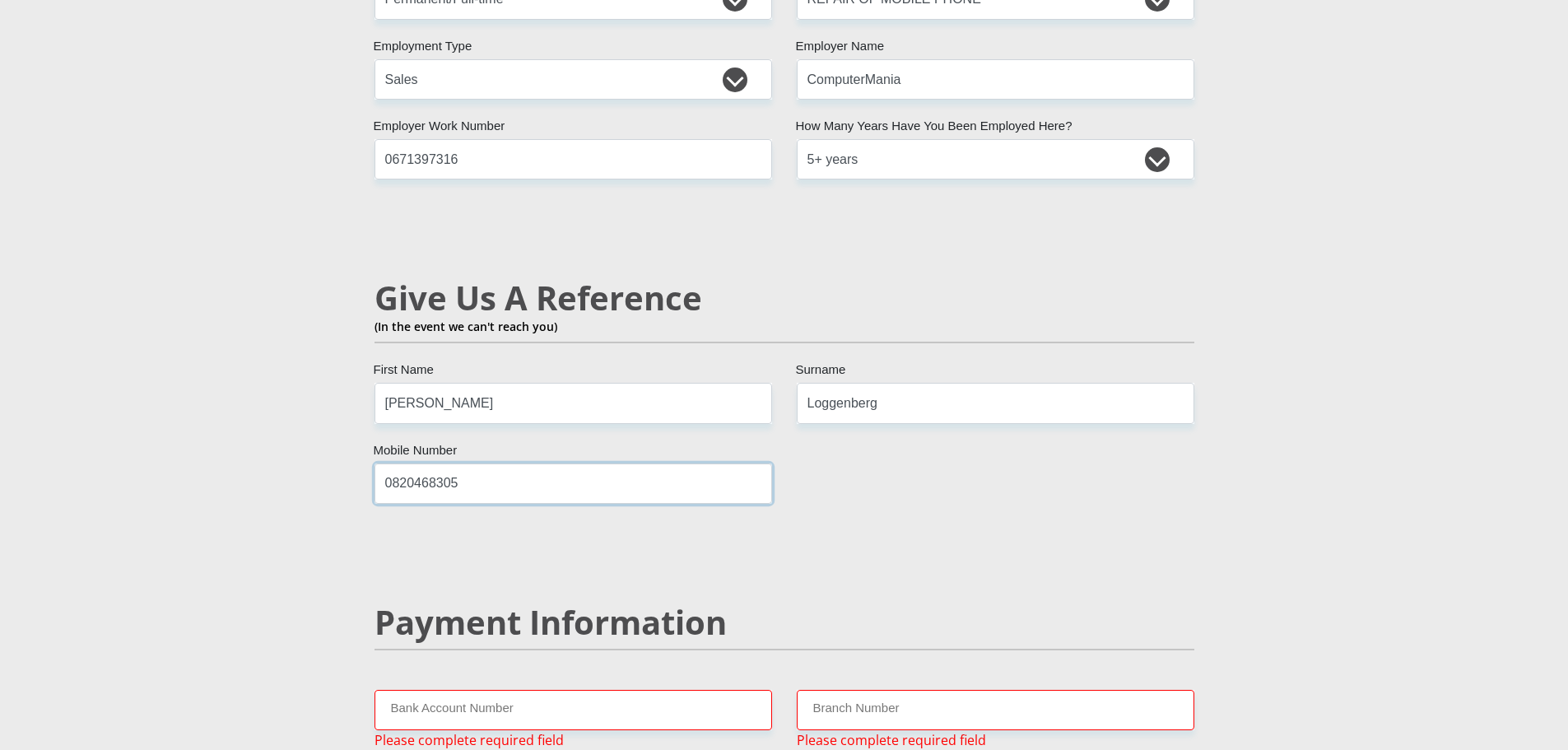
type input "0820468305"
click at [851, 383] on input "Loggenberg" at bounding box center [995, 403] width 398 height 41
click at [683, 690] on input "Bank Account Number" at bounding box center [573, 710] width 398 height 41
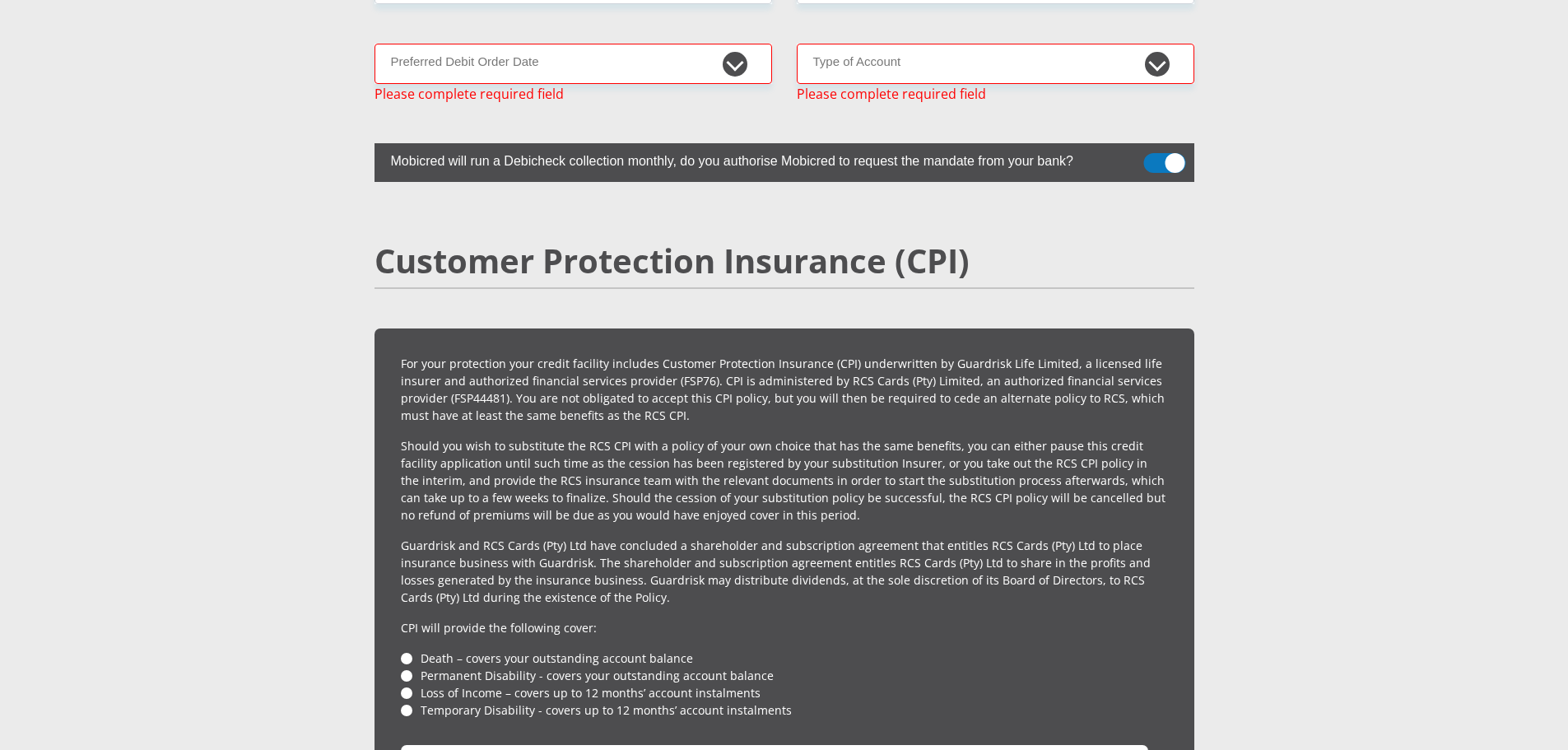
scroll to position [3775, 0]
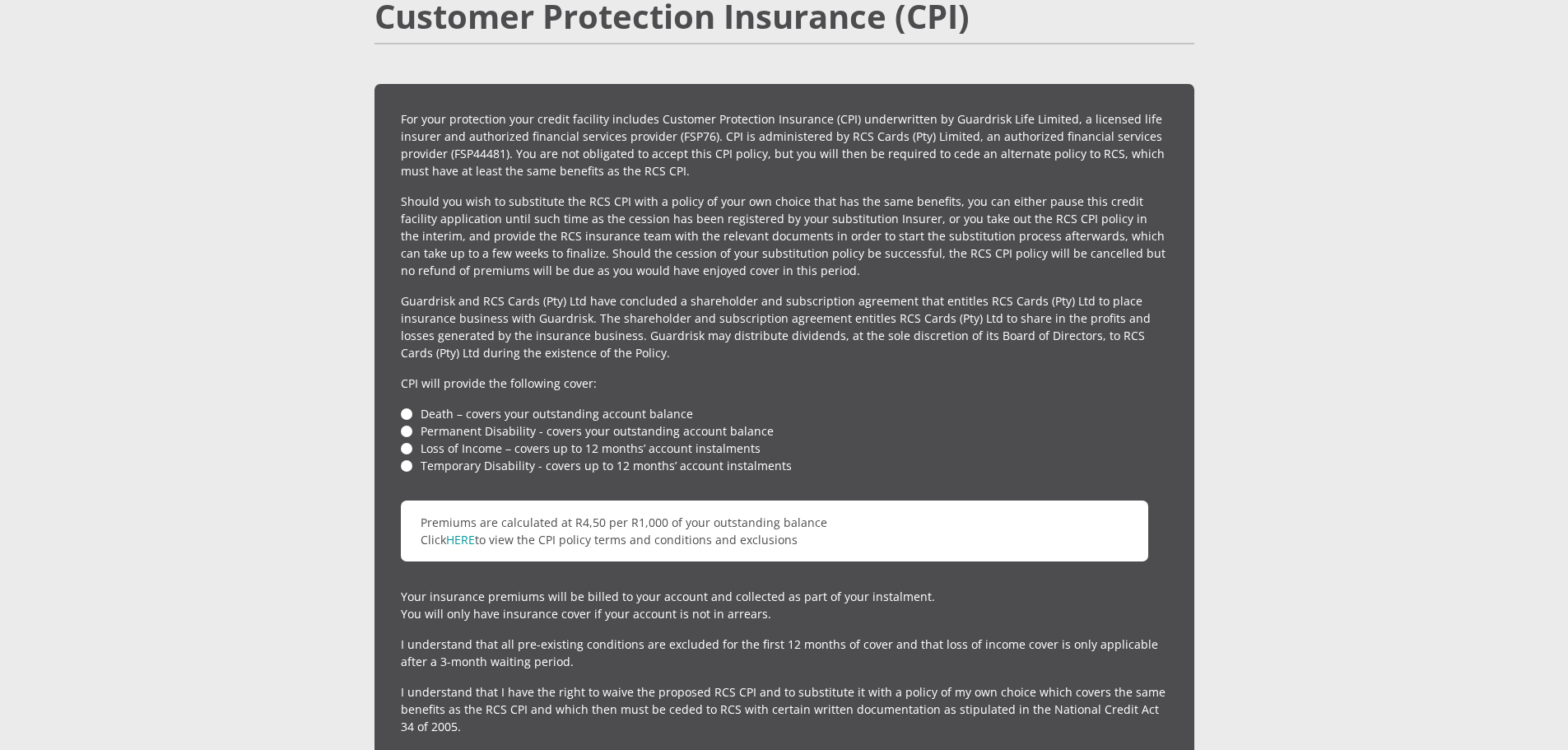
click at [406, 440] on li "Loss of Income – covers up to 12 months’ account instalments" at bounding box center [784, 449] width 767 height 17
click at [406, 457] on li "Temporary Disability - covers up to 12 months’ account instalments" at bounding box center [784, 466] width 767 height 17
click at [405, 441] on div "For your protection your credit facility includes Customer Protection Insurance…" at bounding box center [784, 429] width 819 height 691
click at [401, 423] on li "Permanent Disability - covers your outstanding account balance" at bounding box center [784, 432] width 767 height 17
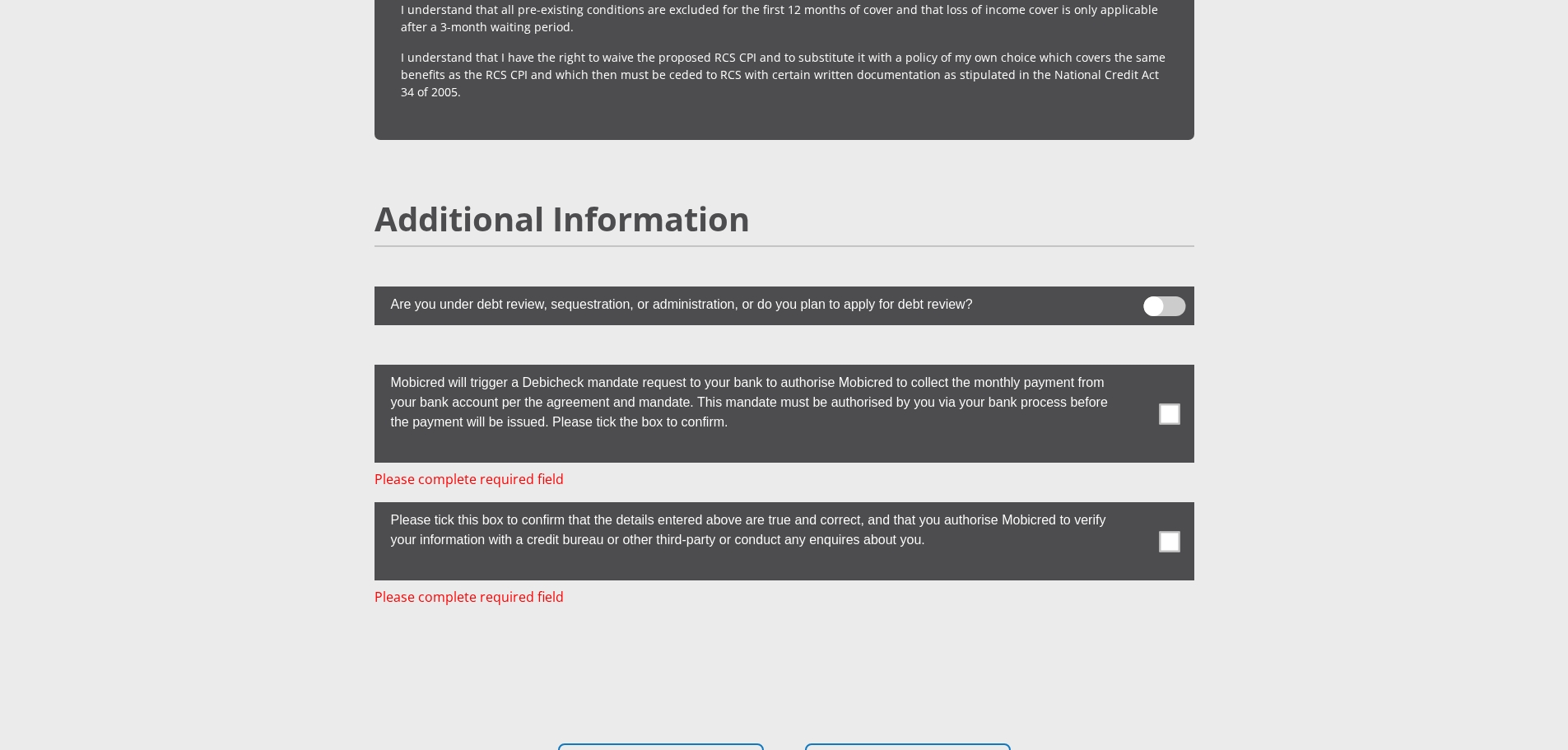
scroll to position [4434, 0]
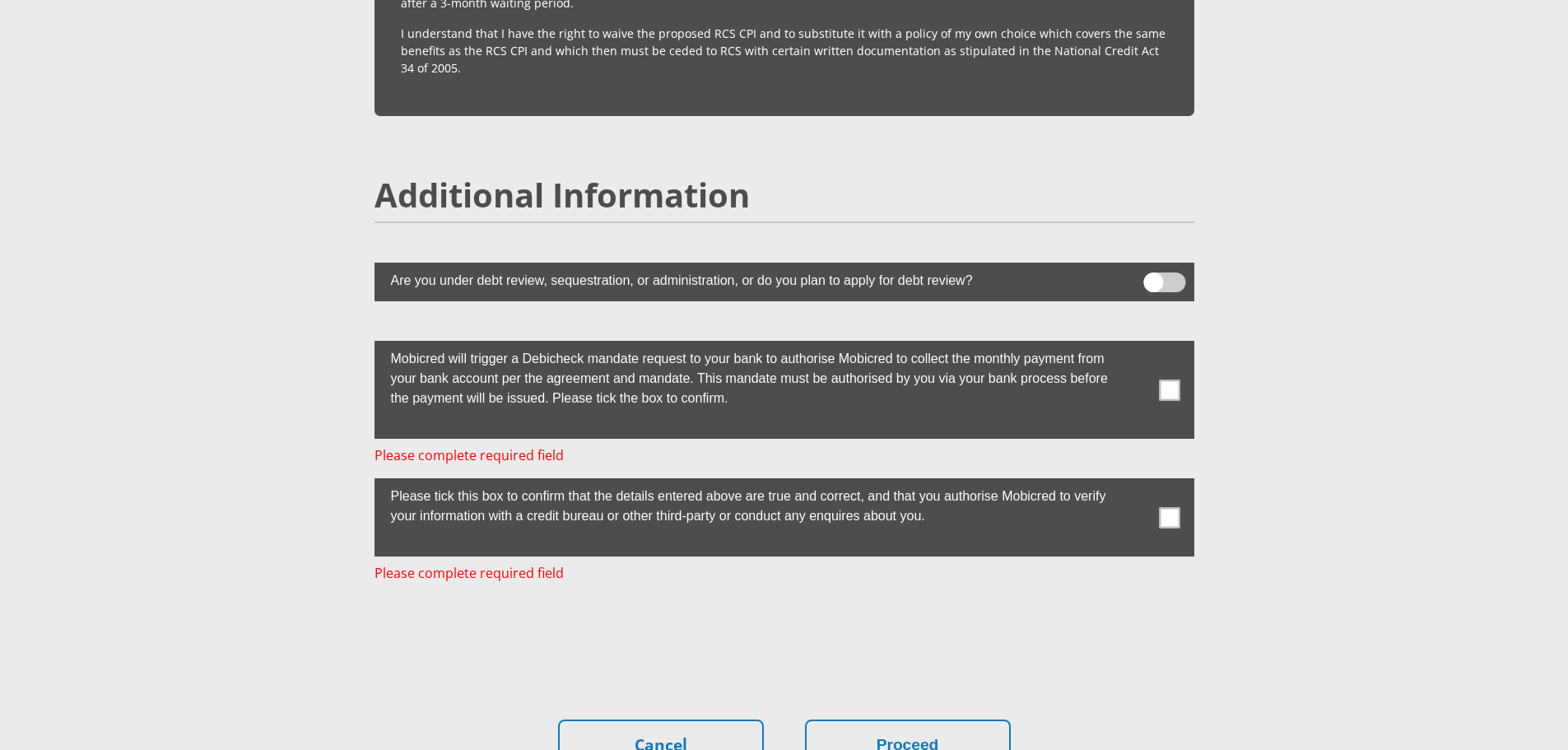
click at [1169, 380] on span at bounding box center [1170, 390] width 21 height 21
click at [1137, 345] on input "checkbox" at bounding box center [1137, 345] width 0 height 0
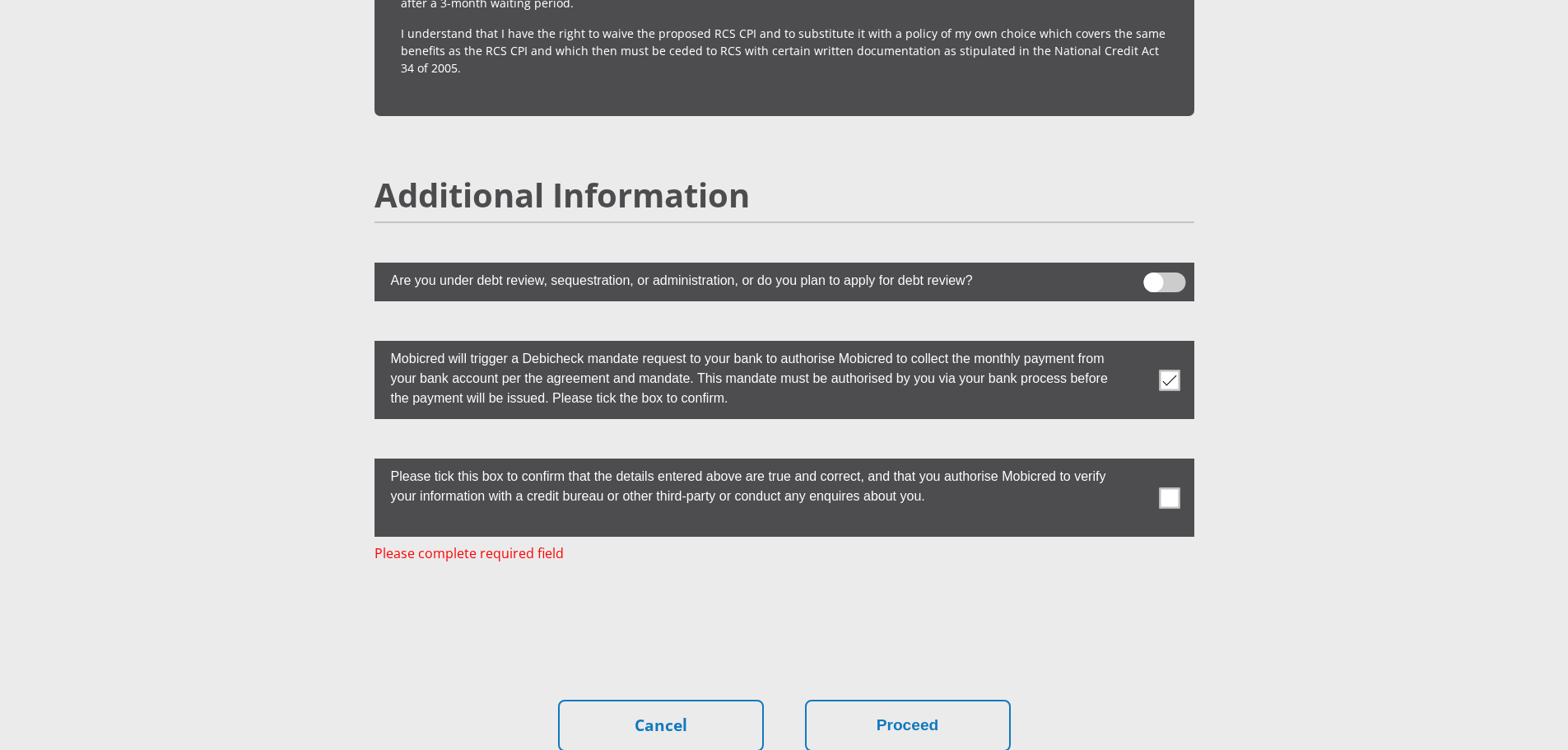
click at [1165, 488] on span at bounding box center [1170, 498] width 21 height 21
click at [1137, 463] on input "checkbox" at bounding box center [1137, 463] width 0 height 0
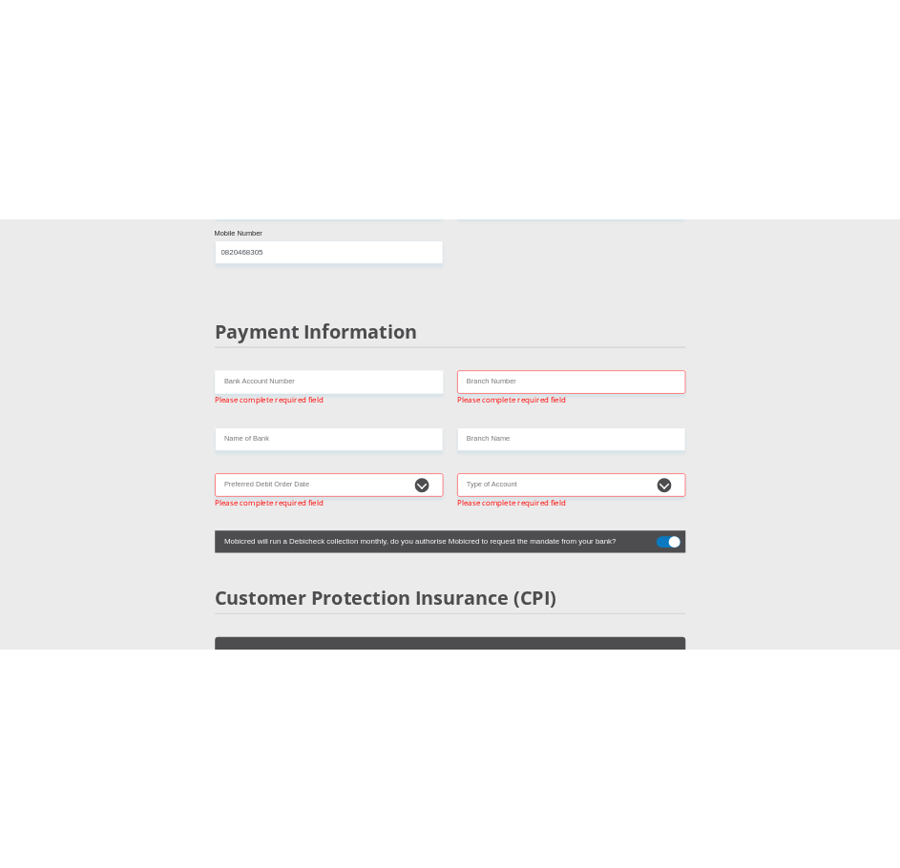
scroll to position [3611, 0]
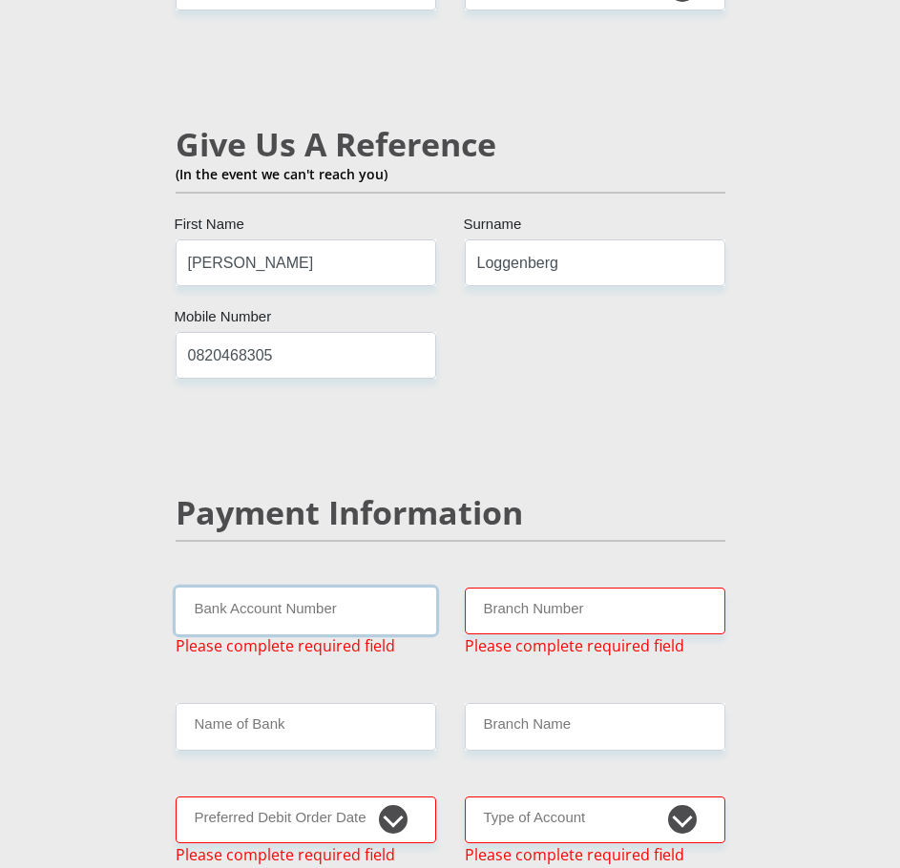
click at [249, 588] on input "Bank Account Number" at bounding box center [306, 611] width 261 height 47
type input "62493372678"
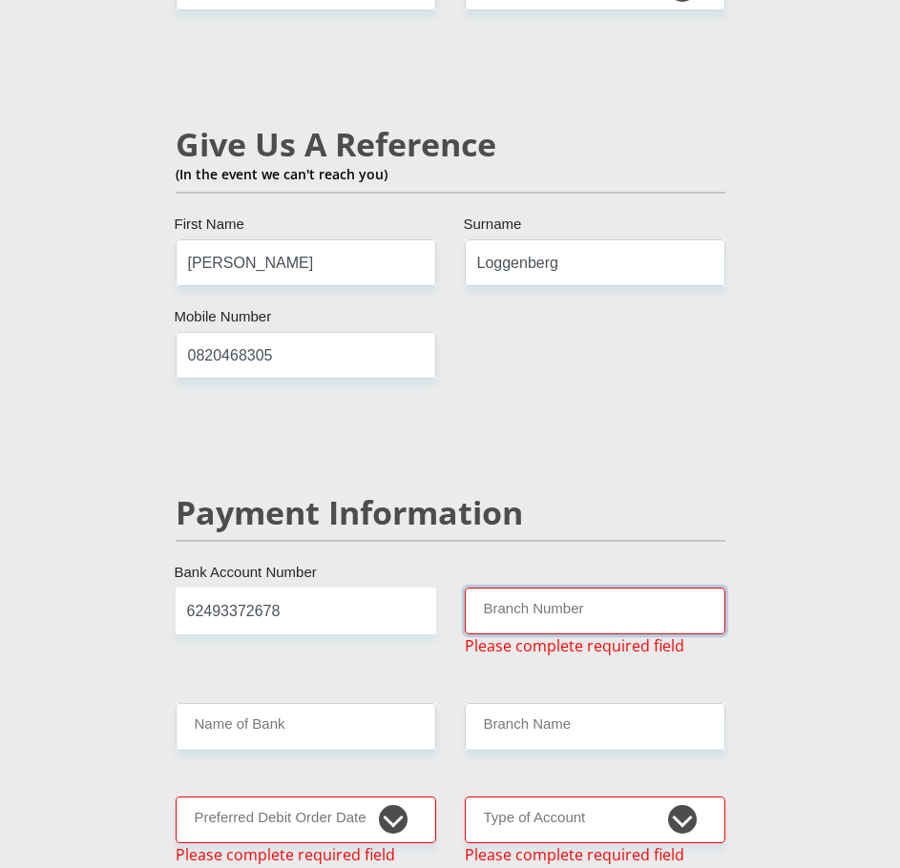
click at [524, 588] on input "Branch Number" at bounding box center [595, 611] width 261 height 47
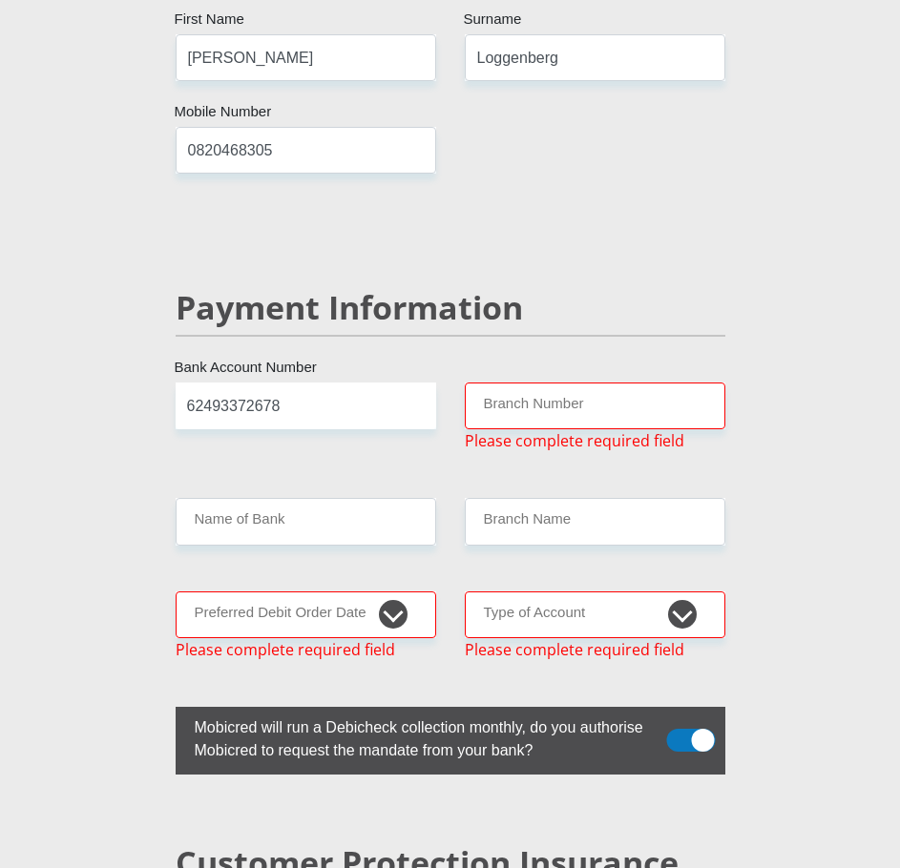
scroll to position [3770, 0]
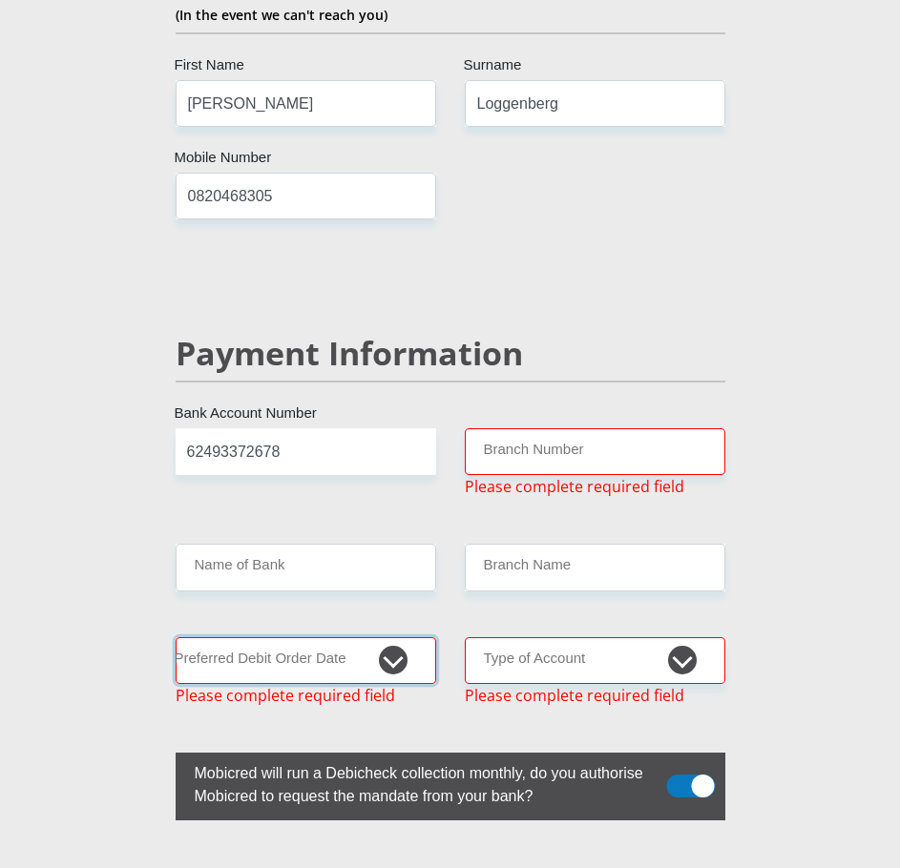
click at [359, 637] on select "1st 2nd 3rd 4th 5th 7th 18th 19th 20th 21st 22nd 23rd 24th 25th 26th 27th 28th …" at bounding box center [306, 660] width 261 height 47
click at [176, 637] on select "1st 2nd 3rd 4th 5th 7th 18th 19th 20th 21st 22nd 23rd 24th 25th 26th 27th 28th …" at bounding box center [306, 660] width 261 height 47
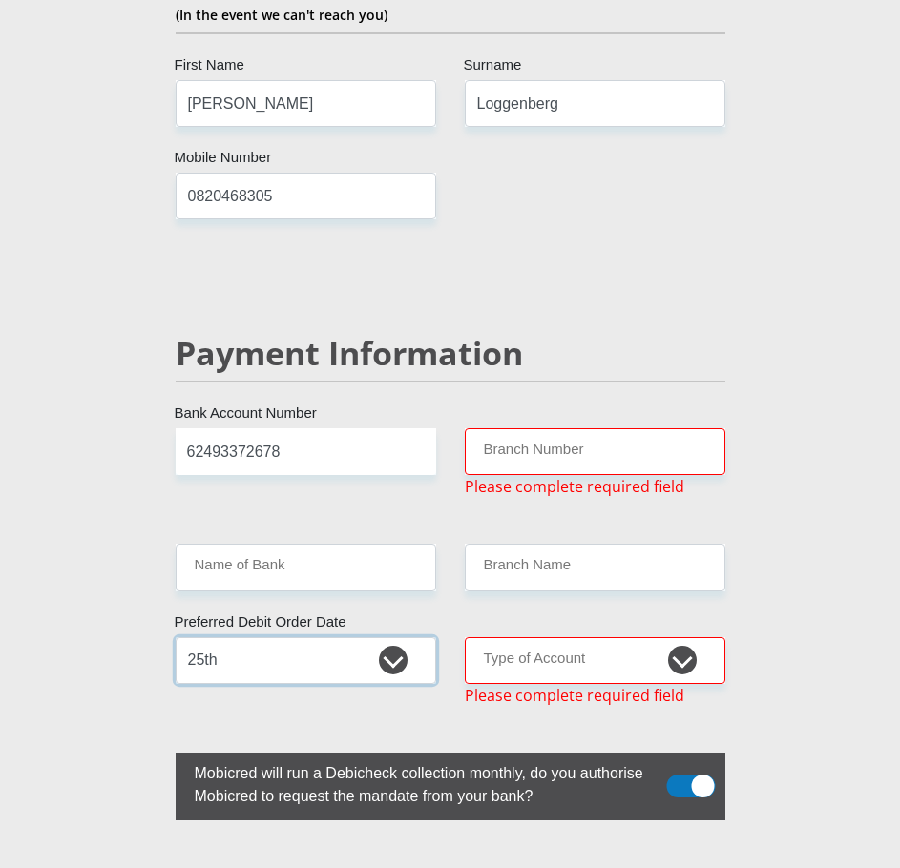
click at [311, 637] on select "1st 2nd 3rd 4th 5th 7th 18th 19th 20th 21st 22nd 23rd 24th 25th 26th 27th 28th …" at bounding box center [306, 660] width 261 height 47
select select "24"
click at [176, 637] on select "1st 2nd 3rd 4th 5th 7th 18th 19th 20th 21st 22nd 23rd 24th 25th 26th 27th 28th …" at bounding box center [306, 660] width 261 height 47
click at [625, 637] on select "Cheque Savings" at bounding box center [595, 660] width 261 height 47
select select "CUR"
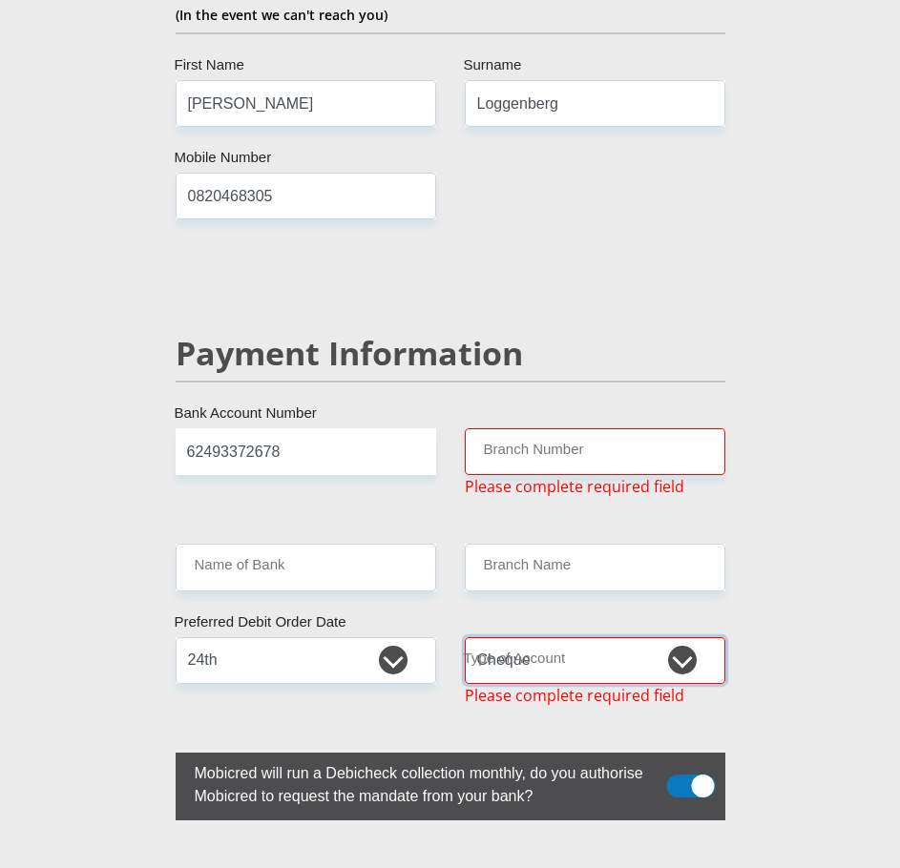
click at [465, 637] on select "Cheque Savings" at bounding box center [595, 660] width 261 height 47
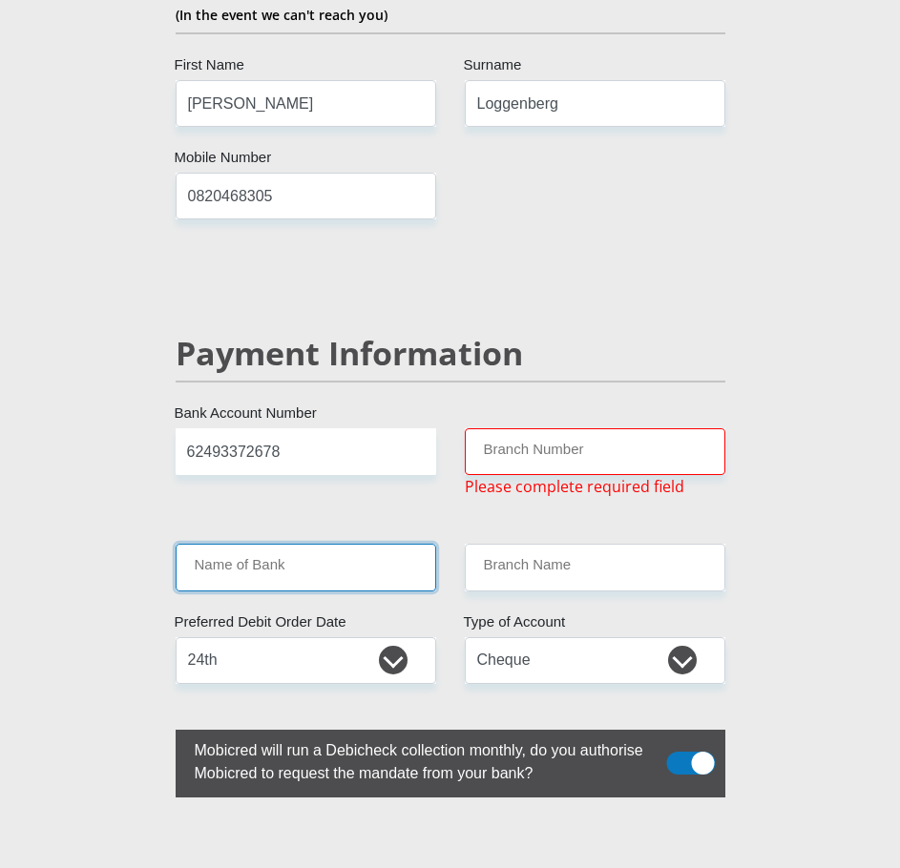
click at [368, 544] on input "Name of Bank" at bounding box center [306, 567] width 261 height 47
click at [323, 544] on input "Name of Bank" at bounding box center [306, 567] width 261 height 47
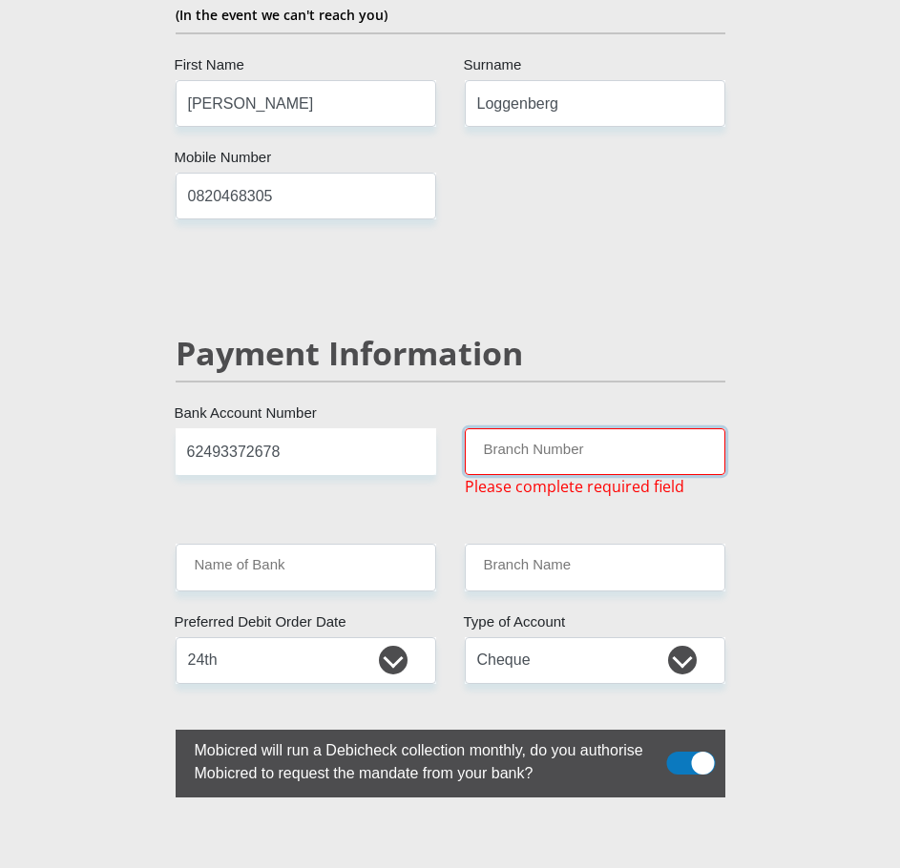
click at [534, 428] on input "Branch Number" at bounding box center [595, 451] width 261 height 47
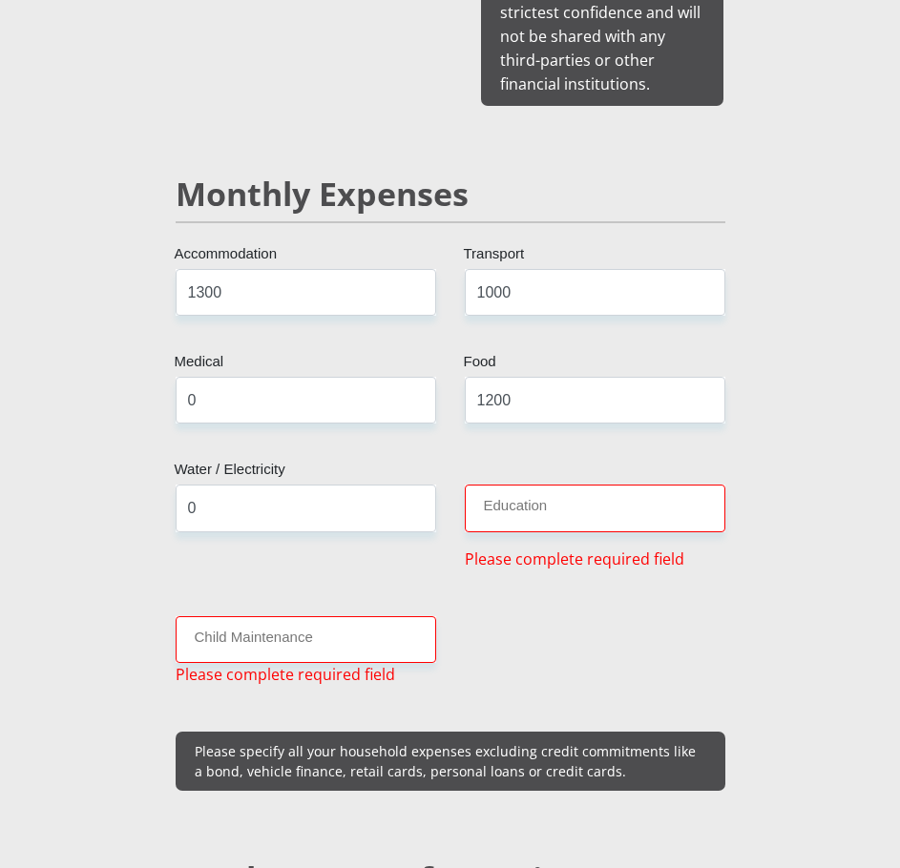
scroll to position [2434, 0]
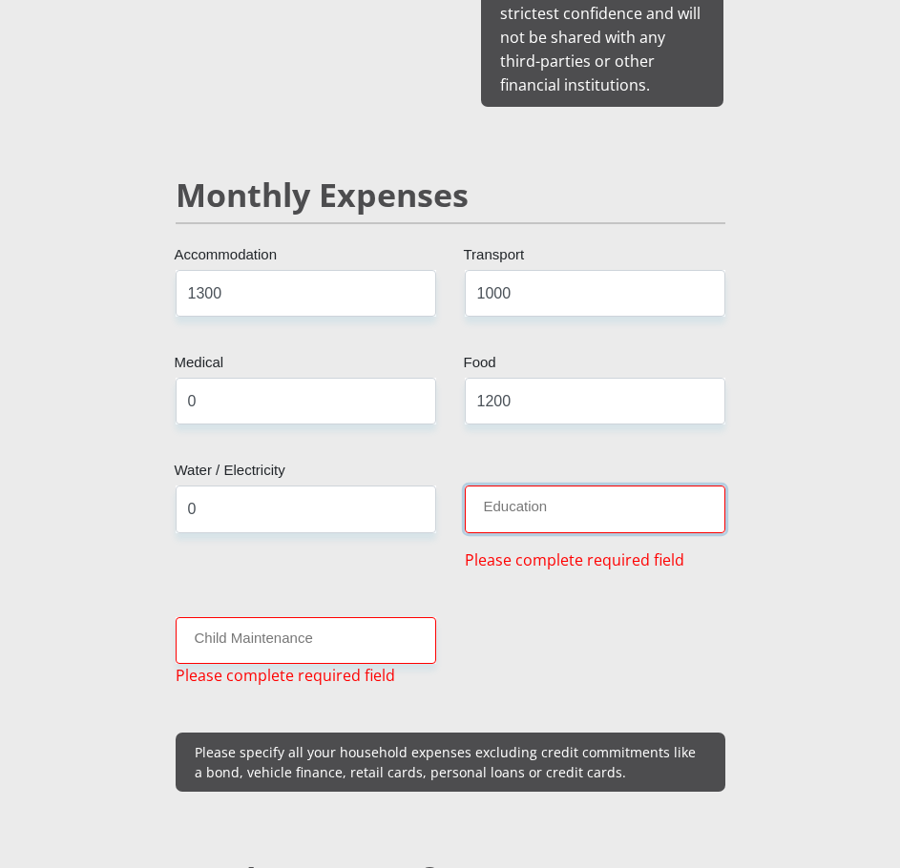
click at [598, 486] on input "Education" at bounding box center [595, 509] width 261 height 47
click at [329, 486] on input "0" at bounding box center [306, 509] width 261 height 47
type input "0"
click at [517, 486] on input "Education" at bounding box center [595, 509] width 261 height 47
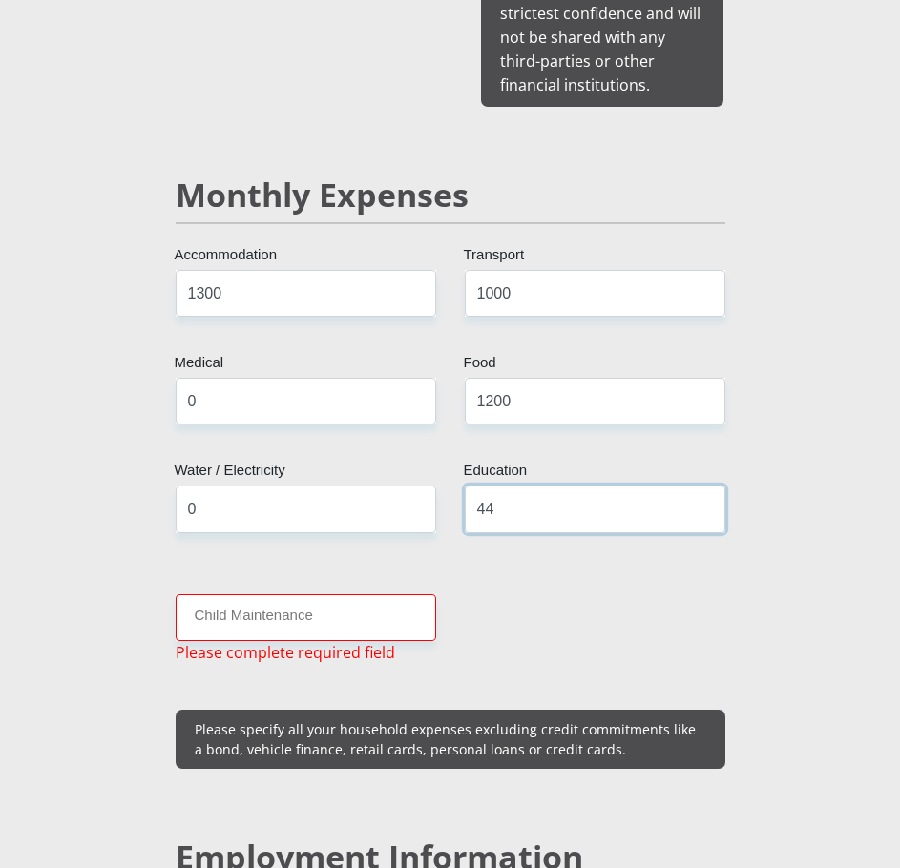
type input "4"
type input "12"
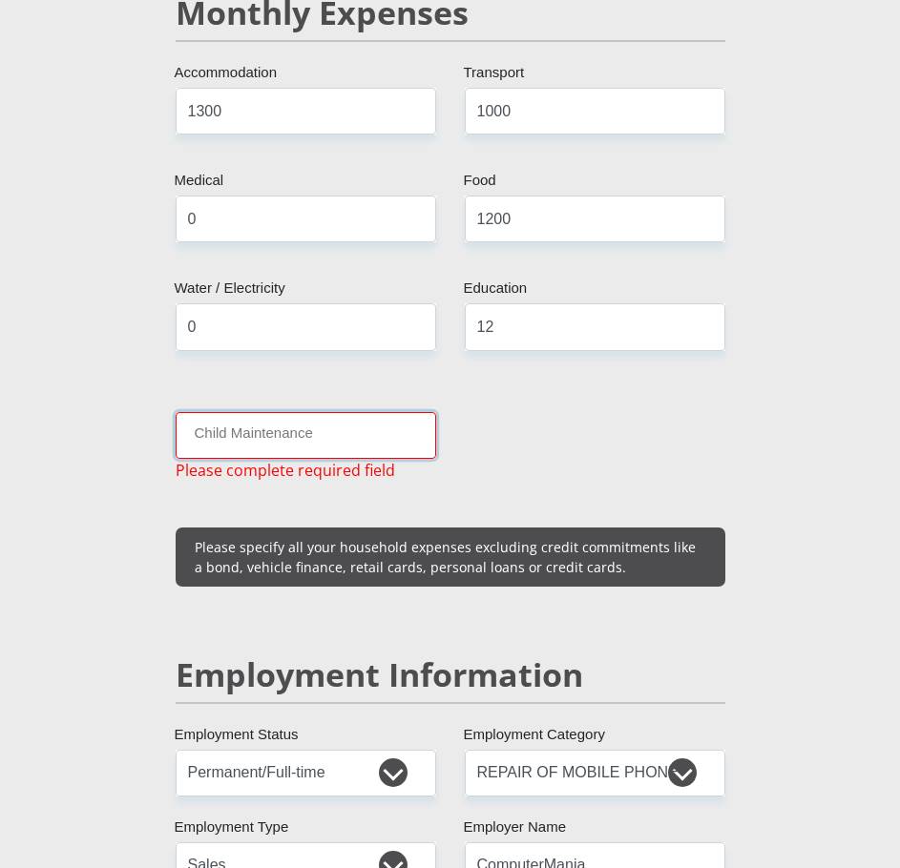
drag, startPoint x: 359, startPoint y: 407, endPoint x: 362, endPoint y: 359, distance: 48.7
click at [359, 412] on div "Child Maintenance Please complete required field" at bounding box center [305, 447] width 289 height 70
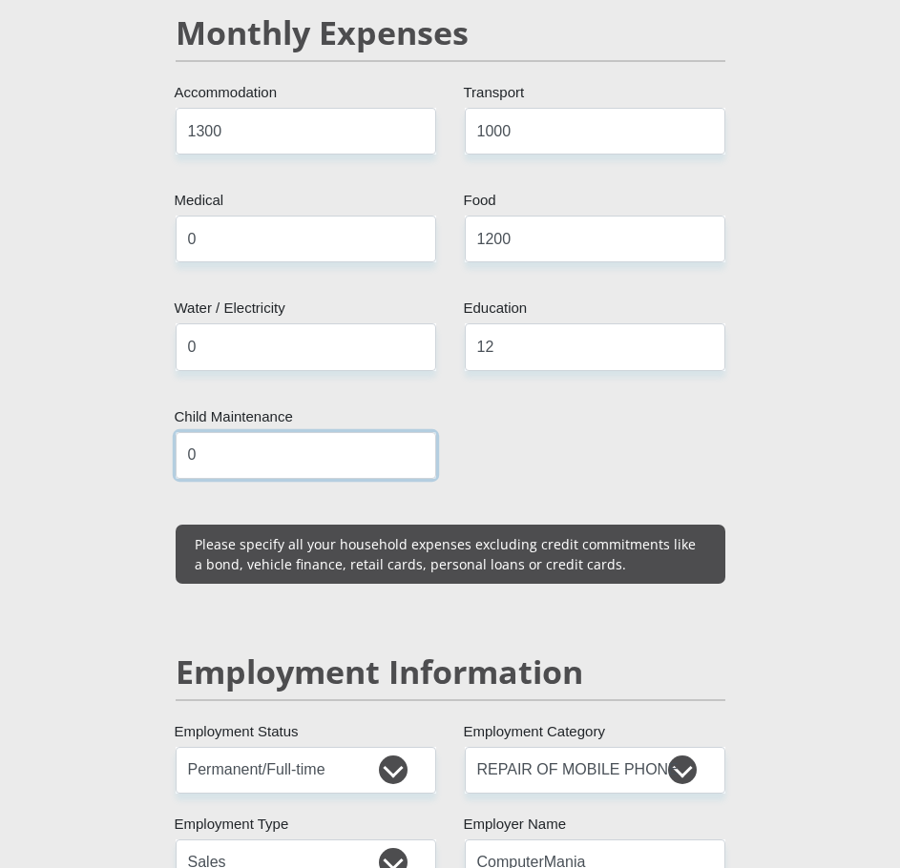
scroll to position [2345, 0]
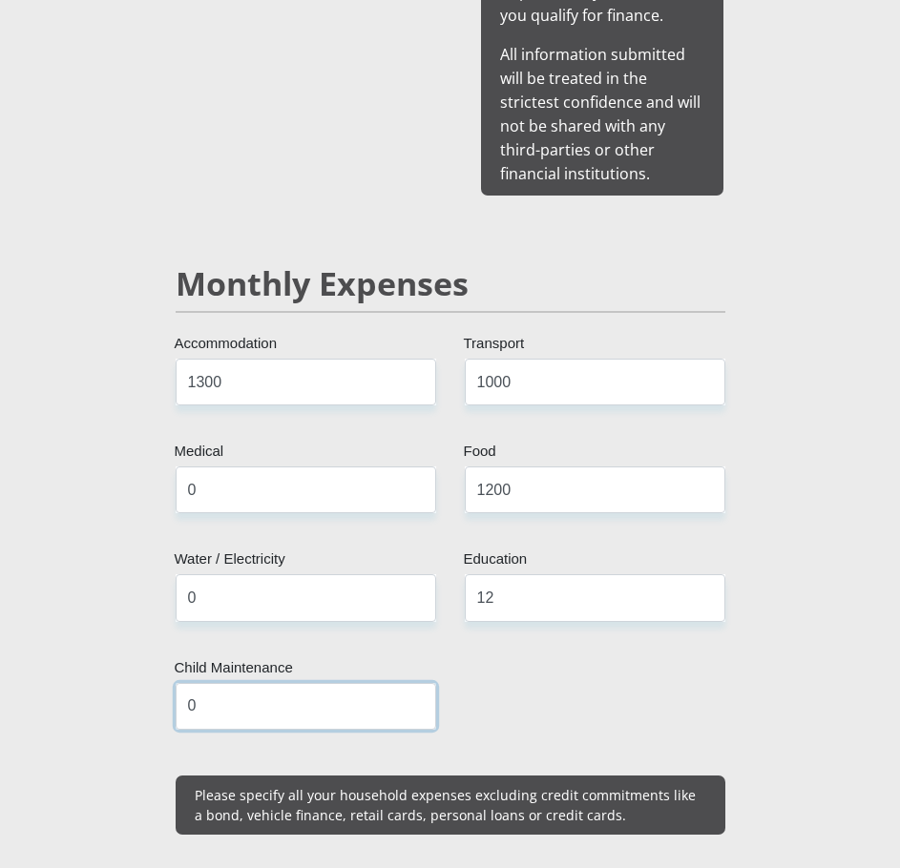
type input "0"
click at [552, 574] on input "12" at bounding box center [595, 597] width 261 height 47
type input "1"
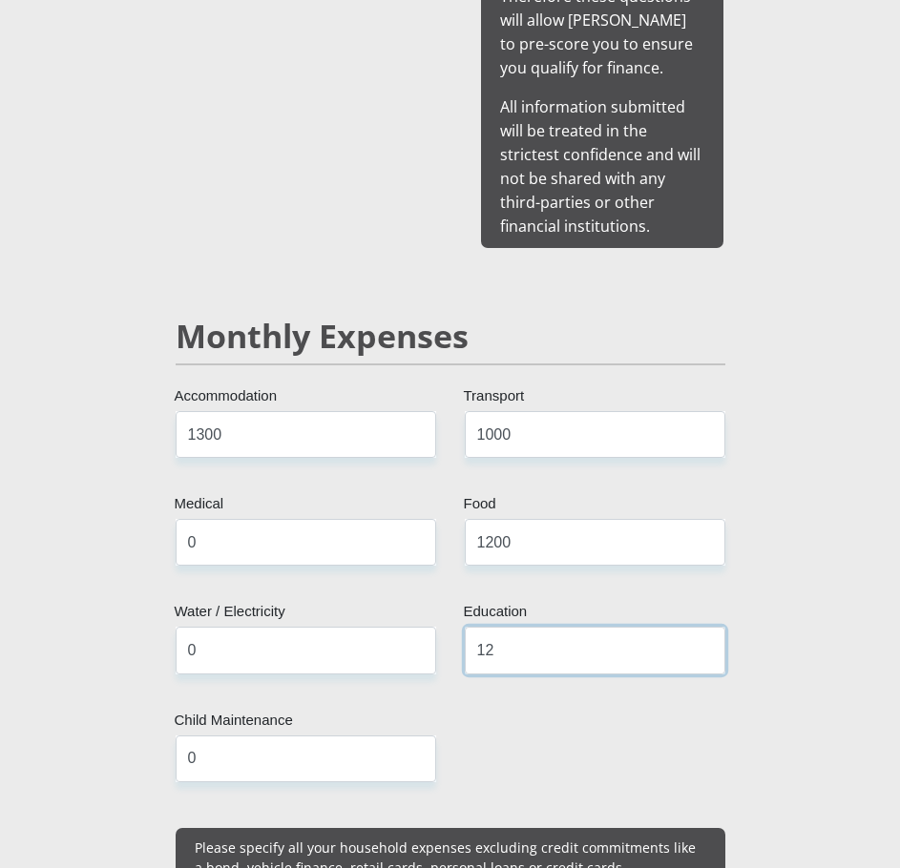
scroll to position [2250, 0]
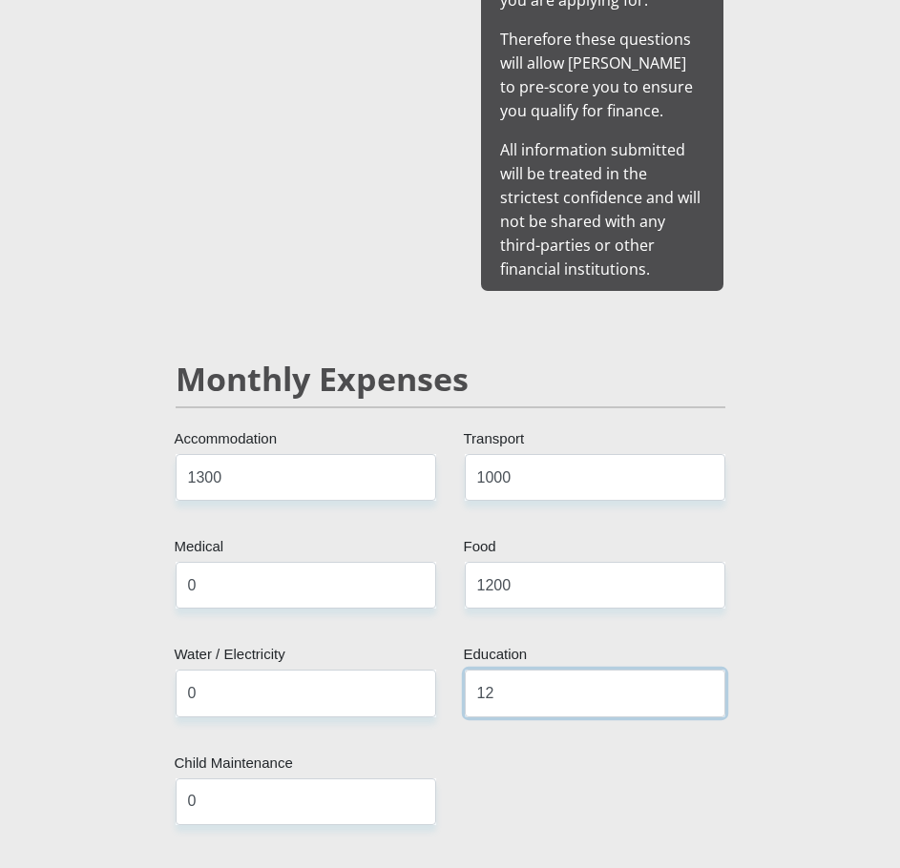
click at [477, 670] on input "12" at bounding box center [595, 693] width 261 height 47
type input "12"
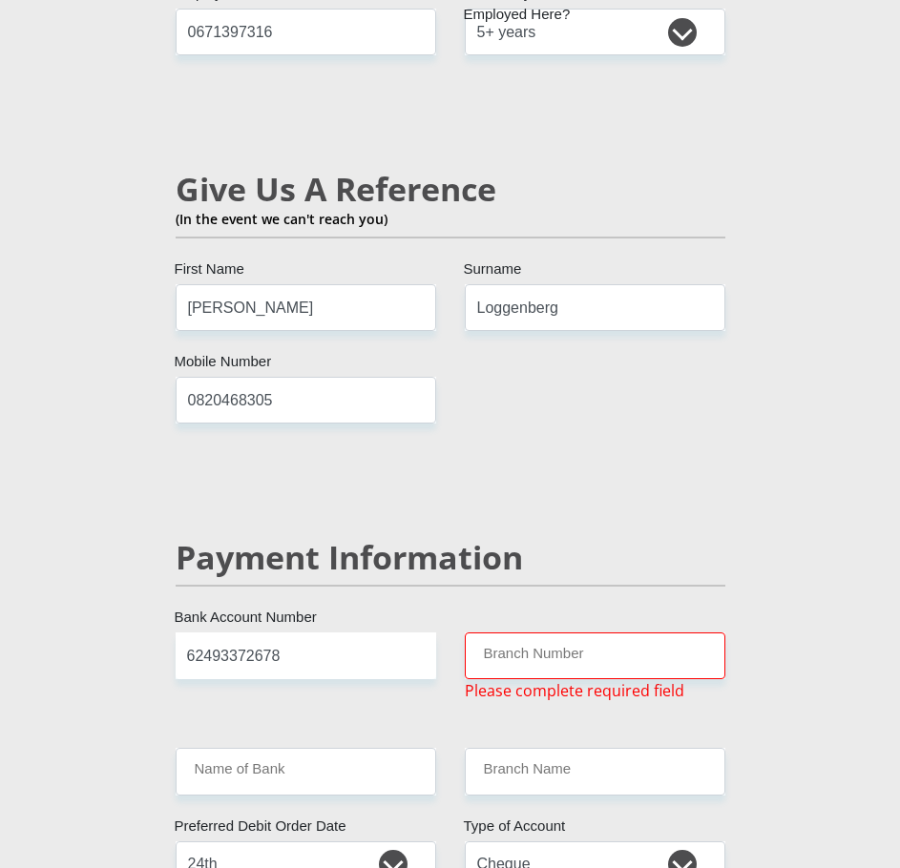
scroll to position [3777, 0]
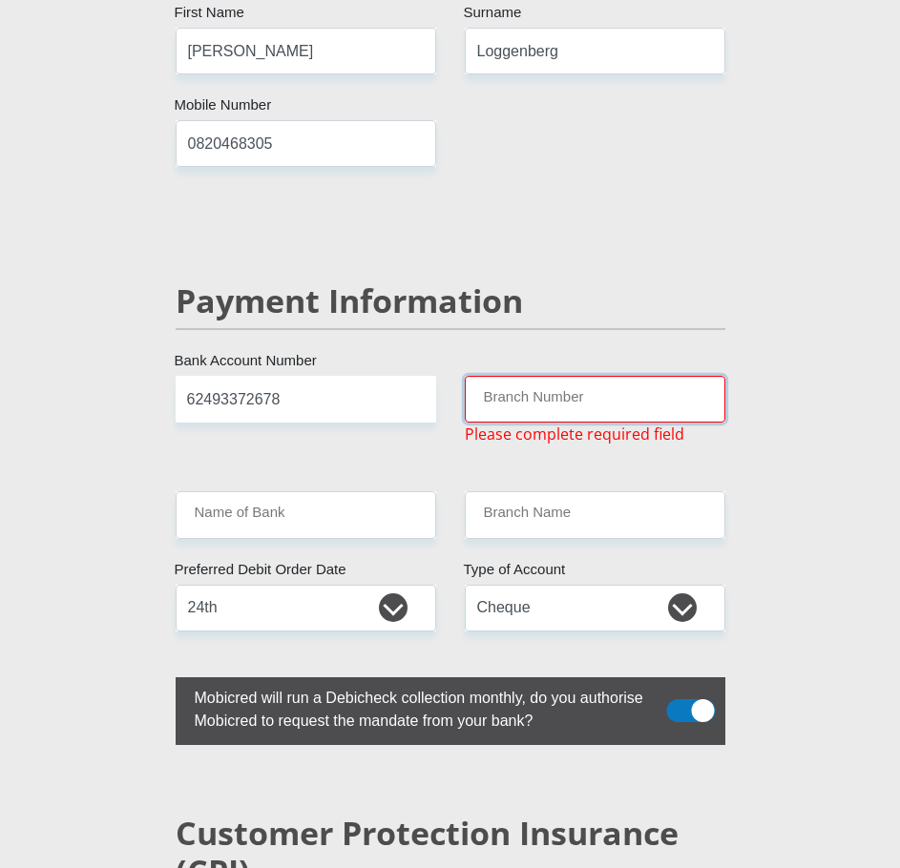
click at [554, 376] on input "Branch Number" at bounding box center [595, 399] width 261 height 47
paste input "250655"
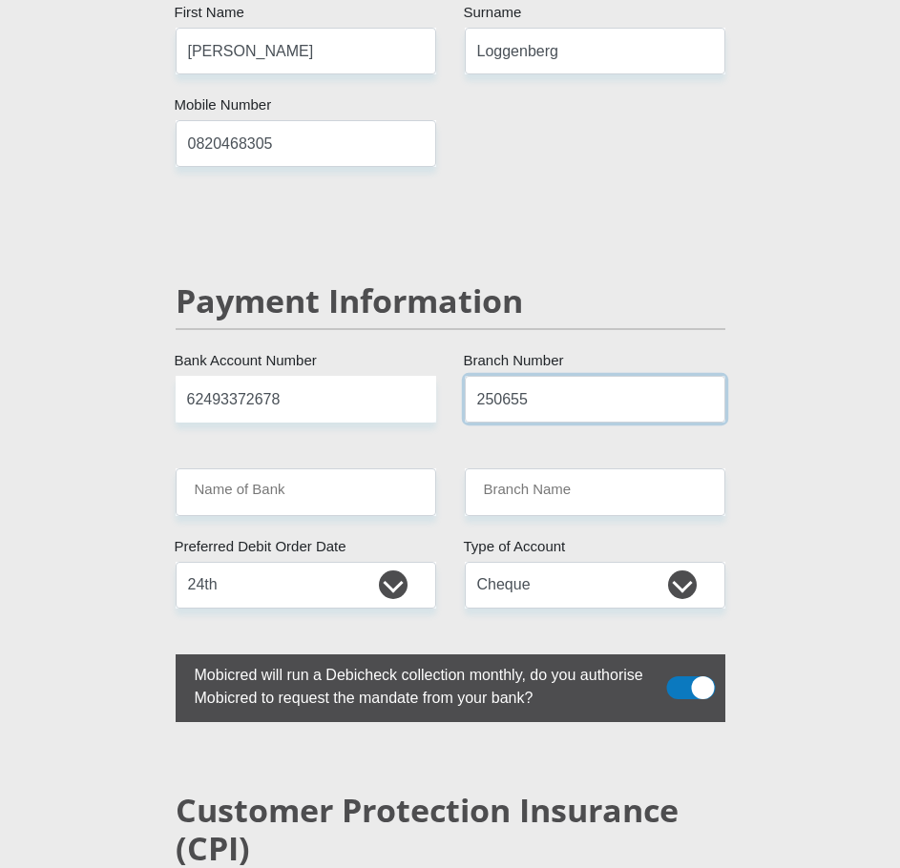
type input "250655"
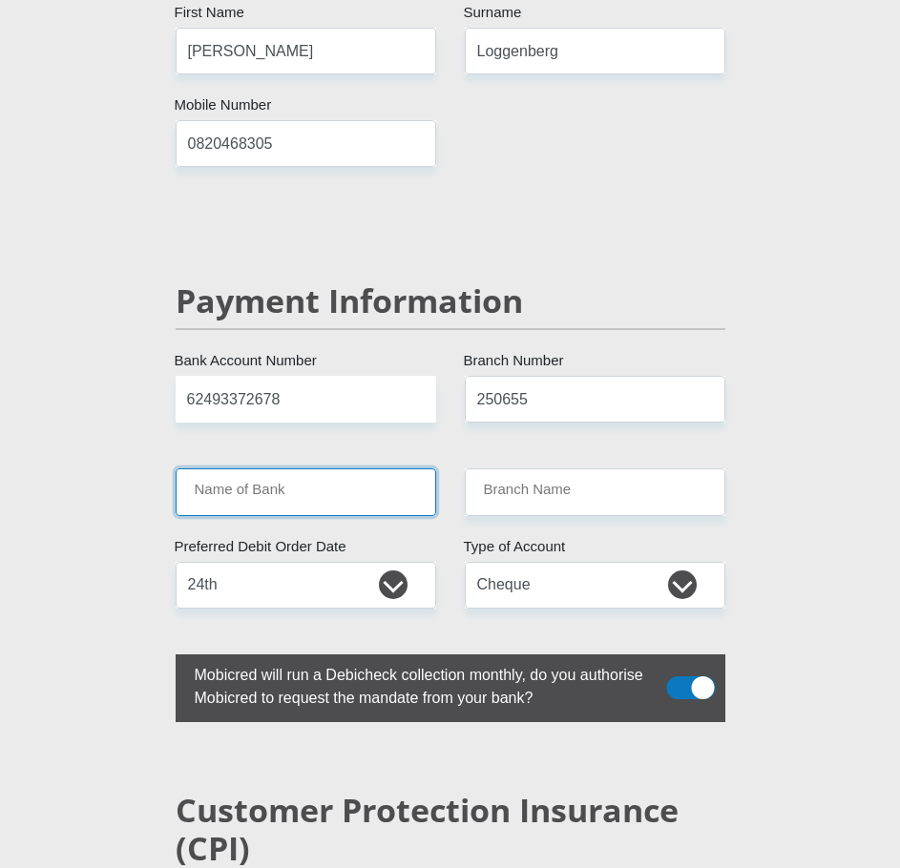
click at [363, 469] on input "Name of Bank" at bounding box center [306, 492] width 261 height 47
type input "FIRSTRAND BANK"
type input "BRANCH 560"
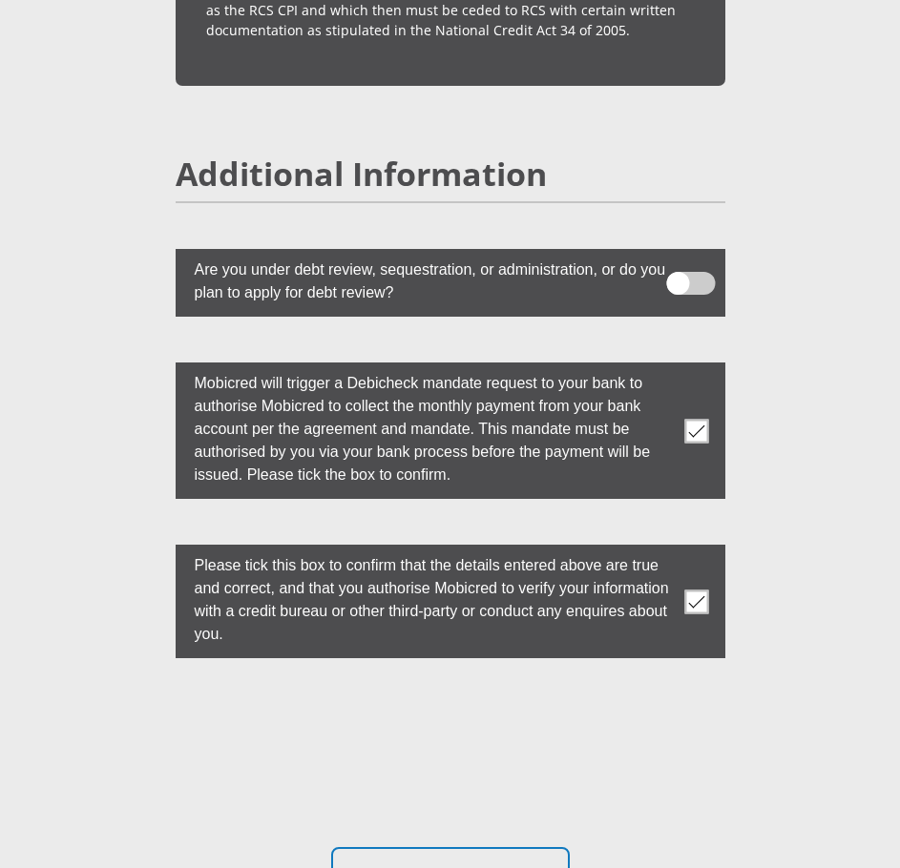
scroll to position [5971, 0]
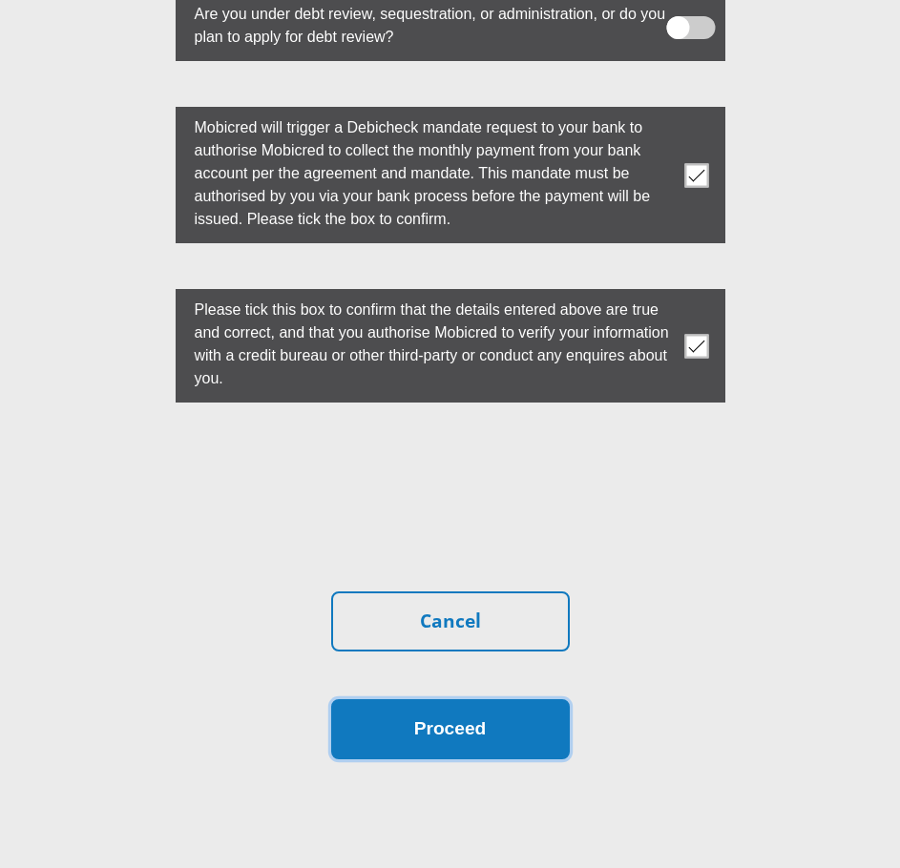
click at [525, 699] on button "Proceed" at bounding box center [450, 729] width 239 height 60
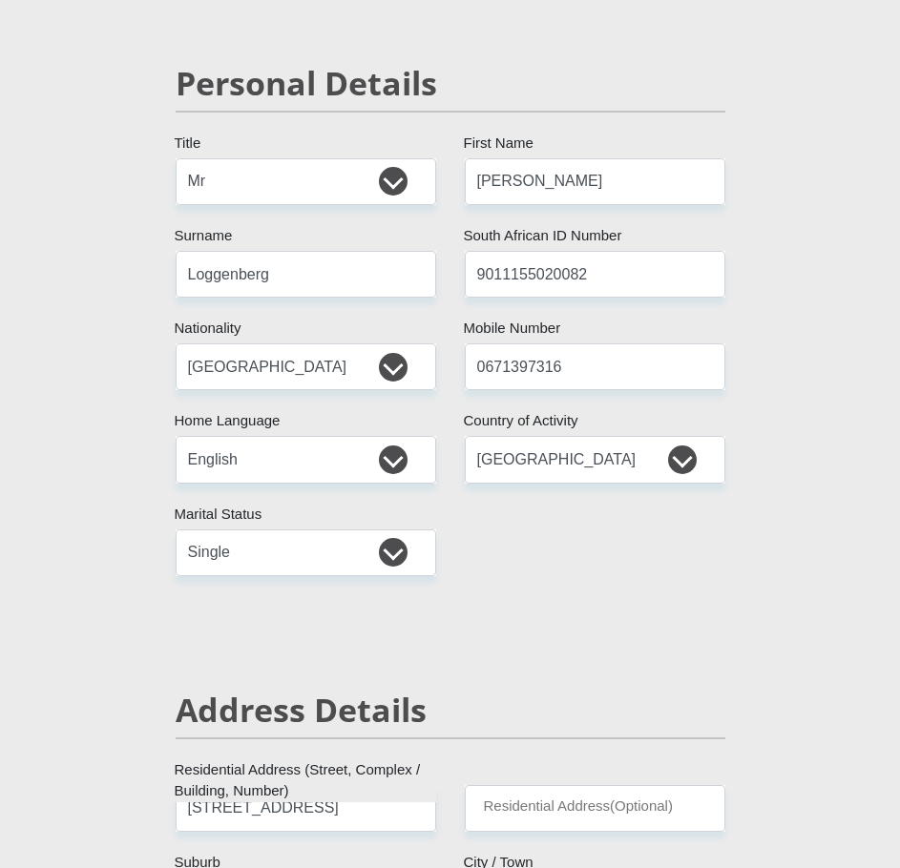
scroll to position [0, 0]
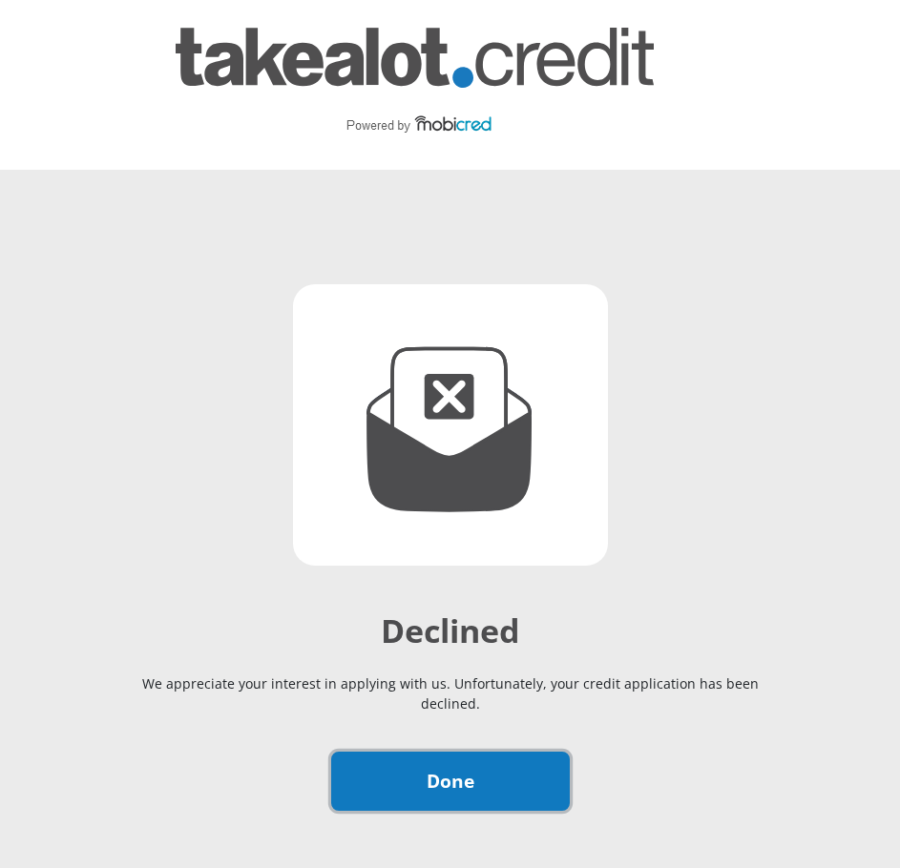
click at [454, 752] on link "Done" at bounding box center [450, 782] width 239 height 60
